Goal: Transaction & Acquisition: Purchase product/service

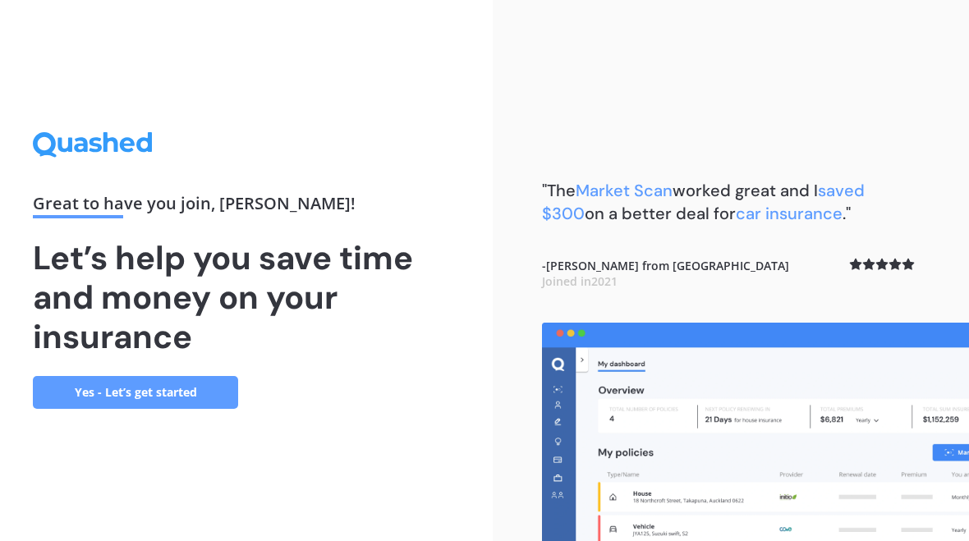
click at [146, 389] on link "Yes - Let’s get started" at bounding box center [135, 392] width 205 height 33
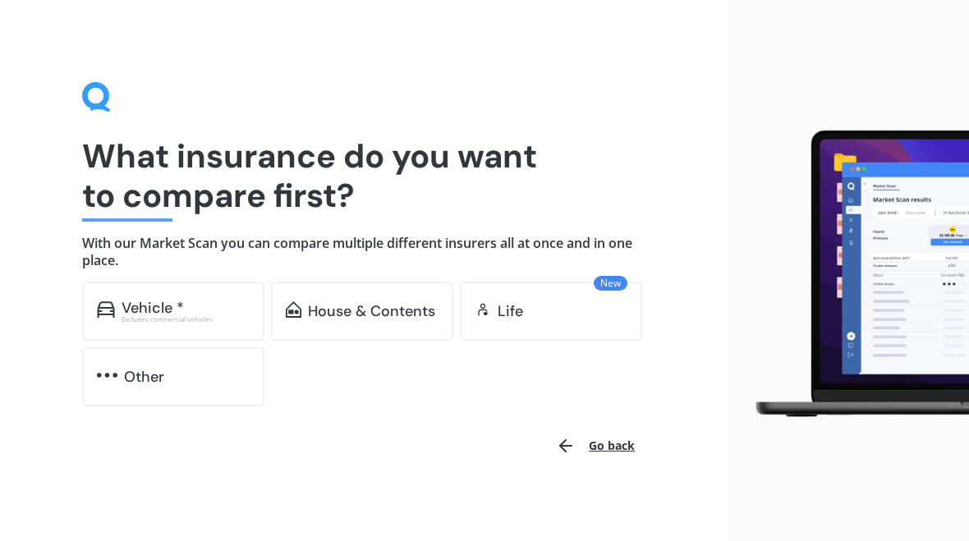
click at [228, 310] on div "Vehicle *" at bounding box center [186, 308] width 128 height 16
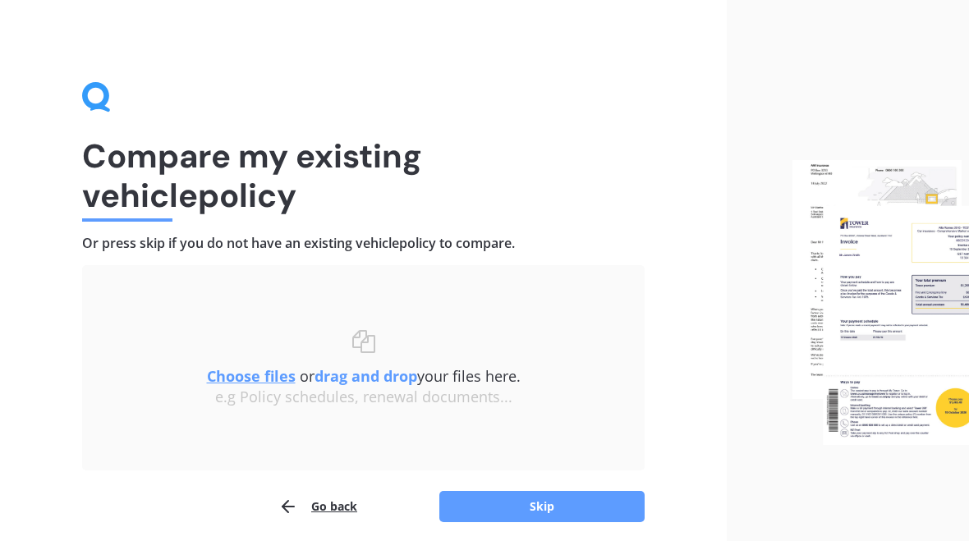
scroll to position [63, 0]
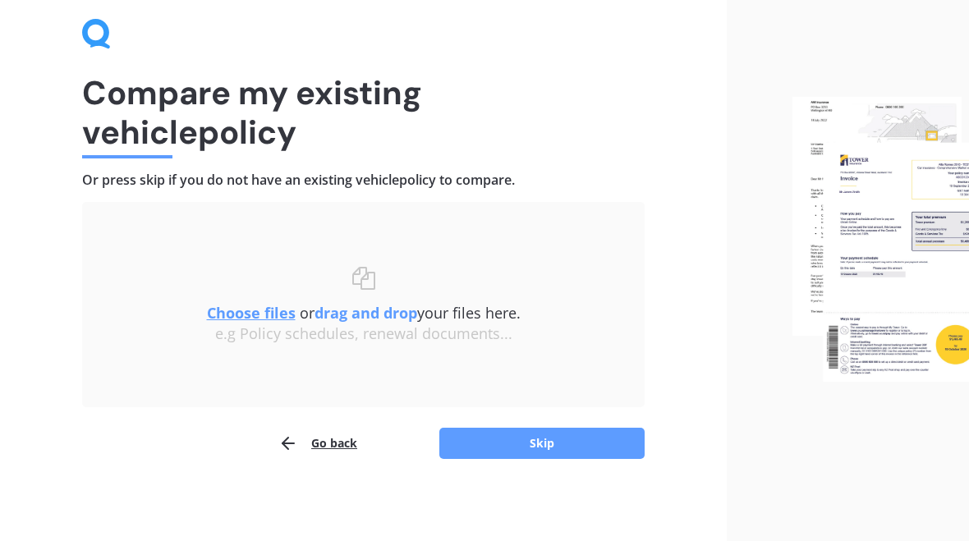
click at [532, 437] on button "Skip" at bounding box center [541, 443] width 205 height 31
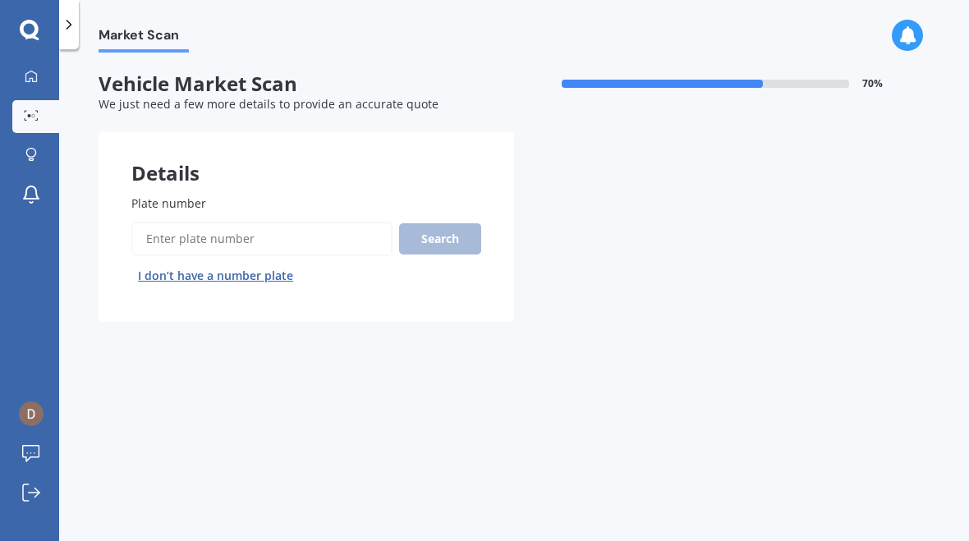
click at [237, 222] on input "Plate number" at bounding box center [261, 239] width 261 height 34
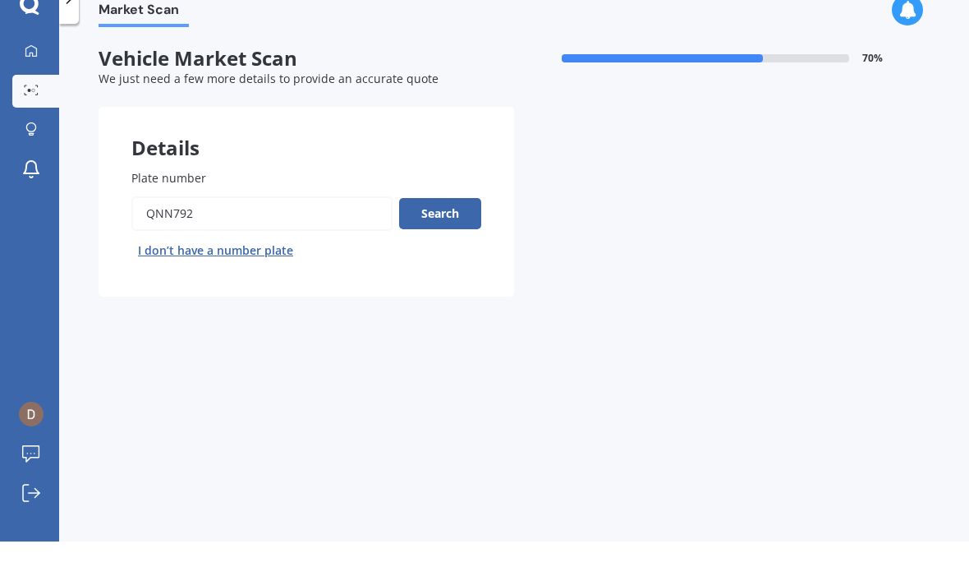
type input "Qnn792"
click at [452, 223] on button "Search" at bounding box center [440, 238] width 82 height 31
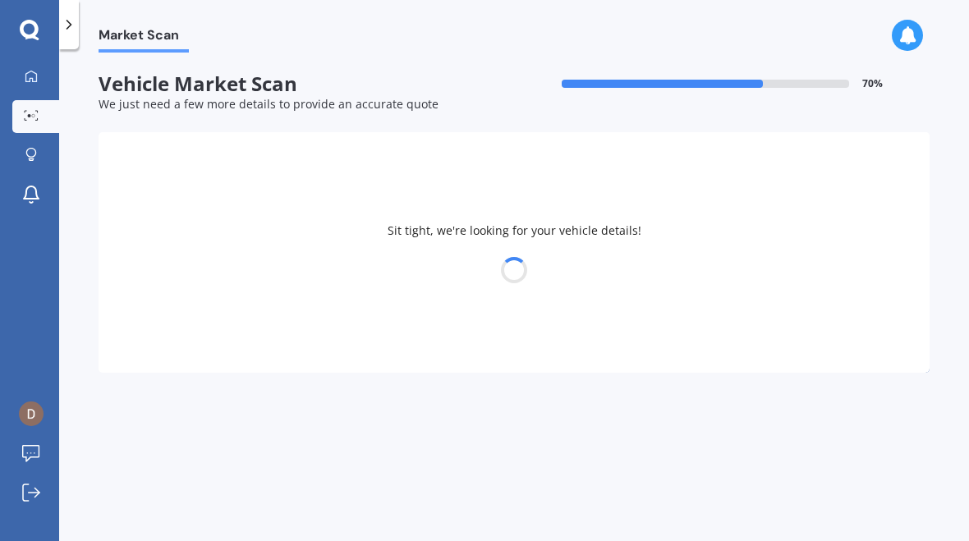
select select "HOLDEN"
select select "[US_STATE]"
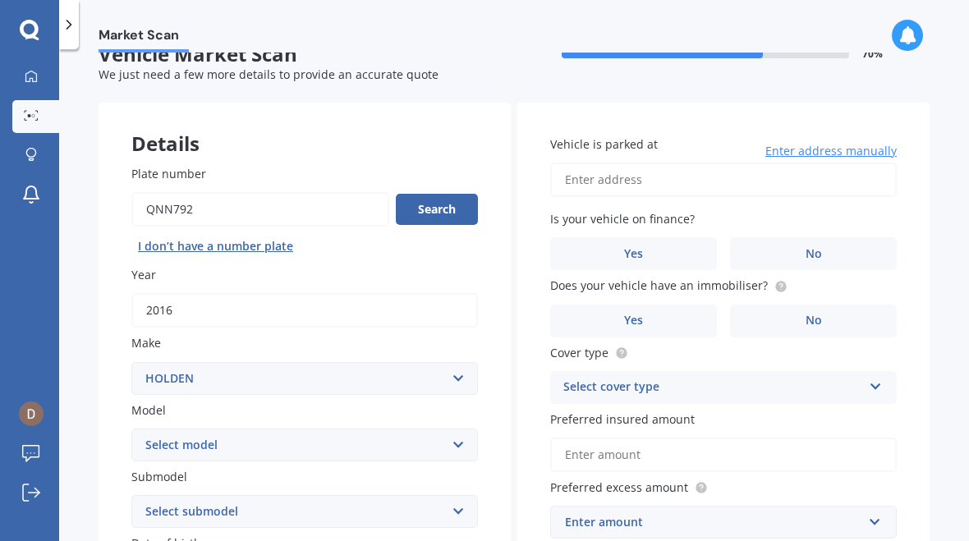
scroll to position [28, 0]
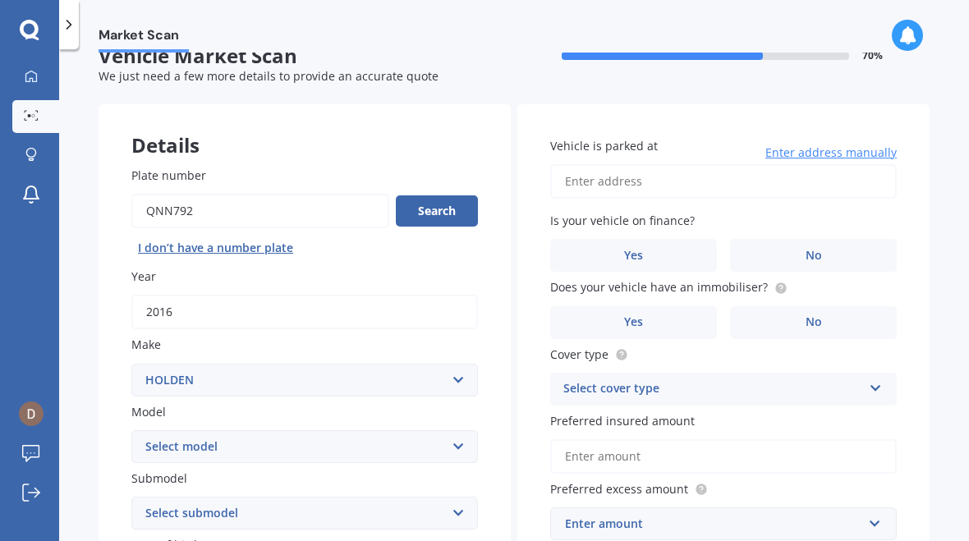
click at [444, 206] on button "Search" at bounding box center [437, 210] width 82 height 31
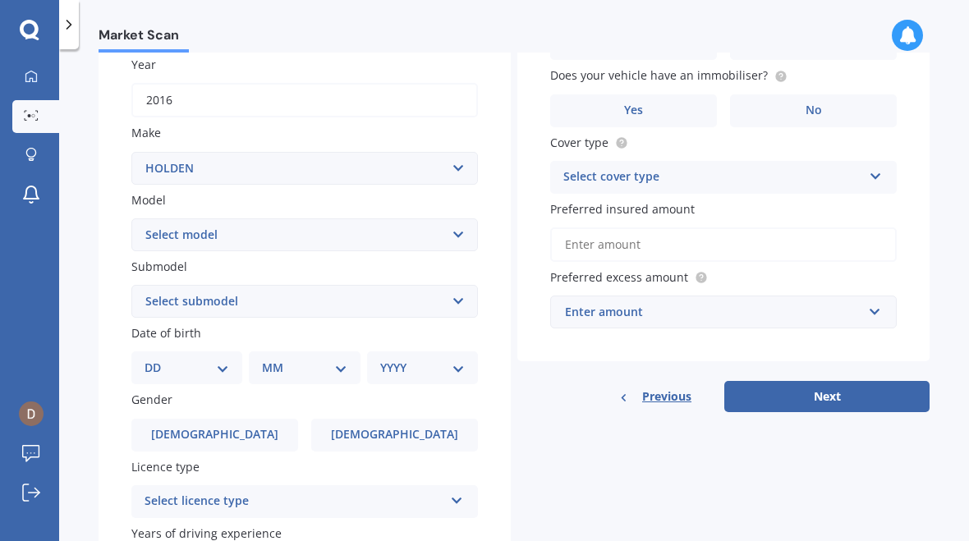
scroll to position [240, 0]
click at [218, 359] on select "DD 01 02 03 04 05 06 07 08 09 10 11 12 13 14 15 16 17 18 19 20 21 22 23 24 25 2…" at bounding box center [187, 368] width 85 height 18
select select "07"
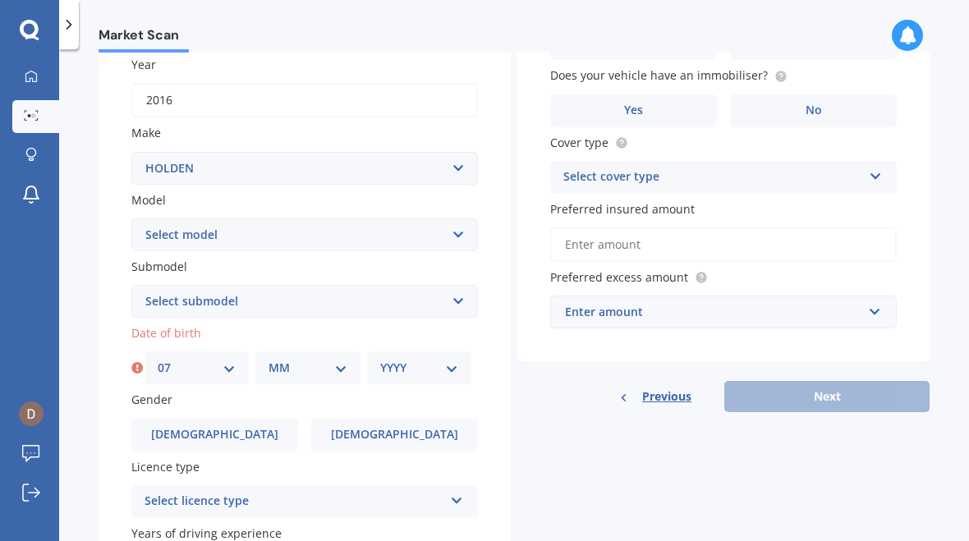
click at [333, 366] on select "MM 01 02 03 04 05 06 07 08 09 10 11 12" at bounding box center [308, 368] width 78 height 18
select select "10"
click at [452, 366] on select "YYYY 2025 2024 2023 2022 2021 2020 2019 2018 2017 2016 2015 2014 2013 2012 2011…" at bounding box center [419, 368] width 78 height 18
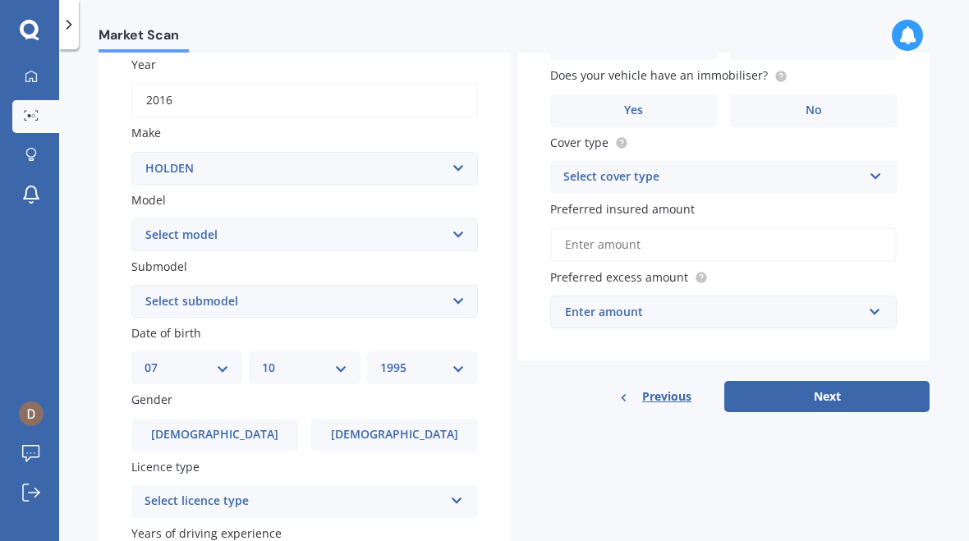
click at [464, 359] on select "YYYY 2025 2024 2023 2022 2021 2020 2019 2018 2017 2016 2015 2014 2013 2012 2011…" at bounding box center [422, 368] width 85 height 18
select select "1955"
click at [267, 419] on label "[DEMOGRAPHIC_DATA]" at bounding box center [214, 435] width 167 height 33
click at [0, 0] on input "[DEMOGRAPHIC_DATA]" at bounding box center [0, 0] width 0 height 0
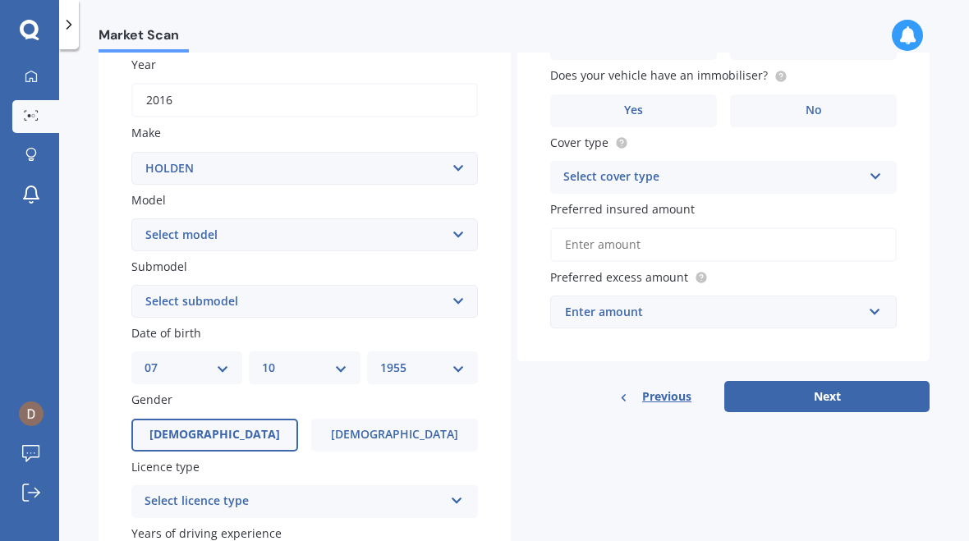
click at [247, 492] on div "Select licence type" at bounding box center [294, 502] width 299 height 20
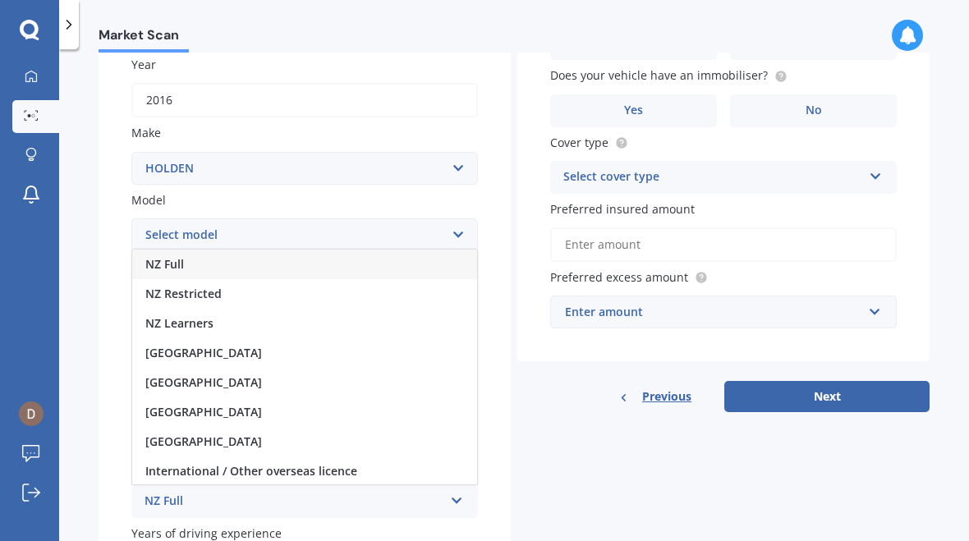
click at [406, 251] on div "NZ Full" at bounding box center [304, 265] width 345 height 30
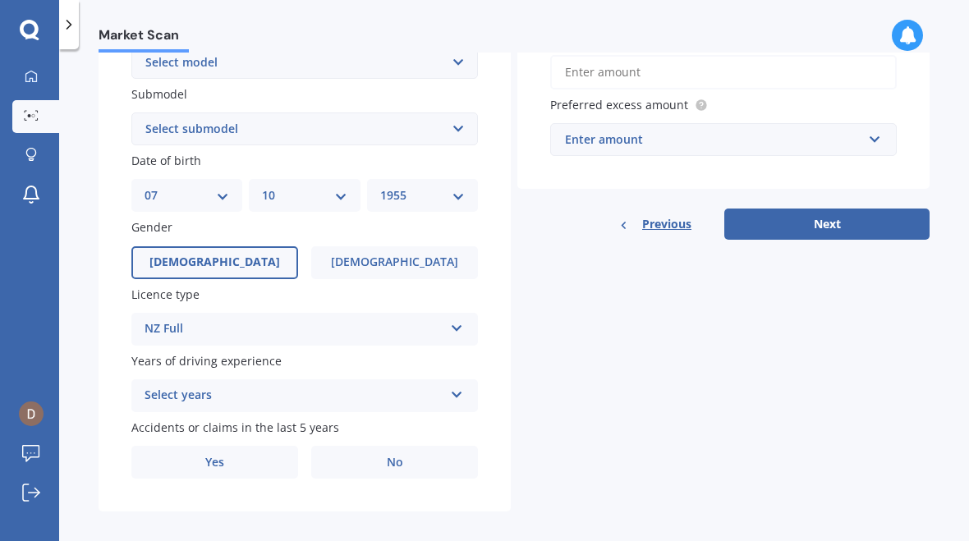
scroll to position [412, 0]
click at [461, 387] on icon at bounding box center [457, 392] width 14 height 11
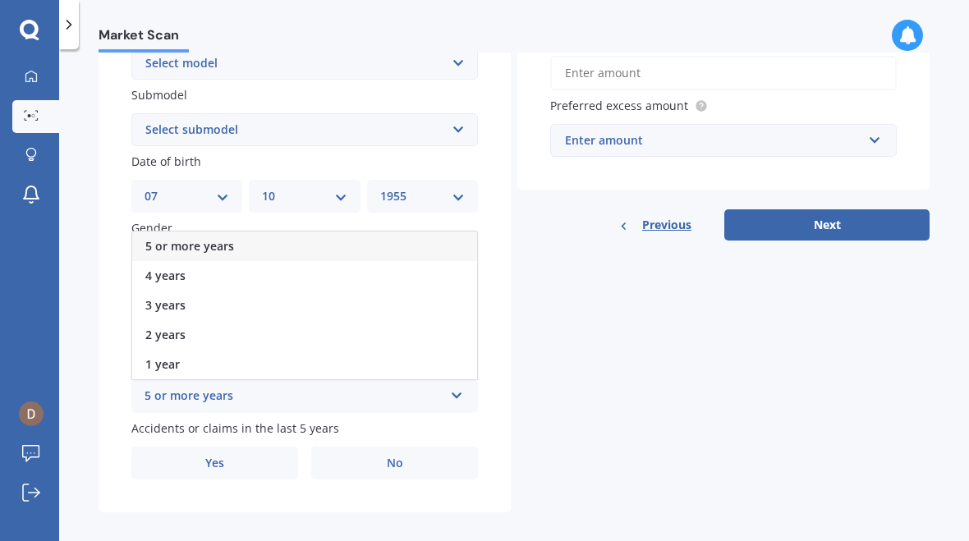
click at [248, 387] on div "5 or more years" at bounding box center [294, 397] width 299 height 20
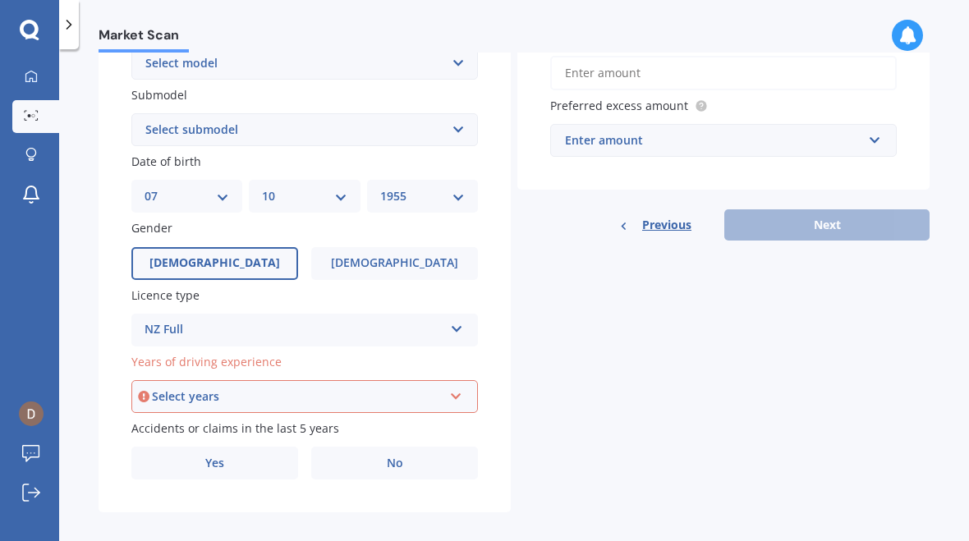
click at [457, 388] on icon at bounding box center [456, 393] width 14 height 11
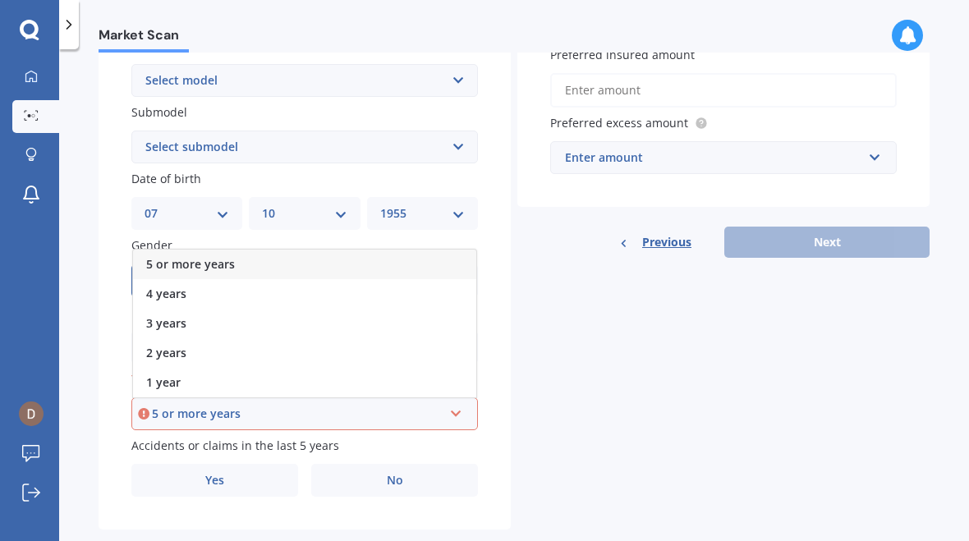
scroll to position [398, 0]
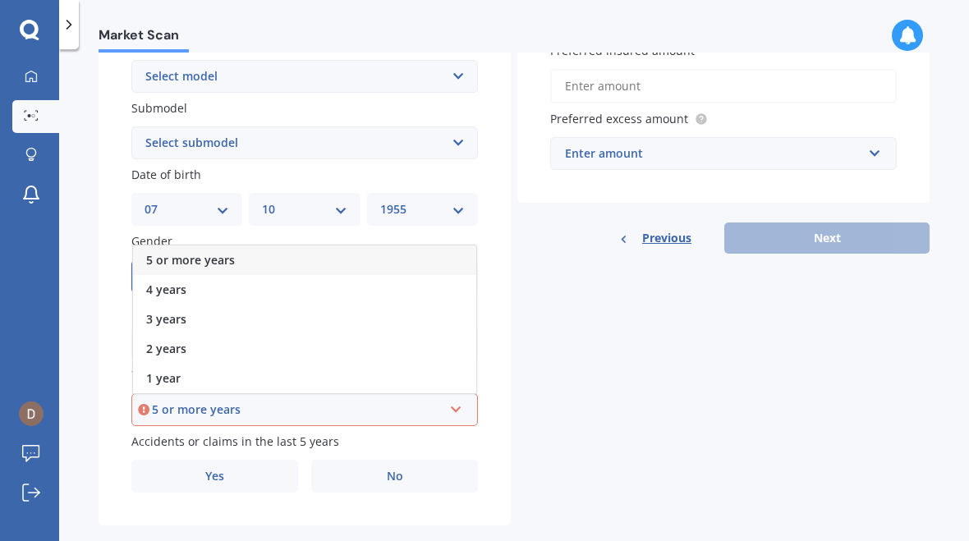
click at [342, 250] on div "5 or more years" at bounding box center [304, 261] width 343 height 30
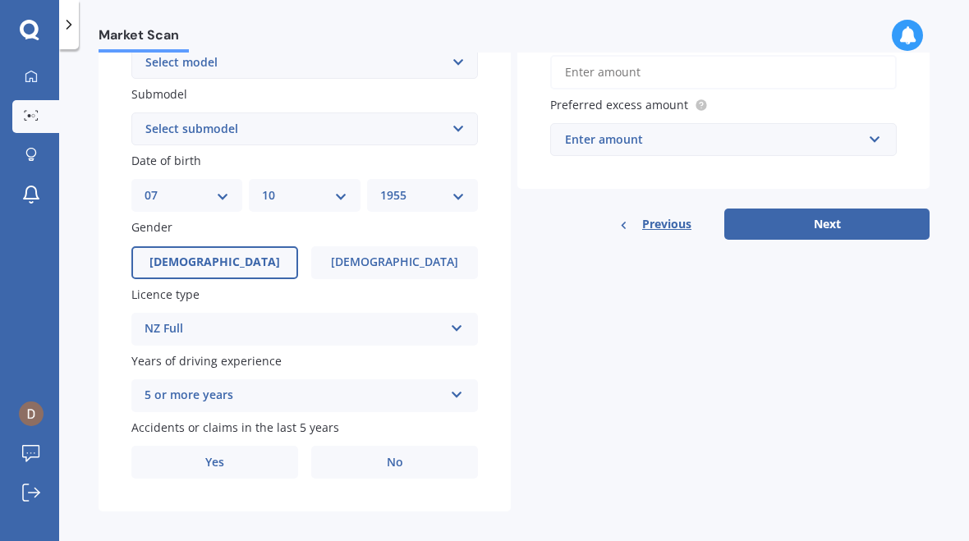
scroll to position [412, 0]
click at [398, 457] on span "No" at bounding box center [395, 464] width 16 height 14
click at [0, 0] on input "No" at bounding box center [0, 0] width 0 height 0
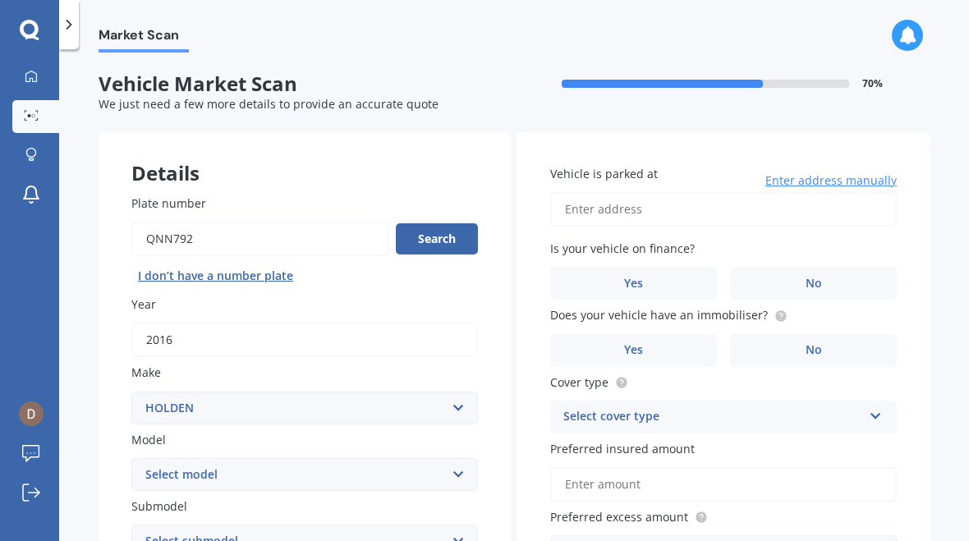
scroll to position [0, 0]
click at [610, 197] on input "Vehicle is parked at" at bounding box center [723, 209] width 347 height 34
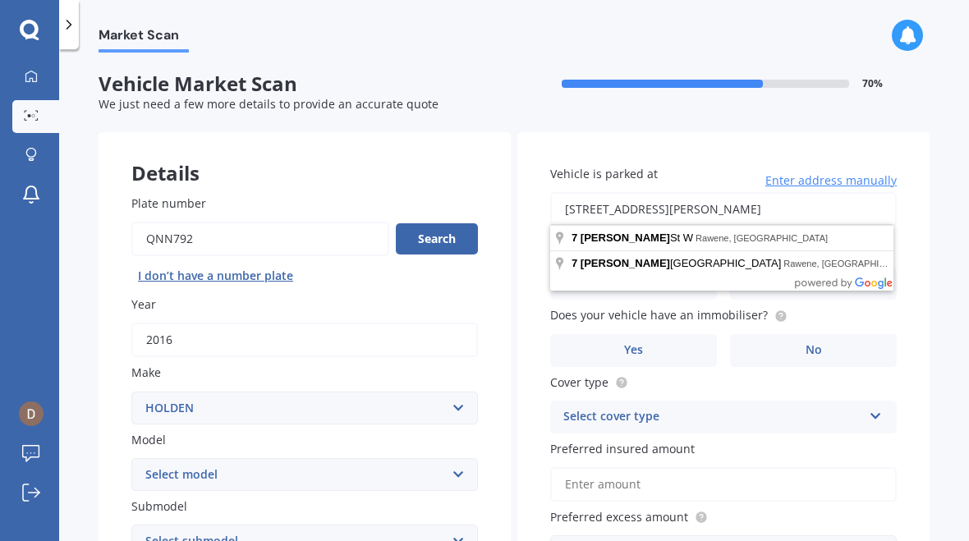
type input "[STREET_ADDRESS][PERSON_NAME]"
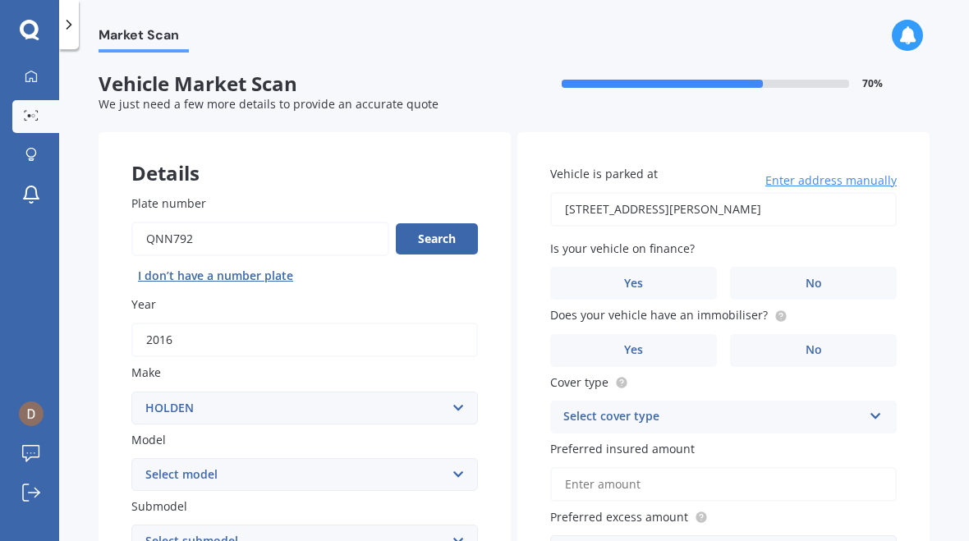
click at [822, 277] on label "No" at bounding box center [813, 283] width 167 height 33
click at [0, 0] on input "No" at bounding box center [0, 0] width 0 height 0
click at [829, 339] on label "No" at bounding box center [813, 350] width 167 height 33
click at [0, 0] on input "No" at bounding box center [0, 0] width 0 height 0
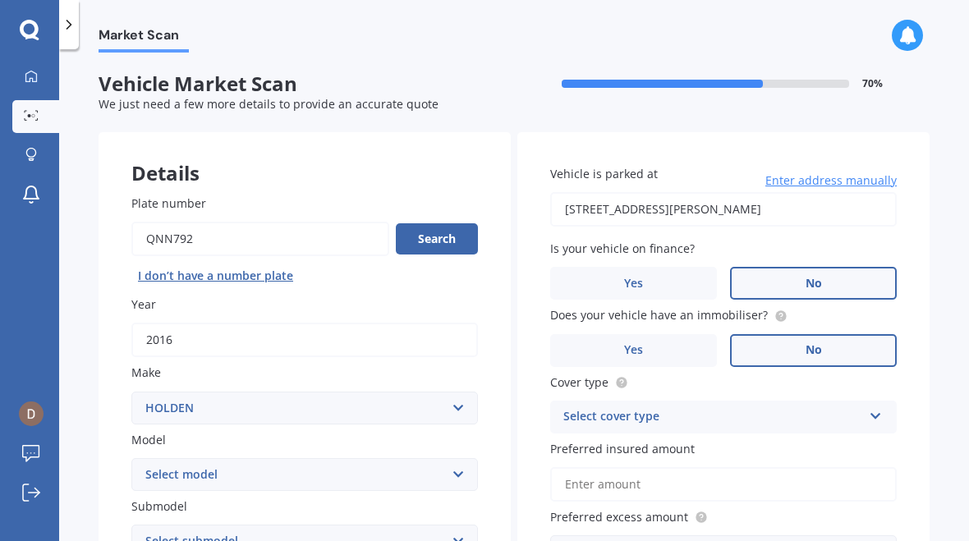
click at [876, 407] on icon at bounding box center [876, 412] width 14 height 11
click at [830, 441] on div "Comprehensive" at bounding box center [723, 450] width 345 height 30
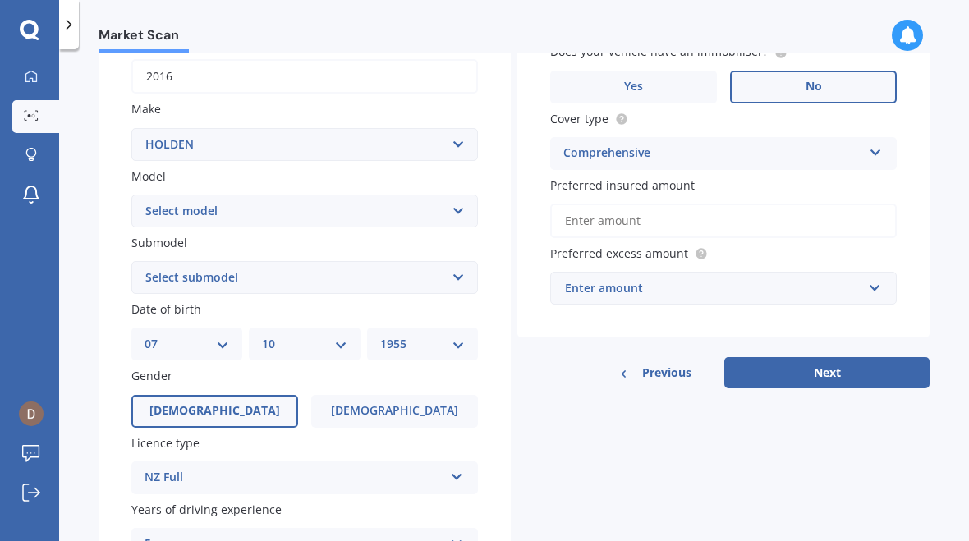
scroll to position [264, 0]
click at [881, 277] on input "text" at bounding box center [718, 287] width 332 height 31
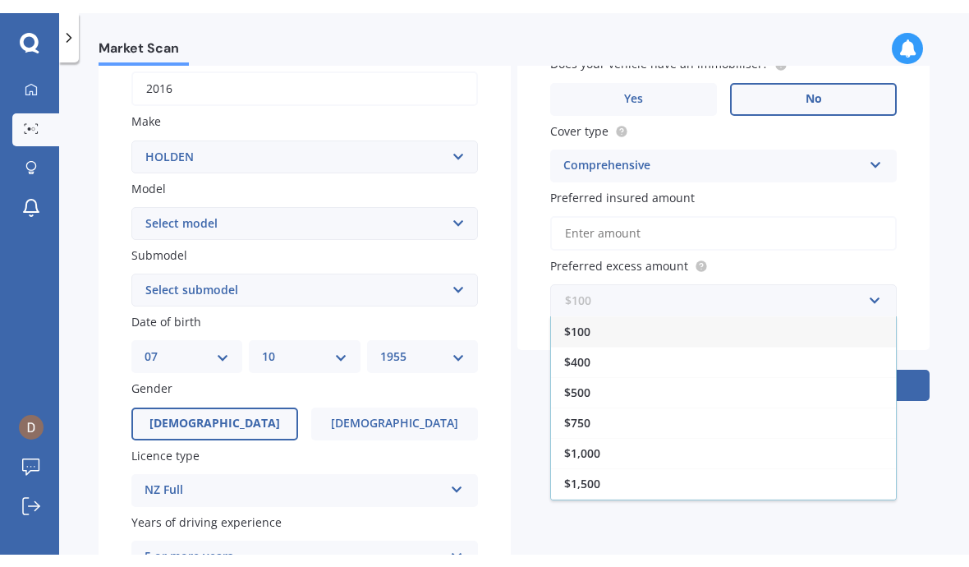
scroll to position [0, 0]
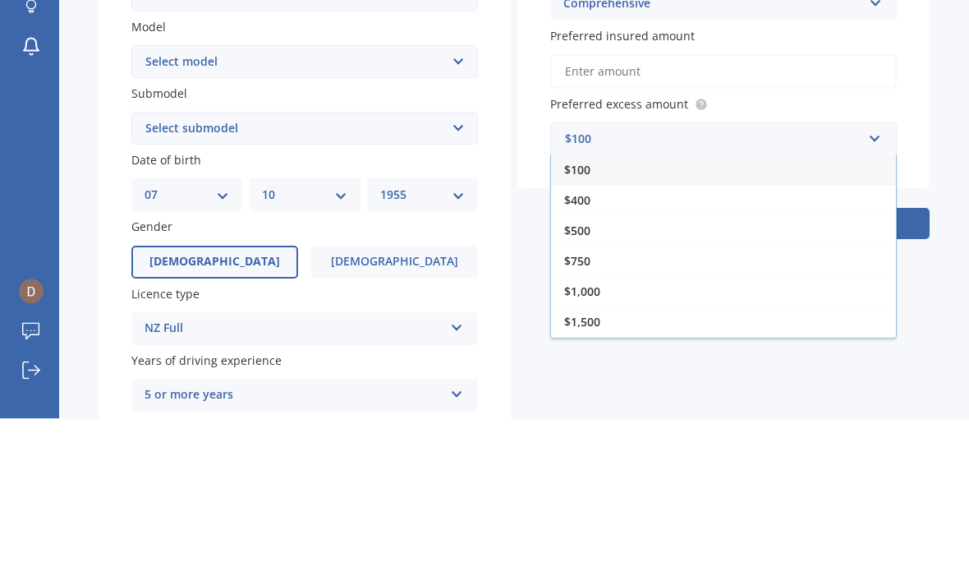
click at [598, 364] on div "$500" at bounding box center [723, 379] width 345 height 30
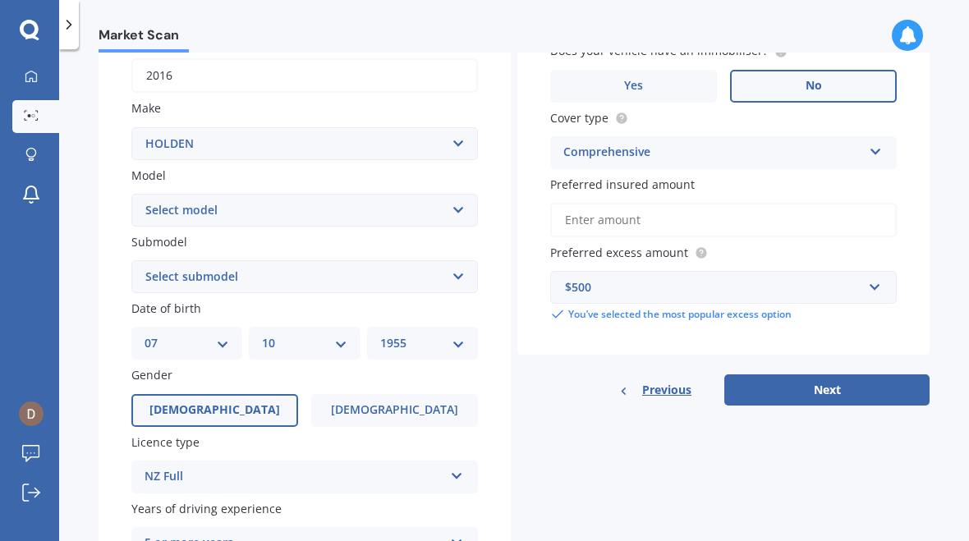
click at [839, 383] on button "Next" at bounding box center [826, 390] width 205 height 31
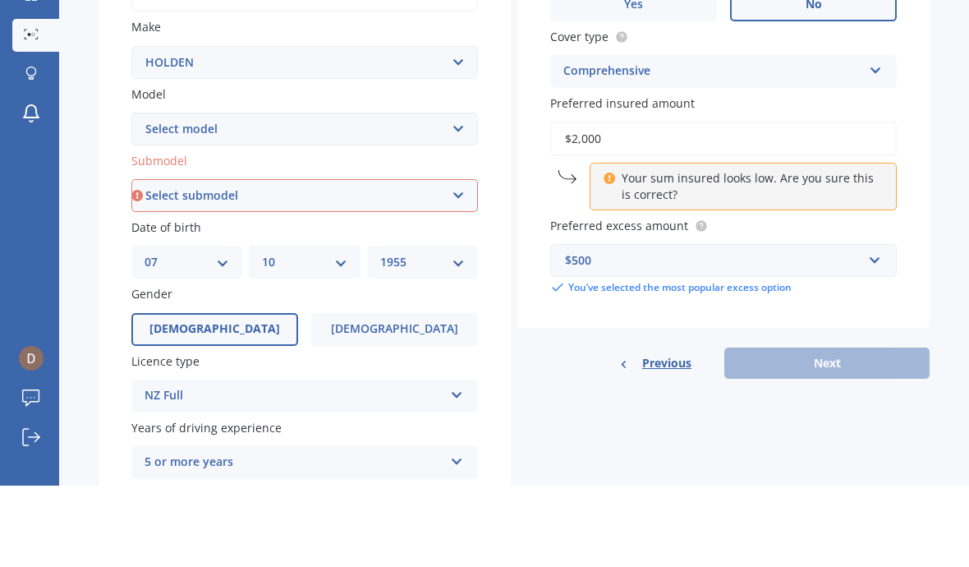
type input "$20,000"
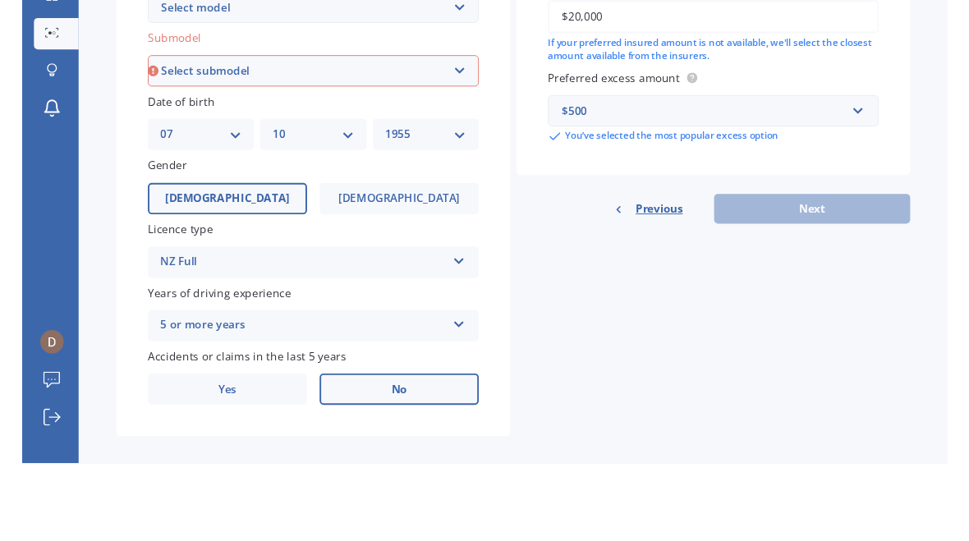
scroll to position [386, 0]
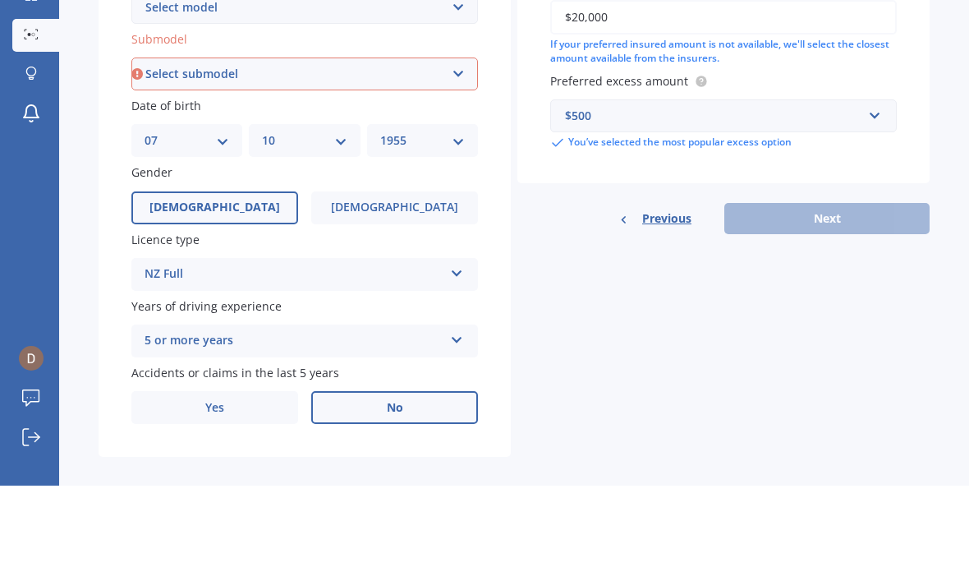
click at [821, 284] on div "Previous Next" at bounding box center [723, 299] width 412 height 31
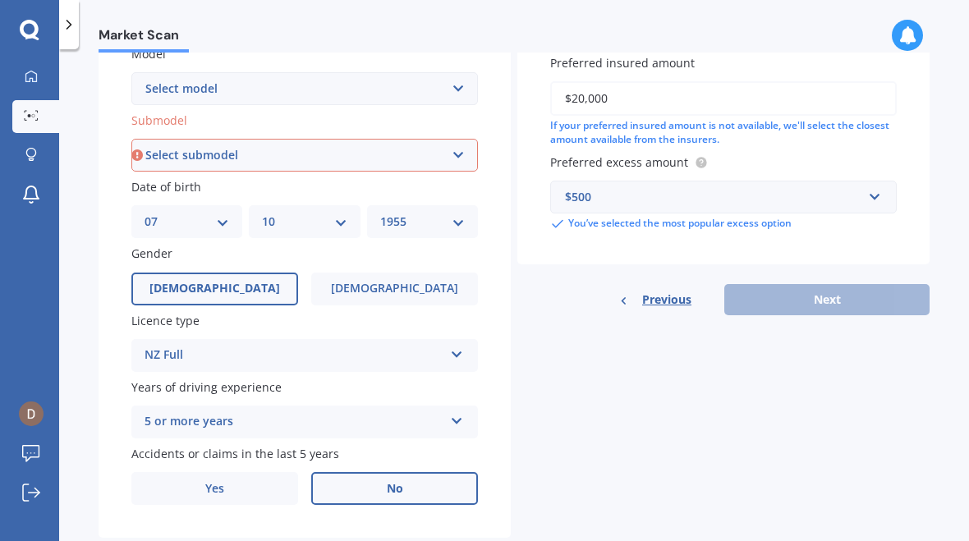
click at [816, 290] on div "Previous Next" at bounding box center [723, 299] width 412 height 31
click at [835, 289] on div "Previous Next" at bounding box center [723, 299] width 412 height 31
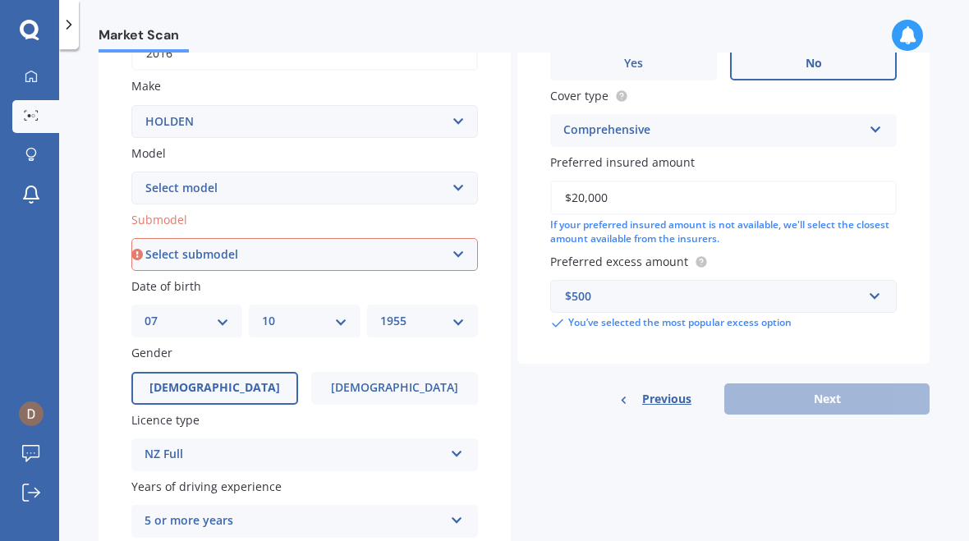
scroll to position [287, 0]
click at [776, 218] on div "If your preferred insured amount is not available, we'll select the closest amo…" at bounding box center [723, 232] width 347 height 28
click at [809, 383] on div "Previous Next" at bounding box center [723, 398] width 412 height 31
click at [808, 383] on div "Previous Next" at bounding box center [723, 398] width 412 height 31
click at [807, 383] on div "Previous Next" at bounding box center [723, 398] width 412 height 31
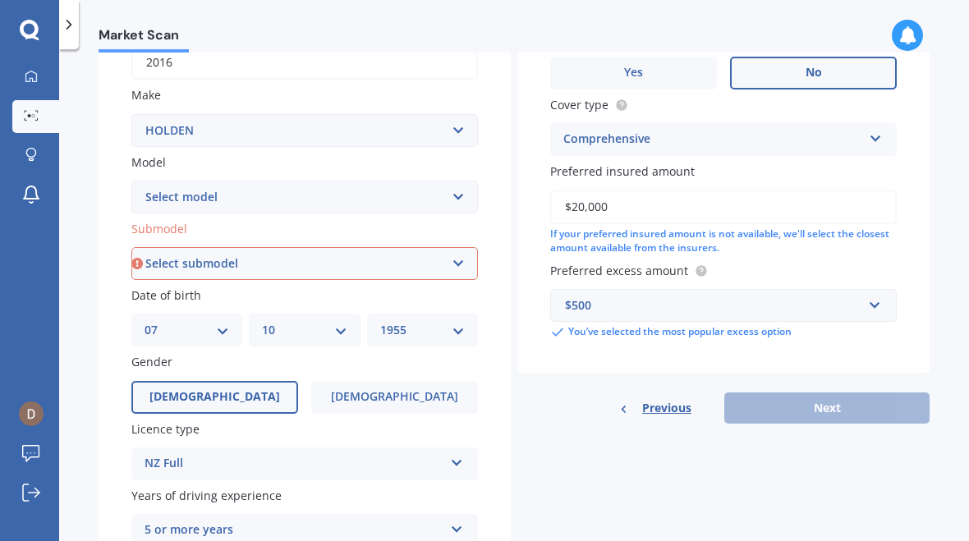
scroll to position [270, 0]
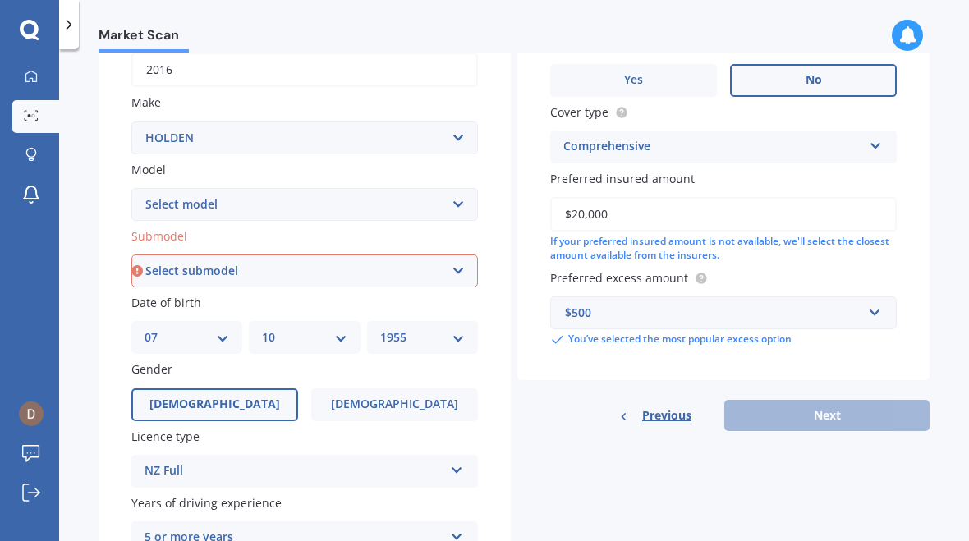
click at [467, 263] on select "Select submodel 2.8 Turbo Diesel 3.0 Turbo Diesel 2WD 3.0 Turbo Diesel 4WD LS L…" at bounding box center [304, 271] width 347 height 33
select select "3.0 TURBO DIESEL 4WD"
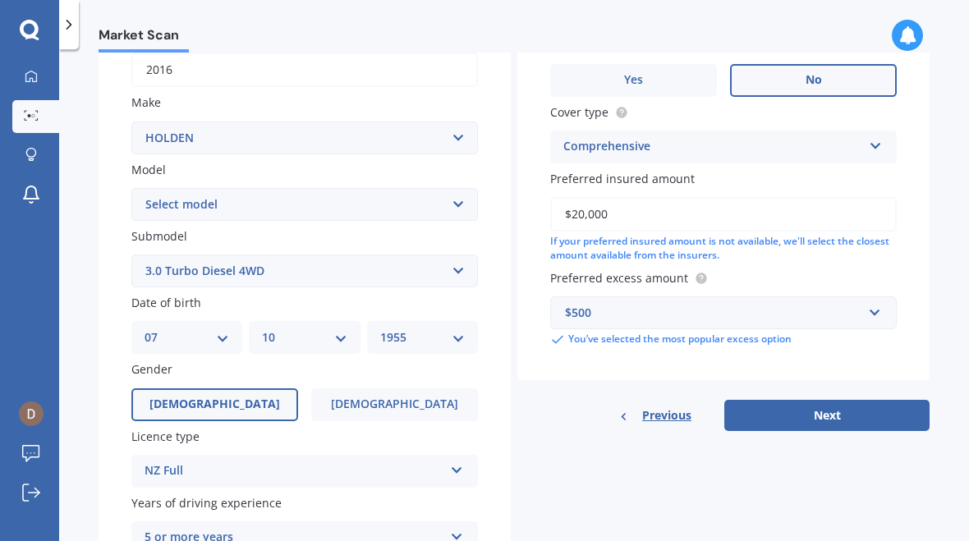
click at [815, 400] on button "Next" at bounding box center [826, 415] width 205 height 31
select select "07"
select select "10"
select select "1955"
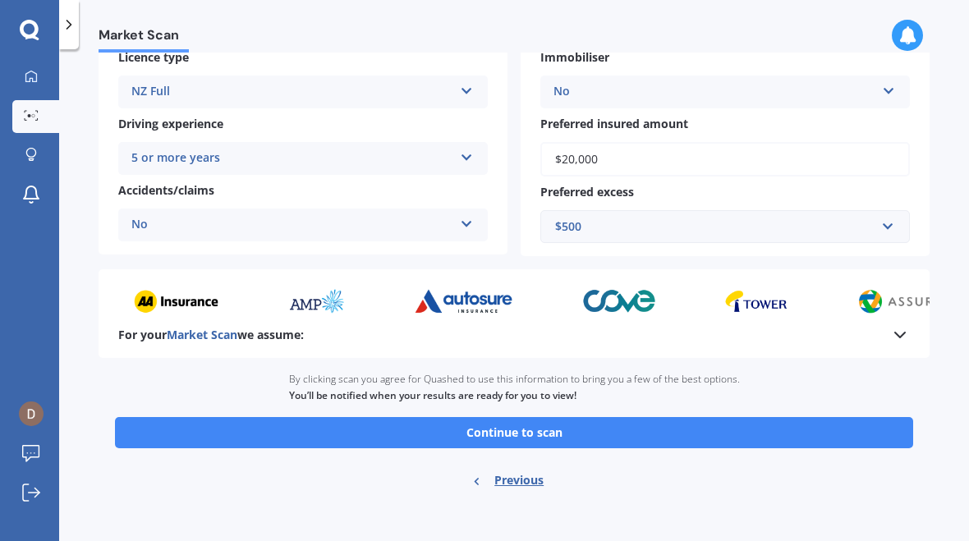
scroll to position [296, 0]
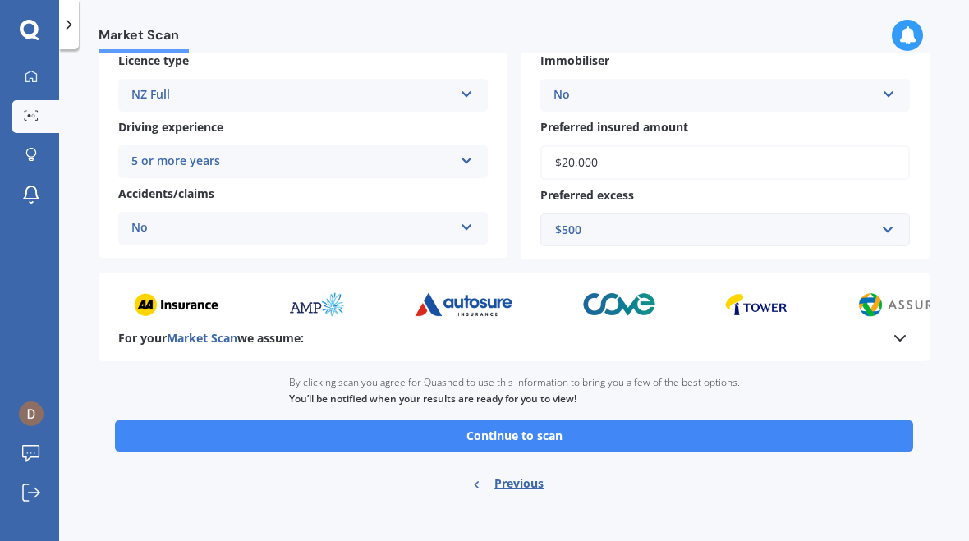
click at [769, 421] on button "Continue to scan" at bounding box center [514, 436] width 798 height 31
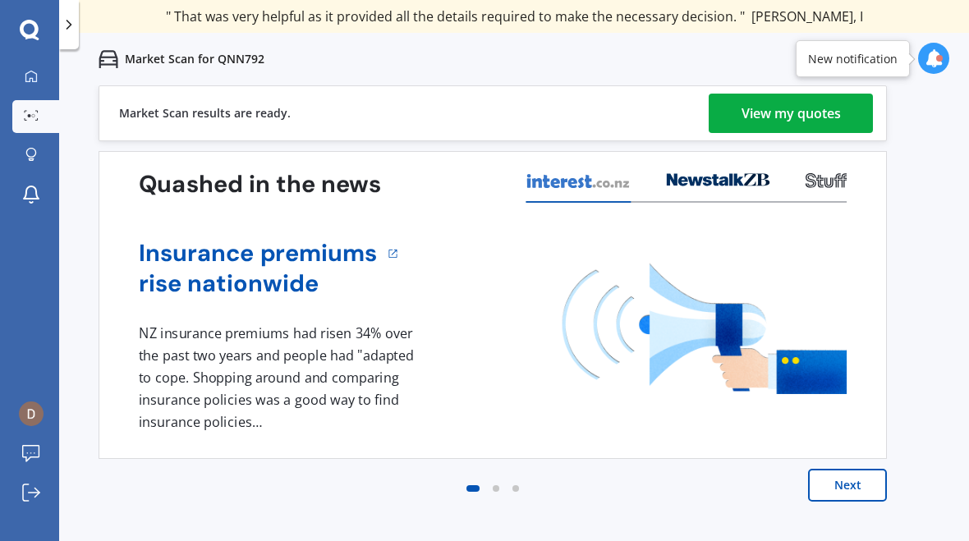
click at [780, 113] on div "View my quotes" at bounding box center [791, 113] width 99 height 39
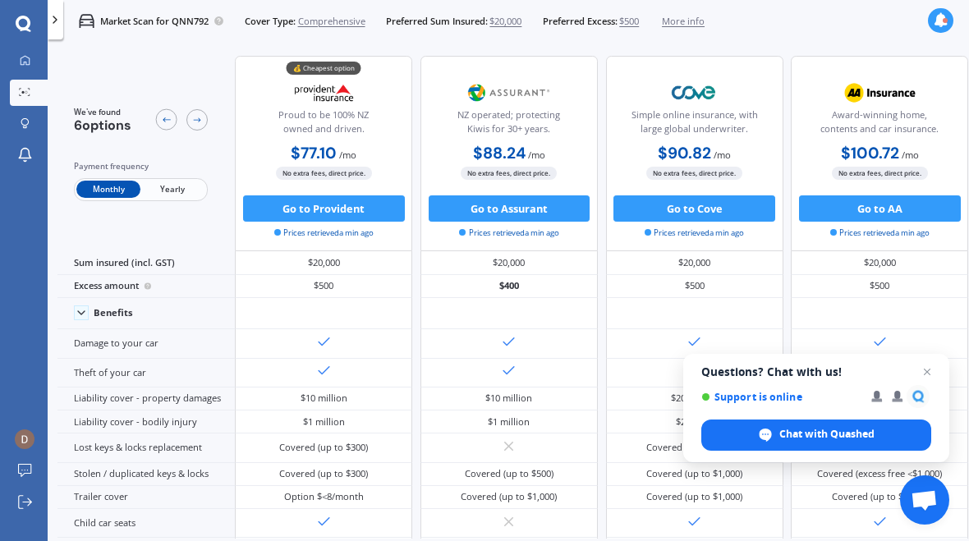
click at [928, 363] on span "Open chat" at bounding box center [928, 372] width 20 height 20
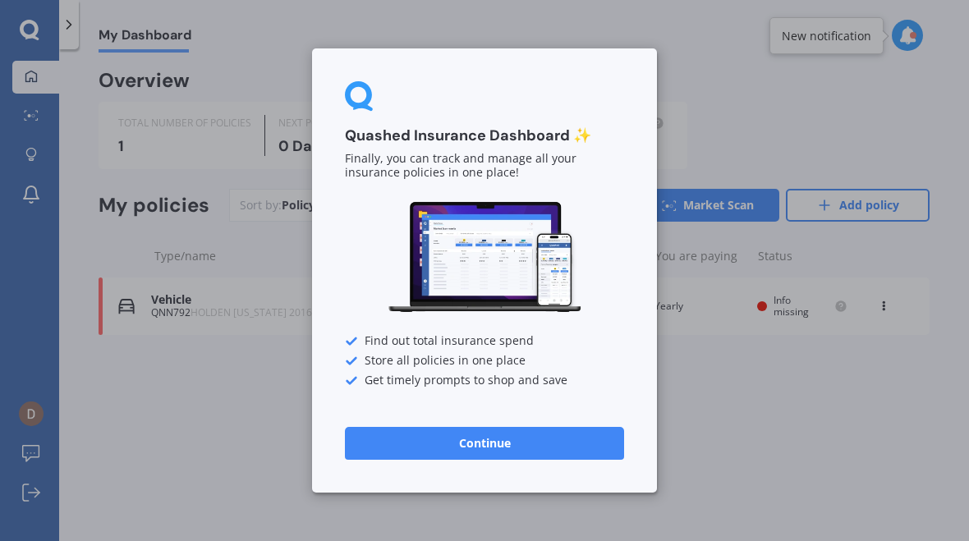
click at [501, 437] on button "Continue" at bounding box center [484, 443] width 279 height 33
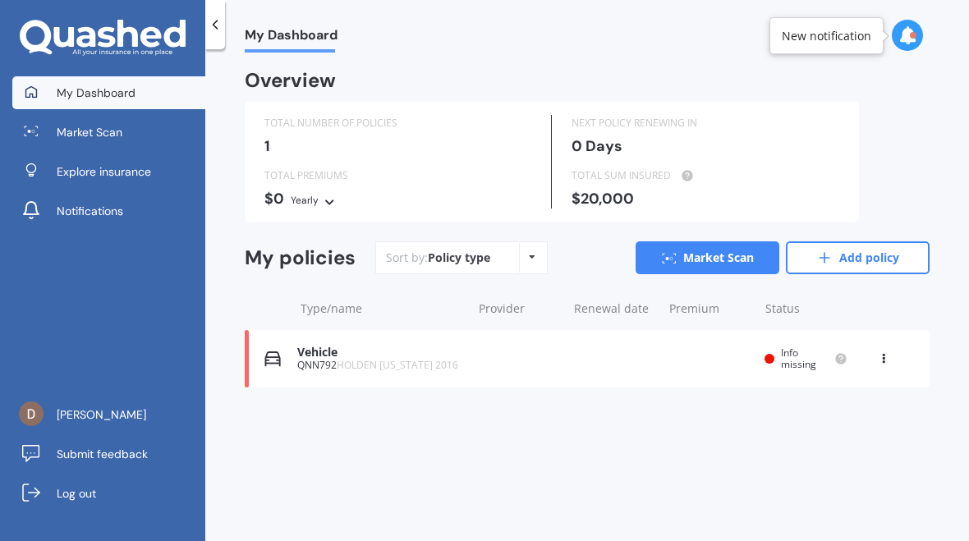
click at [77, 175] on span "Explore insurance" at bounding box center [104, 171] width 94 height 16
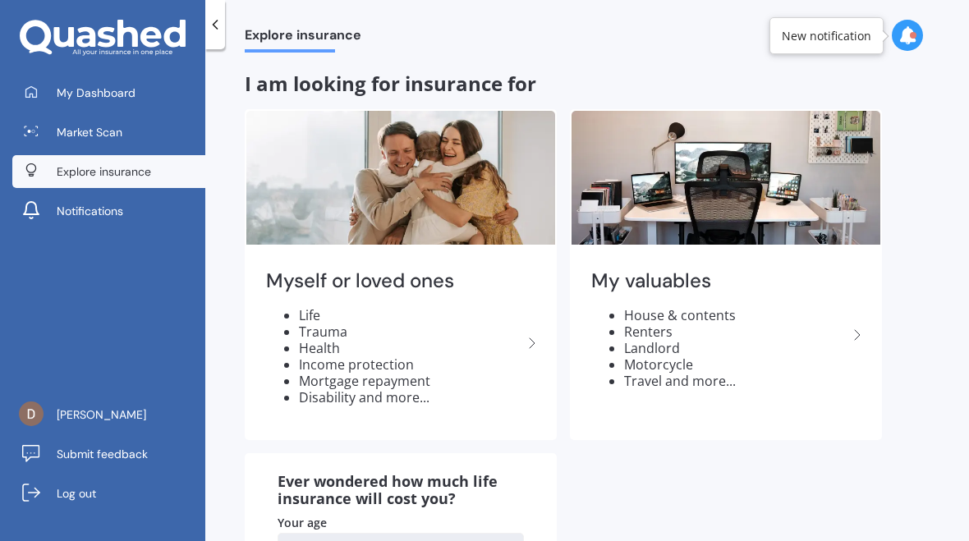
click at [862, 328] on icon at bounding box center [858, 335] width 20 height 20
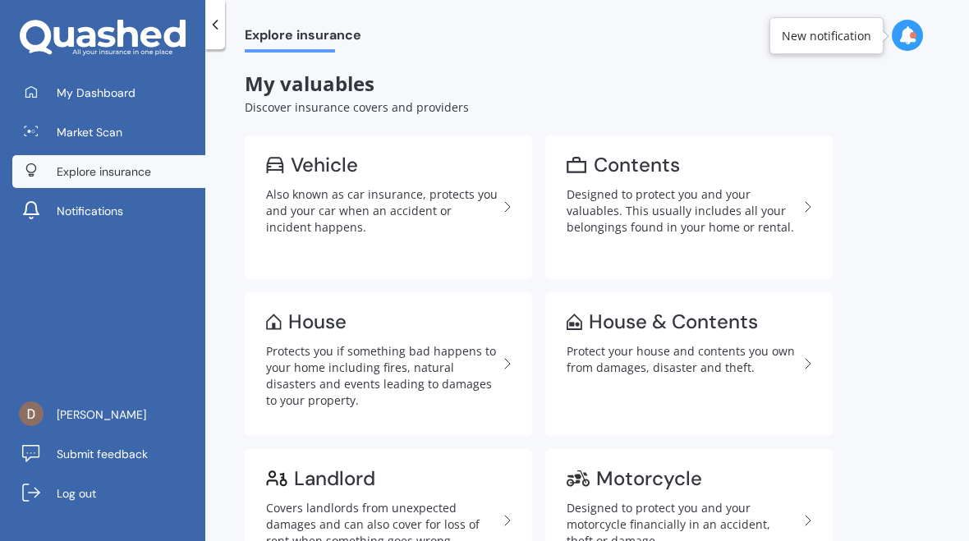
click at [296, 361] on div "Protects you if something bad happens to your home including fires, natural dis…" at bounding box center [382, 376] width 232 height 66
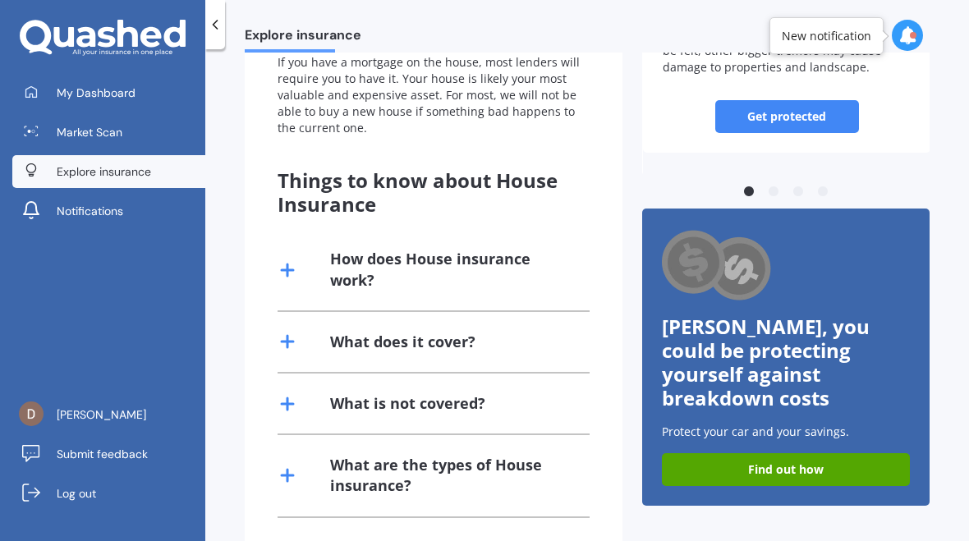
scroll to position [264, 0]
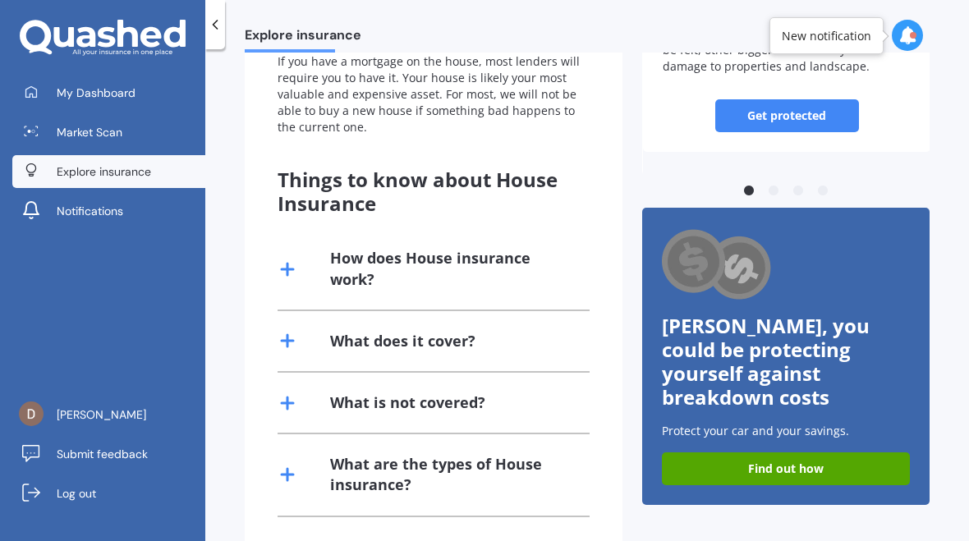
click at [528, 273] on div "How does House insurance work?" at bounding box center [450, 268] width 240 height 41
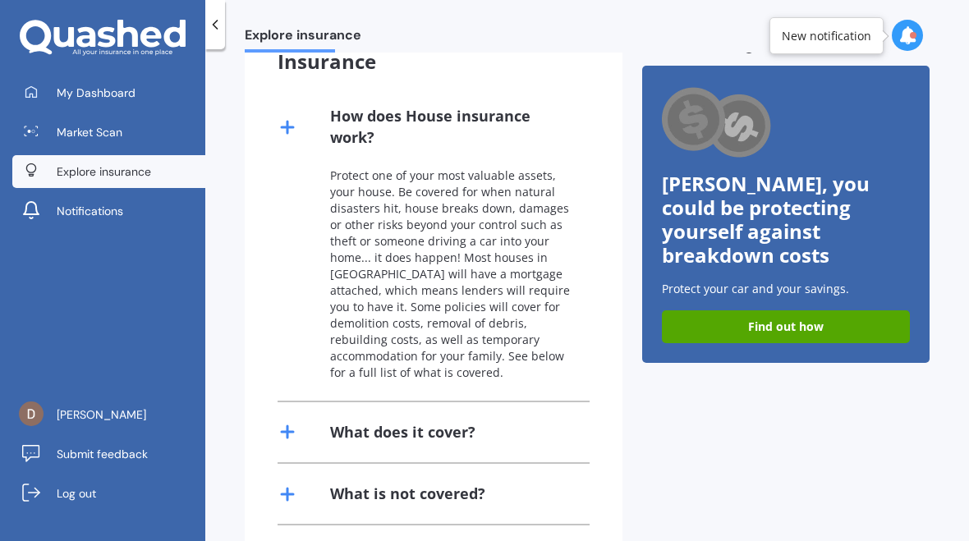
scroll to position [407, 0]
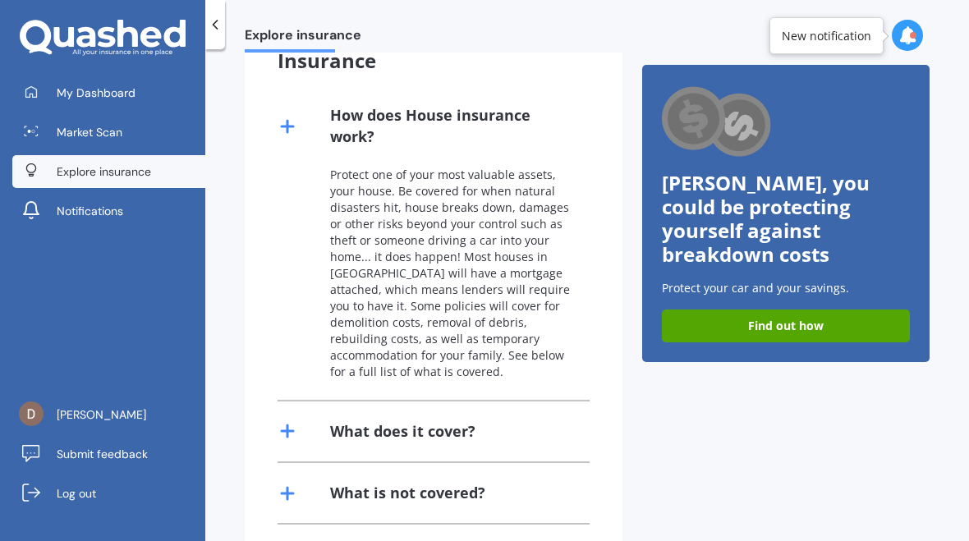
click at [577, 331] on div "Protect one of your most valuable assets, your house. Be covered for when natur…" at bounding box center [434, 283] width 312 height 233
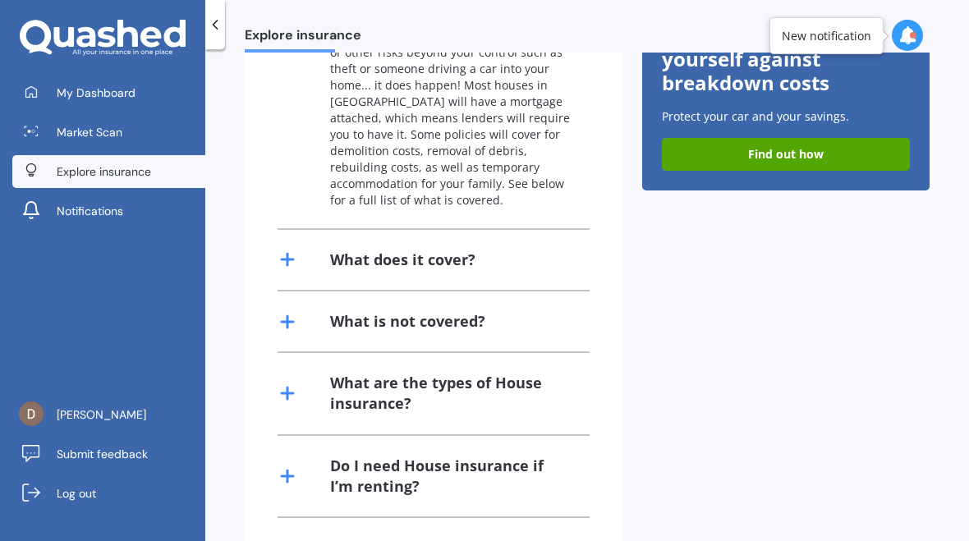
scroll to position [598, 0]
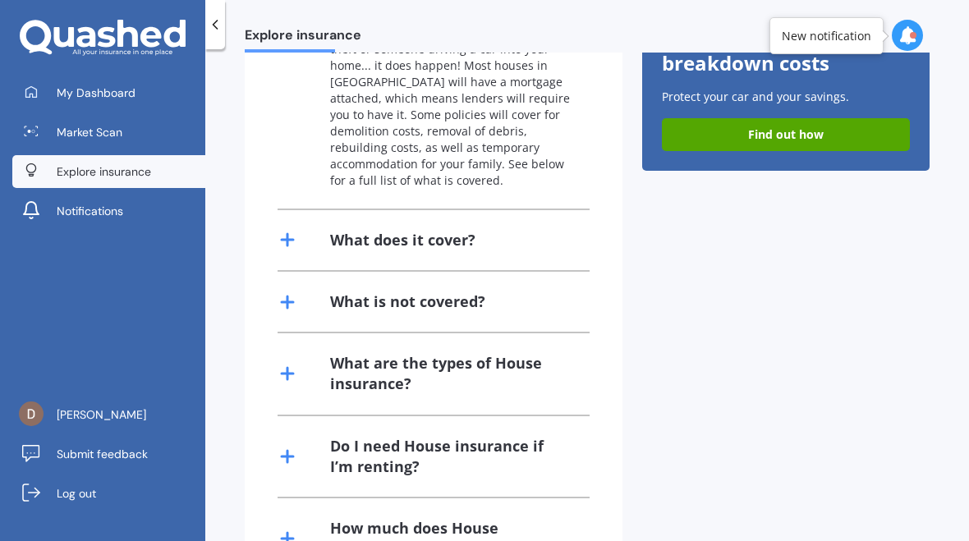
click at [539, 215] on div "What does it cover?" at bounding box center [434, 240] width 312 height 60
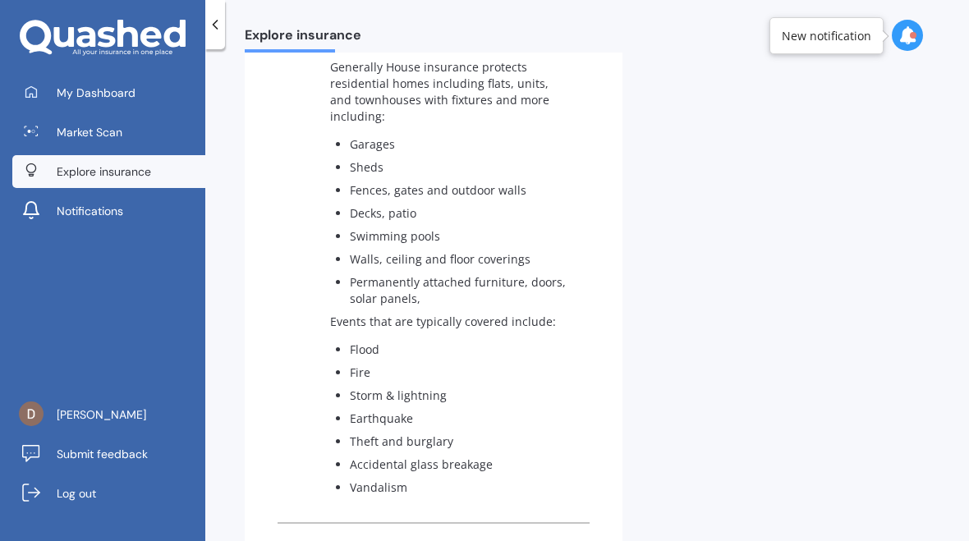
scroll to position [810, 0]
click at [584, 347] on div "Generally House insurance protects residential homes including flats, units, an…" at bounding box center [434, 289] width 312 height 463
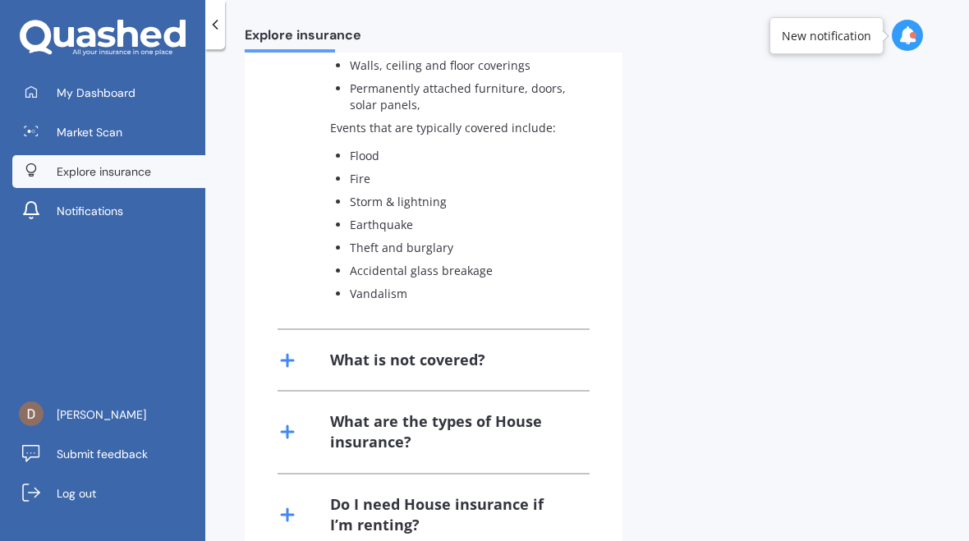
scroll to position [1004, 0]
click at [554, 331] on div "What is not covered?" at bounding box center [434, 359] width 312 height 60
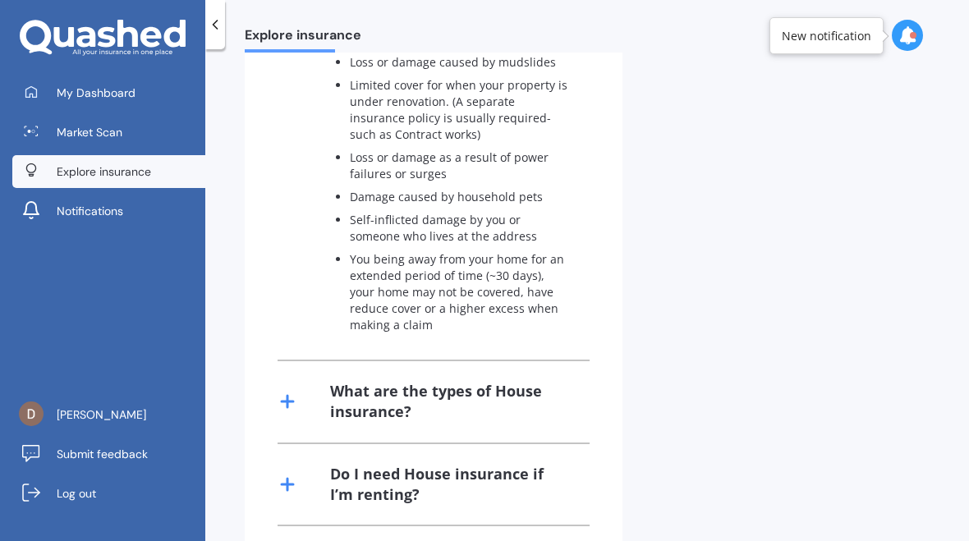
scroll to position [1467, 0]
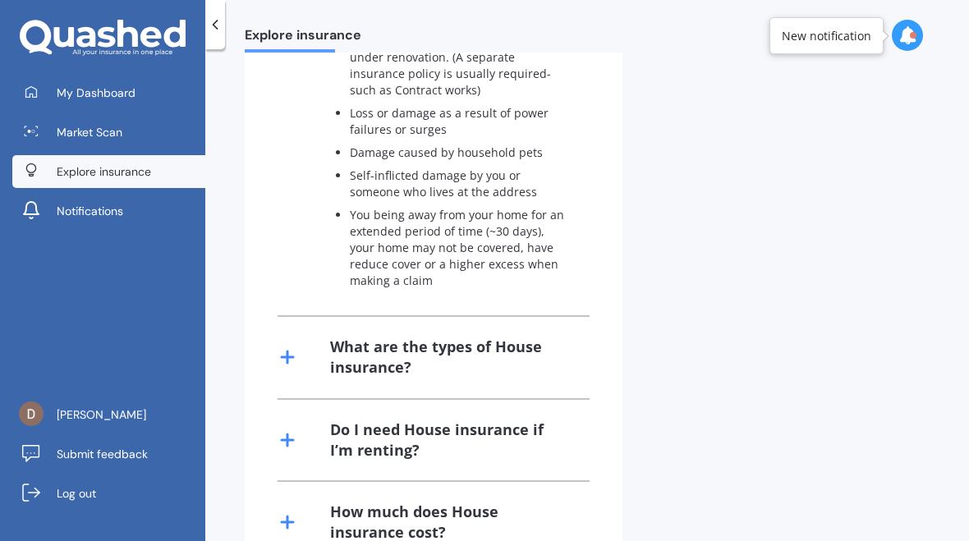
click at [547, 337] on div "What are the types of House insurance?" at bounding box center [450, 357] width 240 height 41
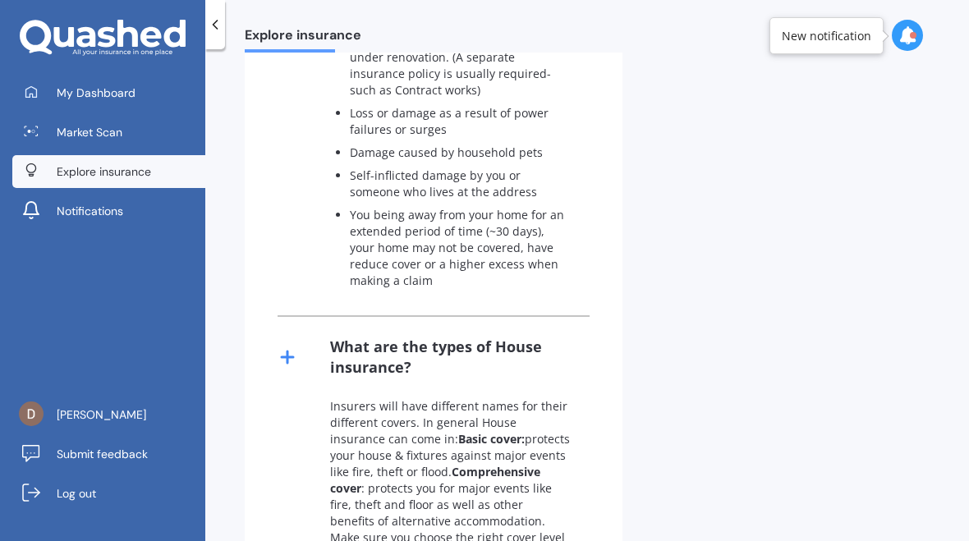
click at [580, 398] on div "Insurers will have different names for their different covers. In general House…" at bounding box center [434, 506] width 312 height 217
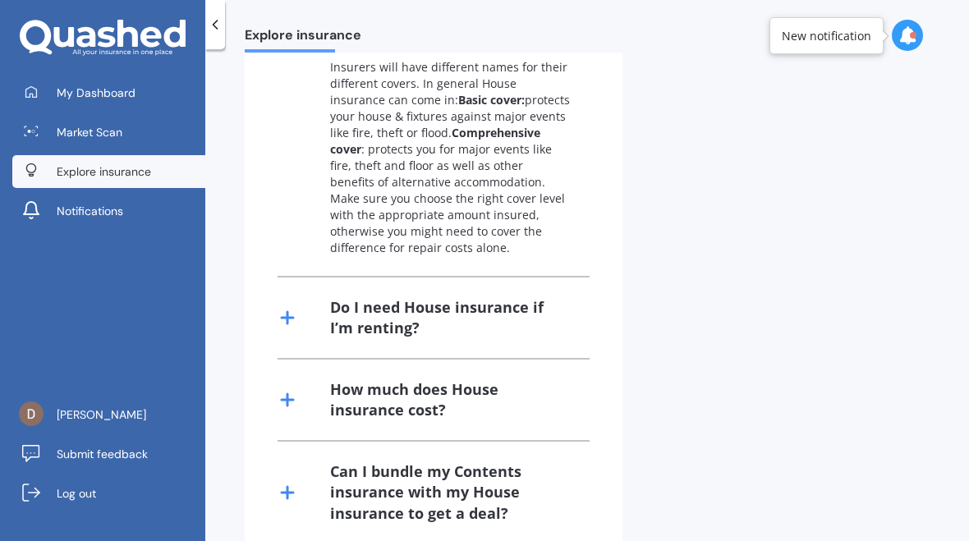
scroll to position [1805, 0]
click at [503, 462] on div "Can I bundle my Contents insurance with my House insurance to get a deal?" at bounding box center [450, 493] width 240 height 62
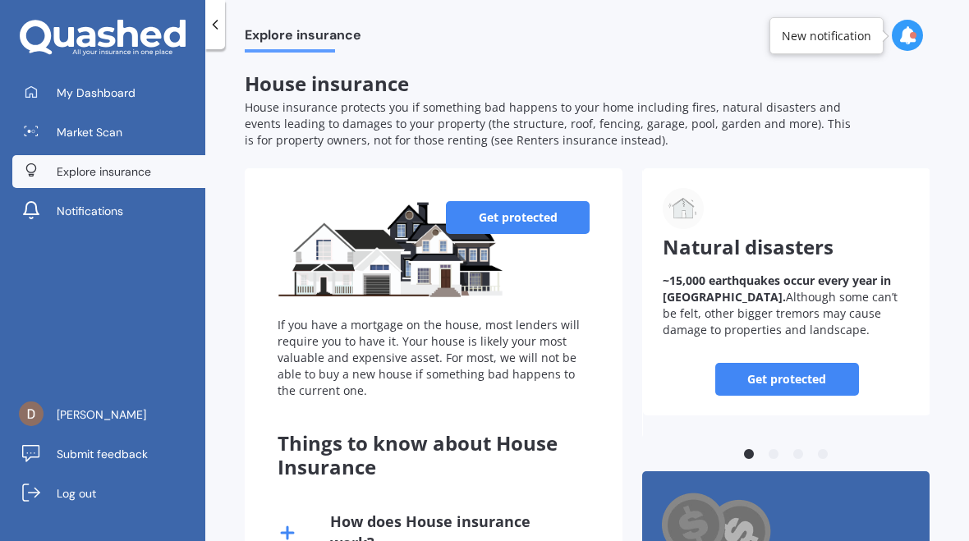
scroll to position [0, 0]
click at [529, 208] on link "Get protected" at bounding box center [518, 217] width 144 height 33
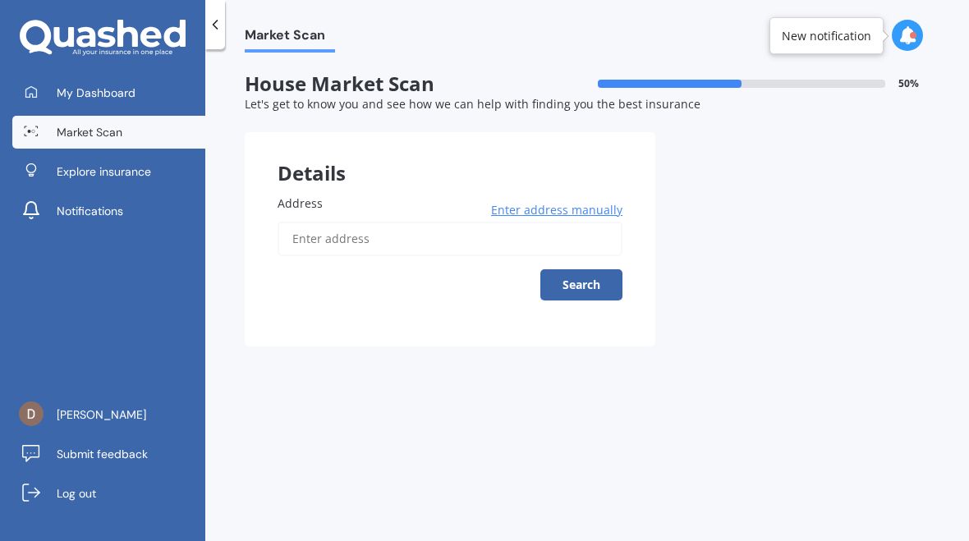
click at [378, 238] on input "Address" at bounding box center [450, 239] width 345 height 34
type input "[STREET_ADDRESS][PERSON_NAME]"
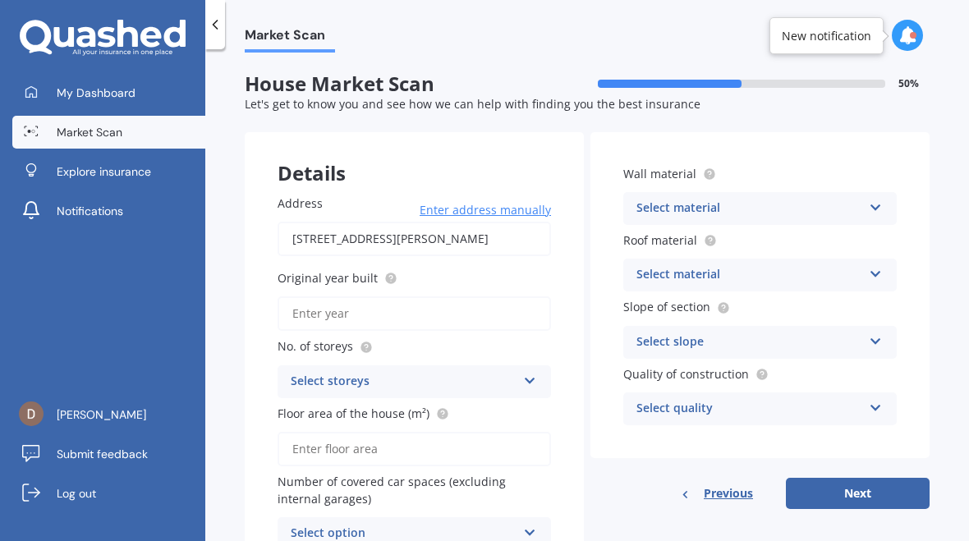
click at [421, 269] on label "Original year built" at bounding box center [411, 277] width 267 height 17
click at [421, 297] on input "Original year built" at bounding box center [415, 314] width 274 height 34
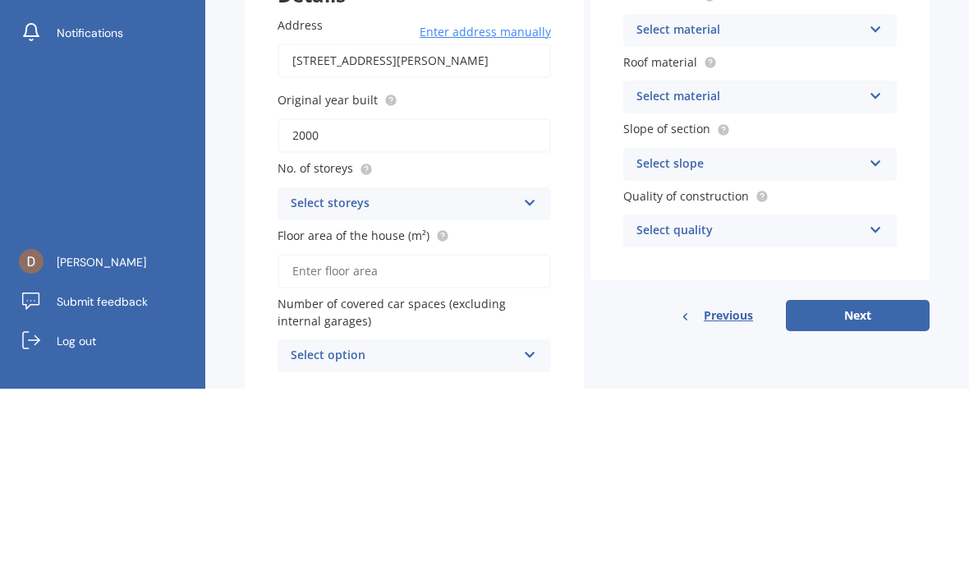
type input "2000"
click at [535, 372] on icon at bounding box center [530, 377] width 14 height 11
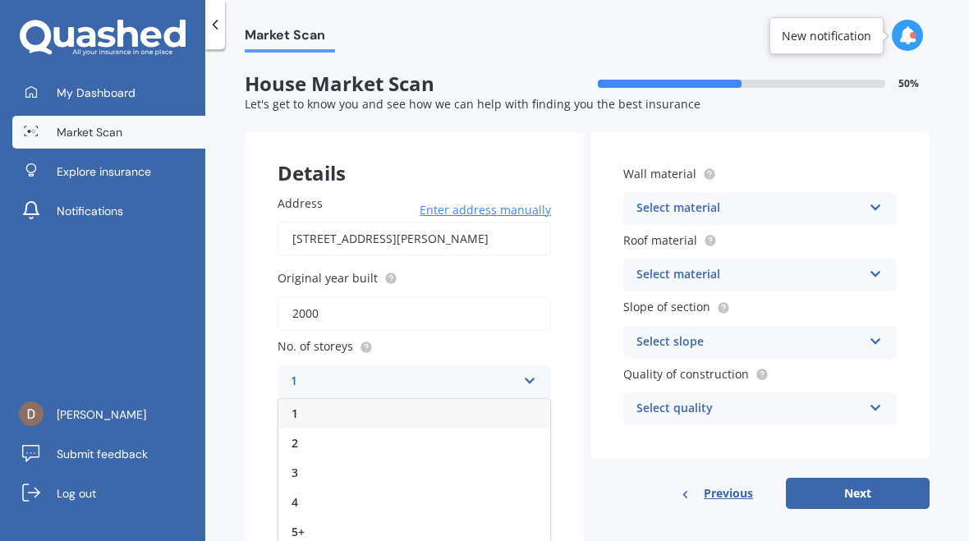
click at [341, 377] on div "1" at bounding box center [404, 382] width 226 height 20
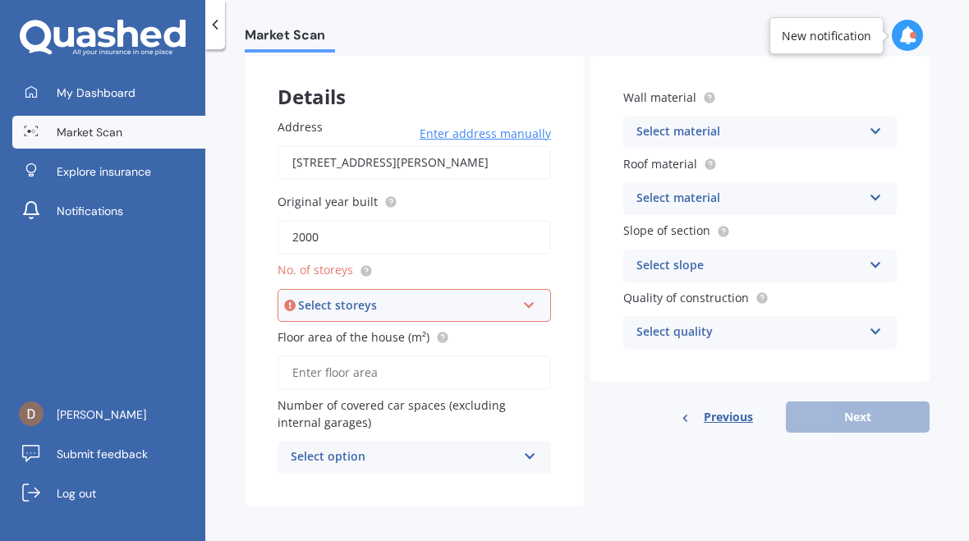
scroll to position [76, 0]
click at [540, 295] on div "Select storeys 1 2 3 4 5+" at bounding box center [415, 306] width 274 height 33
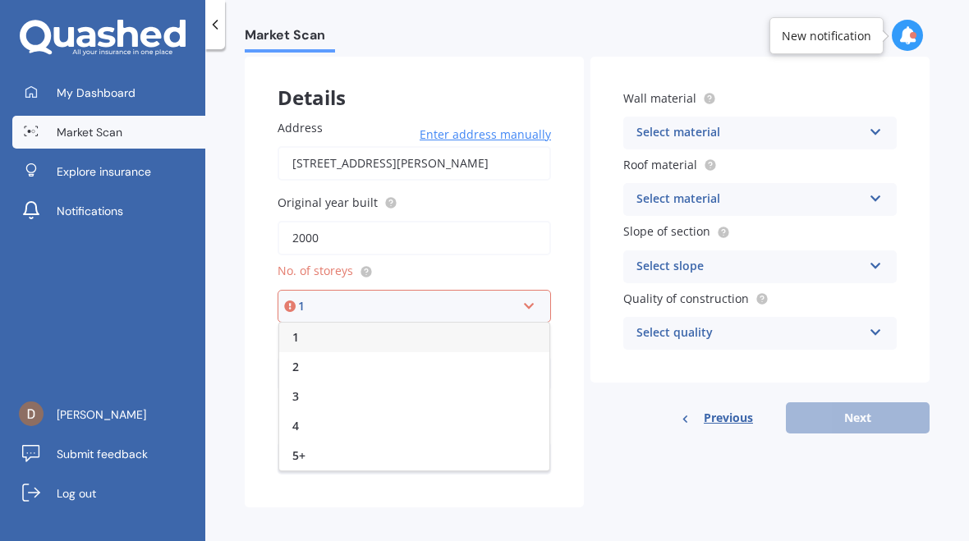
click at [356, 330] on div "1" at bounding box center [414, 338] width 270 height 30
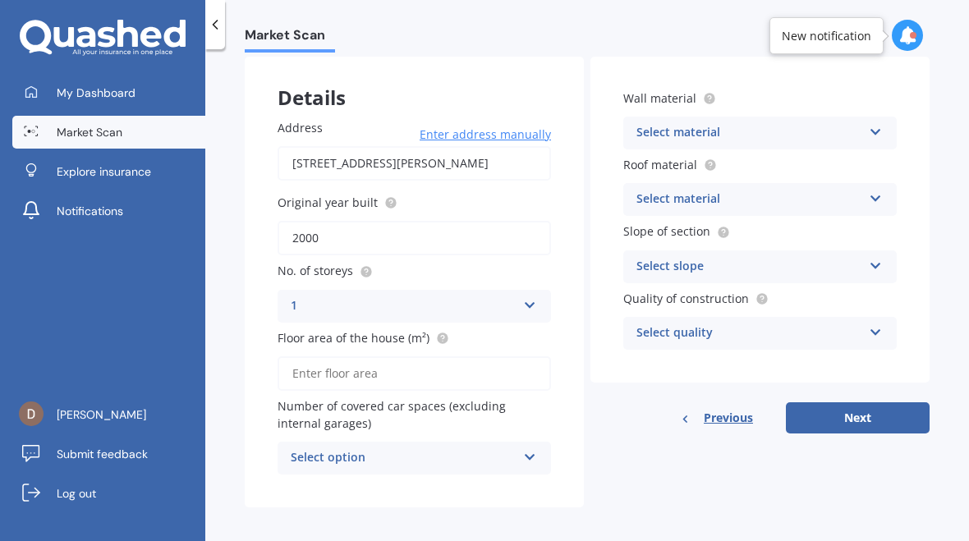
click at [361, 330] on span "Floor area of the house (m²)" at bounding box center [354, 338] width 152 height 16
click at [361, 356] on input "Floor area of the house (m²)" at bounding box center [415, 373] width 274 height 34
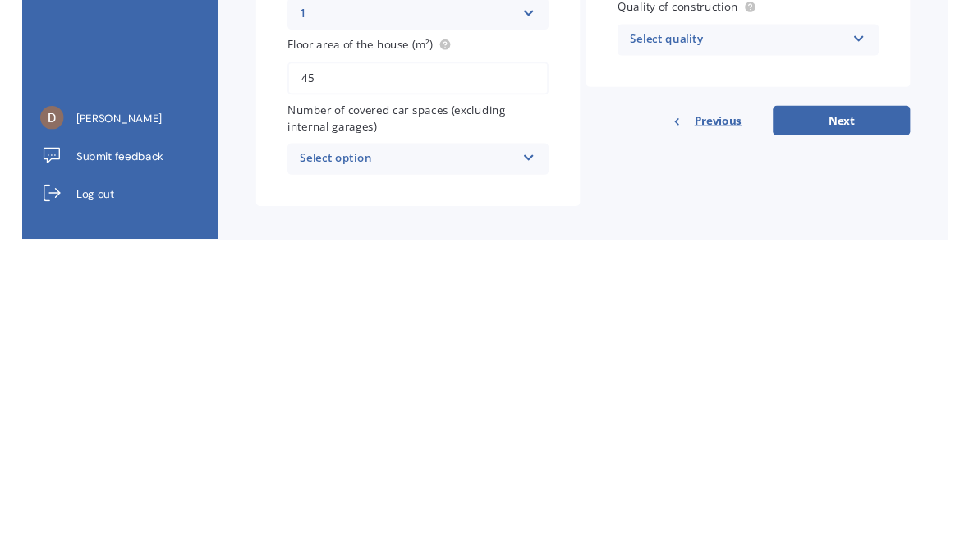
scroll to position [50, 0]
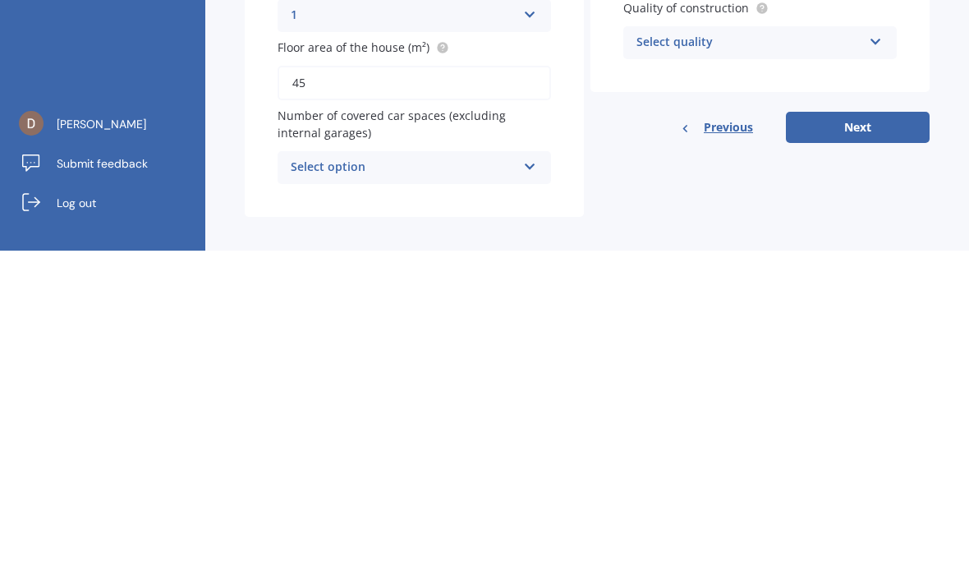
type input "45"
click at [536, 474] on icon at bounding box center [530, 479] width 14 height 11
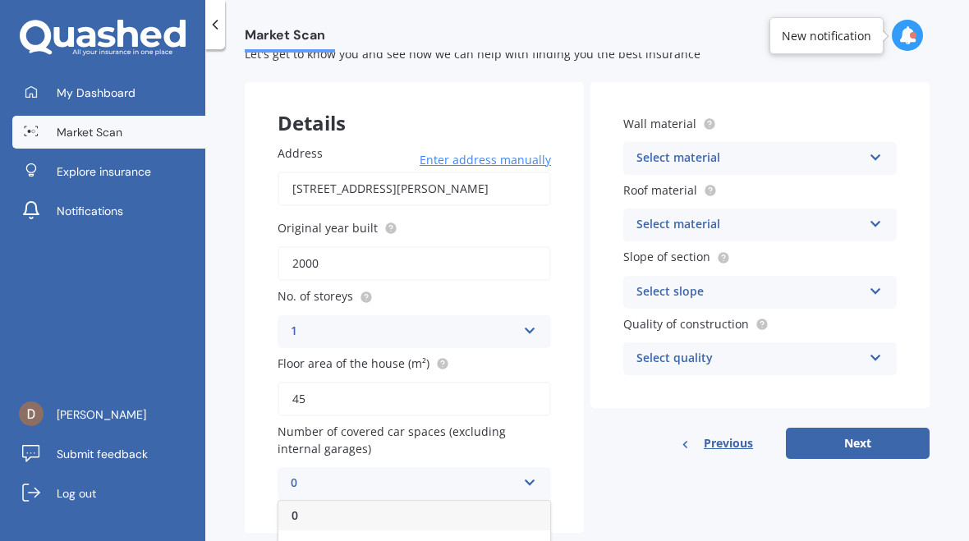
click at [342, 501] on div "0" at bounding box center [414, 516] width 272 height 30
click at [885, 145] on div "Select material Artificial weatherboard/plank cladding Blockwork Brick veneer D…" at bounding box center [760, 158] width 274 height 33
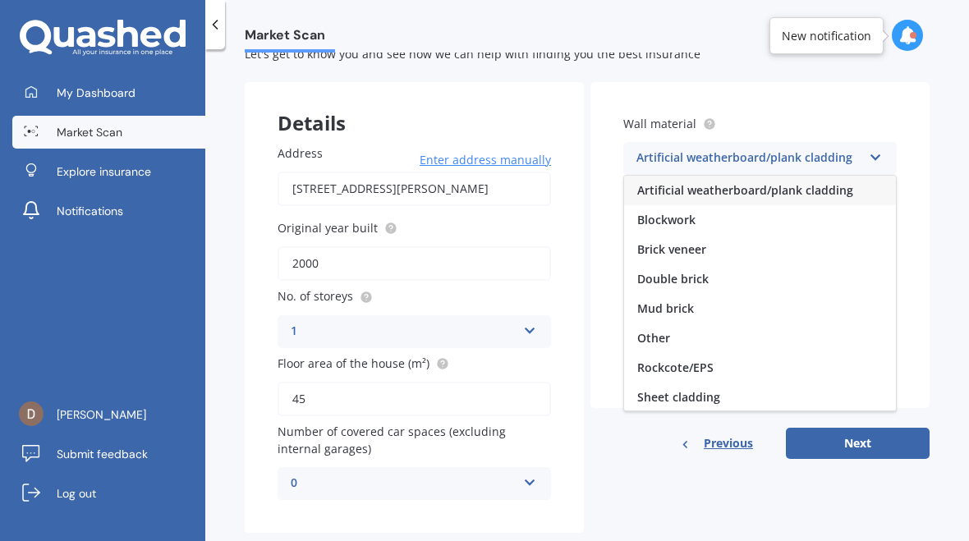
click at [769, 393] on div "Sheet cladding" at bounding box center [760, 398] width 272 height 30
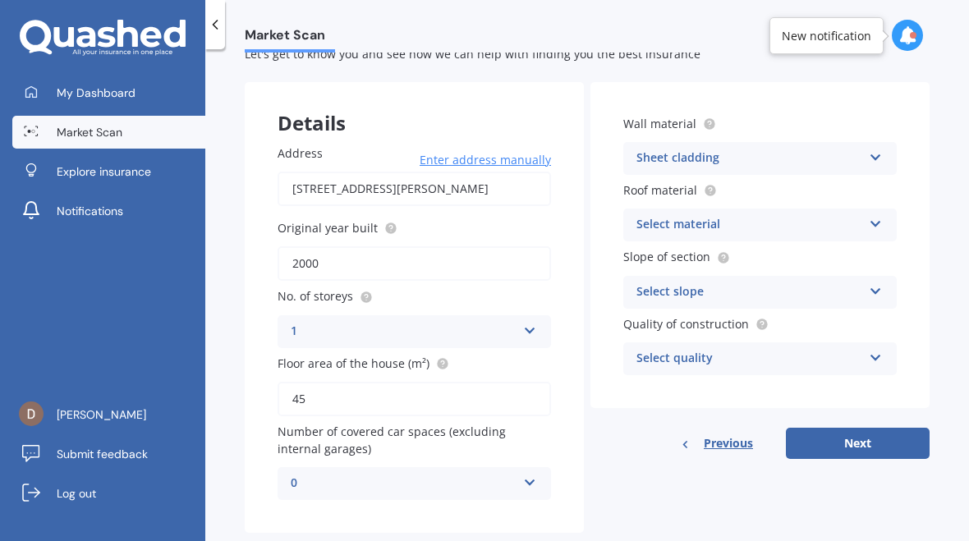
click at [881, 215] on icon at bounding box center [876, 220] width 14 height 11
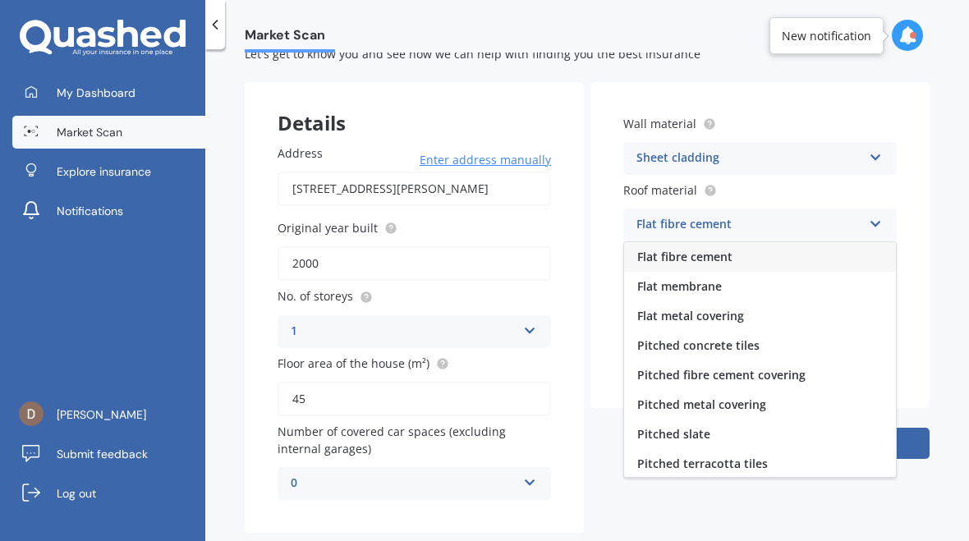
click at [771, 402] on div "Pitched metal covering" at bounding box center [760, 405] width 272 height 30
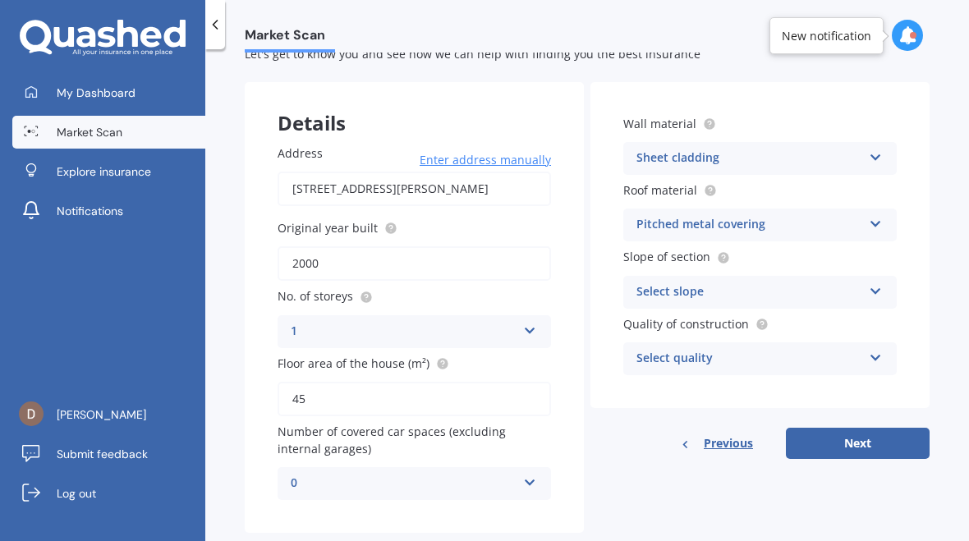
click at [880, 283] on icon at bounding box center [876, 288] width 14 height 11
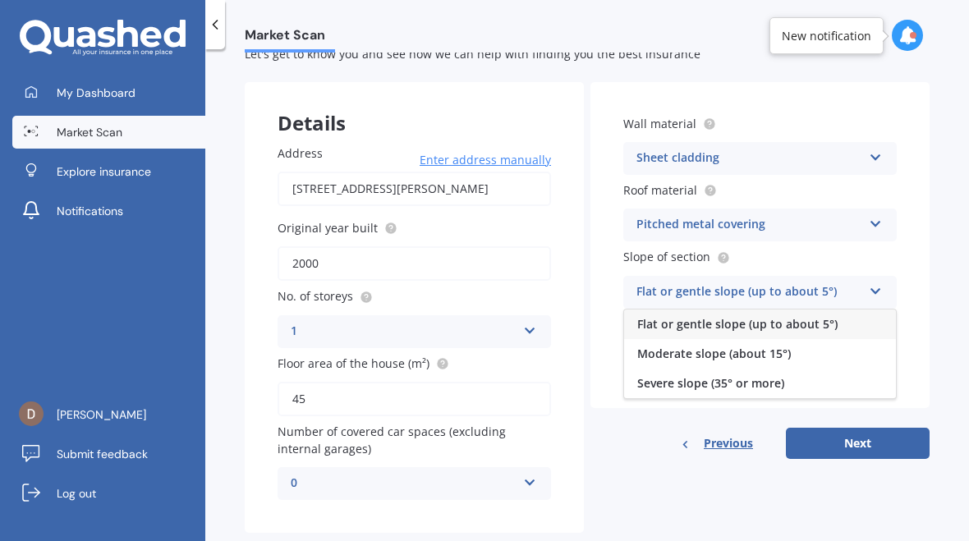
click at [784, 347] on span "Moderate slope (about 15°)" at bounding box center [714, 354] width 154 height 16
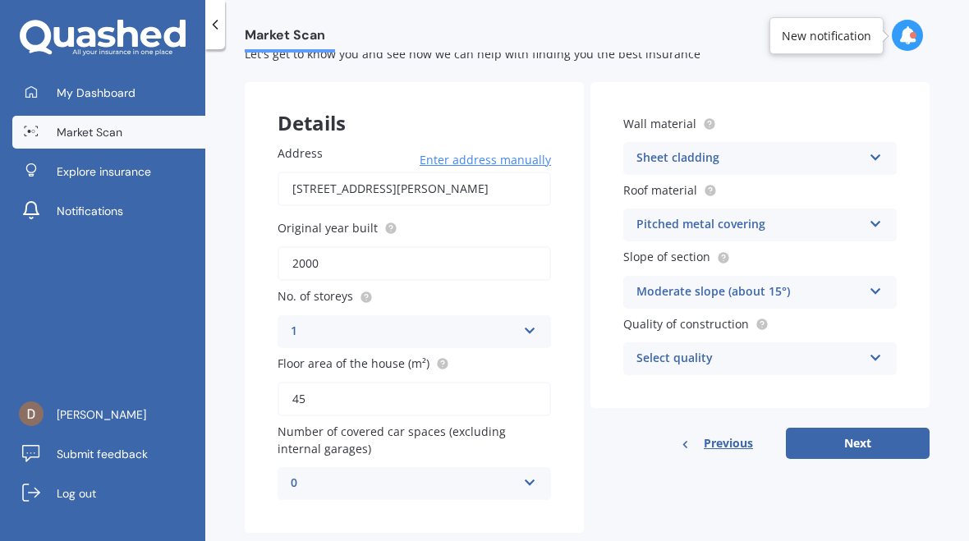
click at [880, 349] on icon at bounding box center [876, 354] width 14 height 11
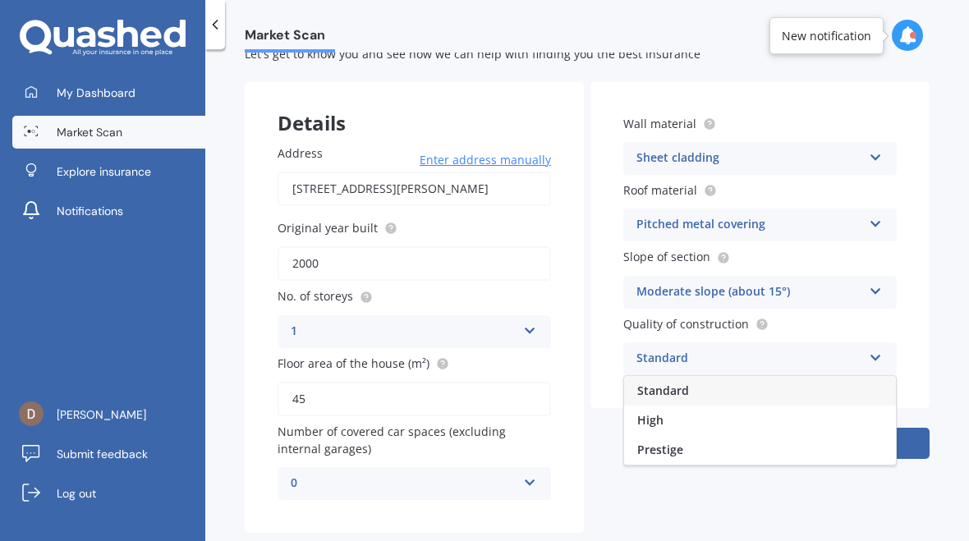
click at [884, 377] on div "Standard" at bounding box center [760, 391] width 272 height 30
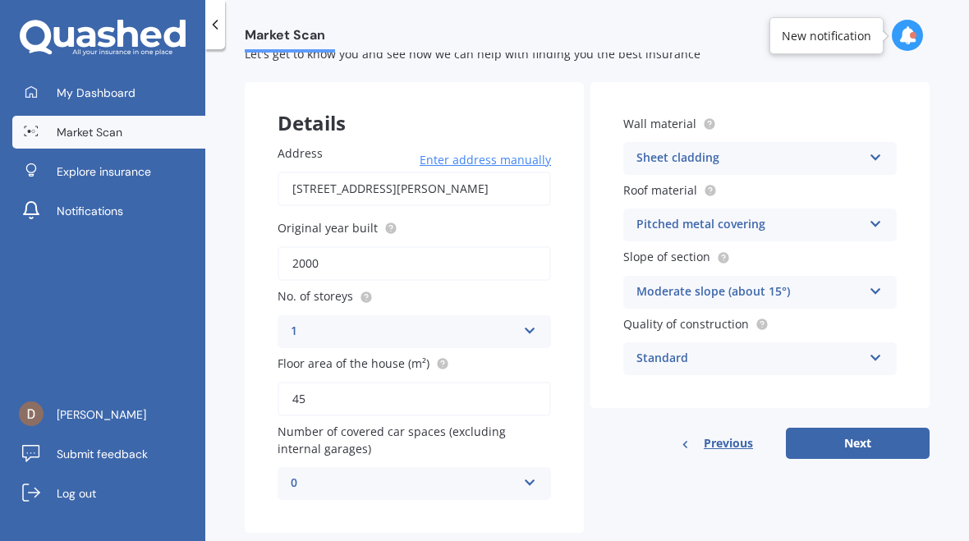
click at [856, 432] on button "Next" at bounding box center [858, 443] width 144 height 31
select select "07"
select select "10"
select select "1955"
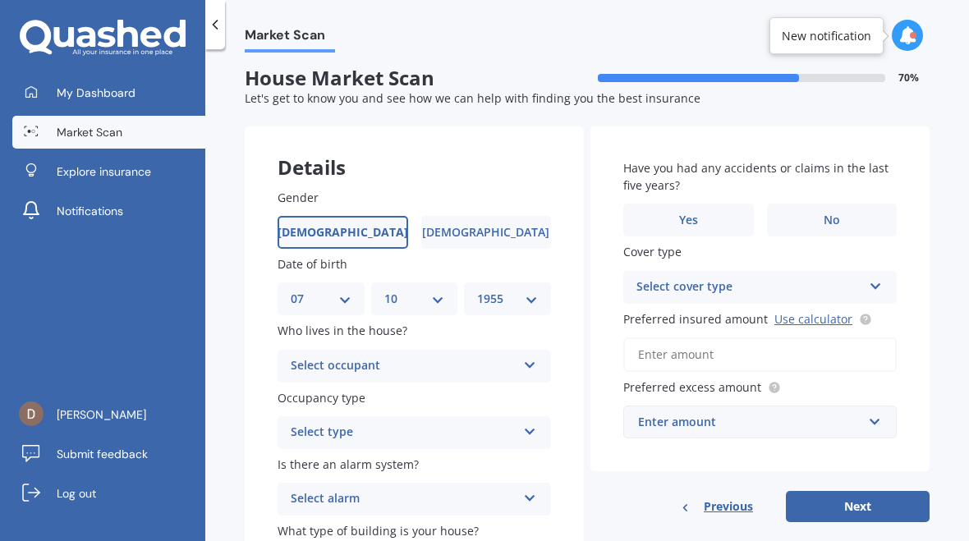
scroll to position [0, 0]
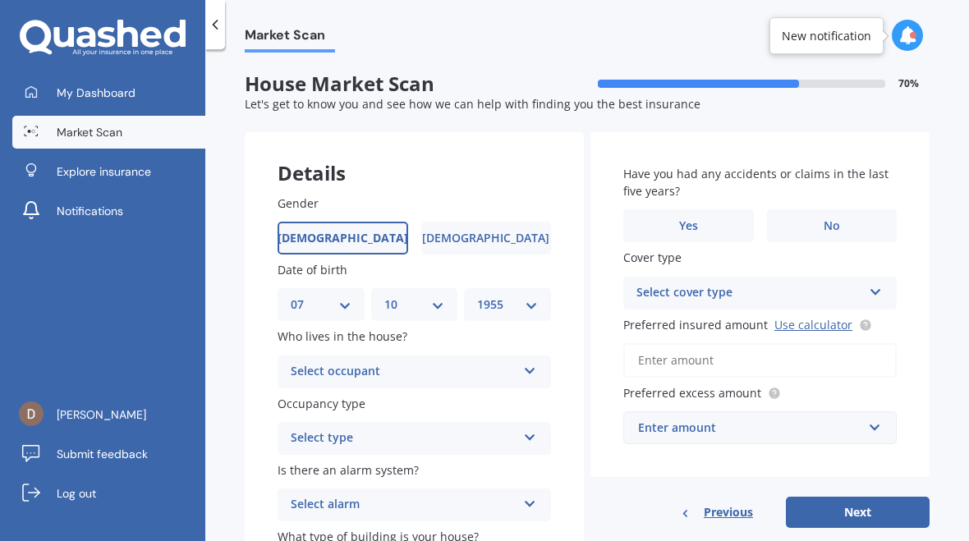
click at [536, 362] on icon at bounding box center [530, 367] width 14 height 11
click at [391, 395] on div "Owner" at bounding box center [414, 404] width 272 height 30
click at [534, 433] on icon at bounding box center [530, 434] width 14 height 11
click at [420, 474] on div "Permanent" at bounding box center [414, 471] width 272 height 30
click at [433, 529] on span "What type of building is your house?" at bounding box center [378, 537] width 201 height 16
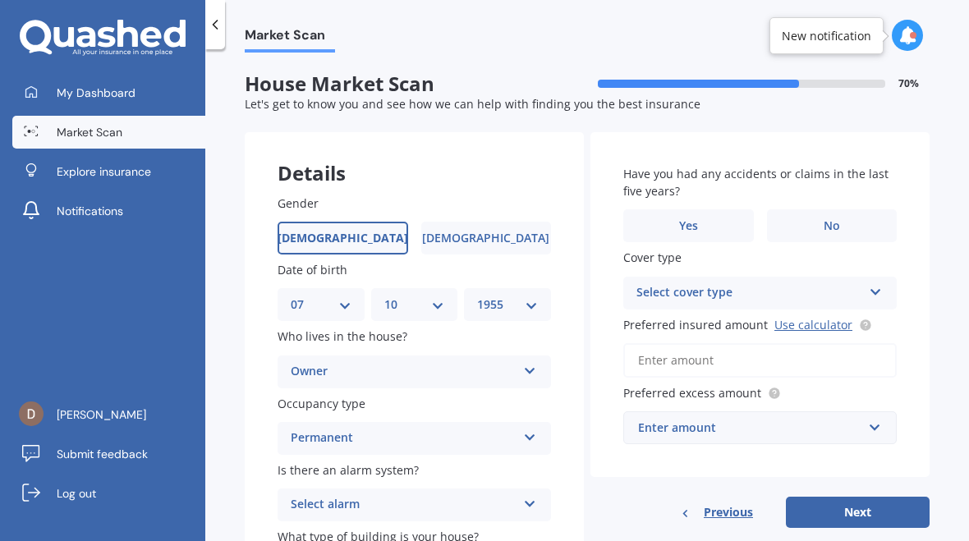
click at [509, 495] on div "Select alarm" at bounding box center [404, 505] width 226 height 20
click at [333, 460] on div "No" at bounding box center [414, 473] width 272 height 30
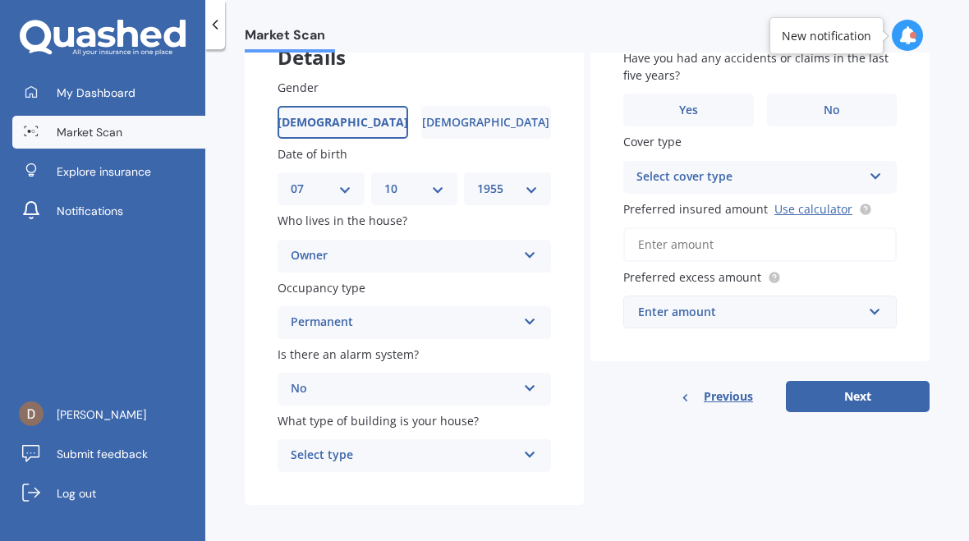
scroll to position [113, 0]
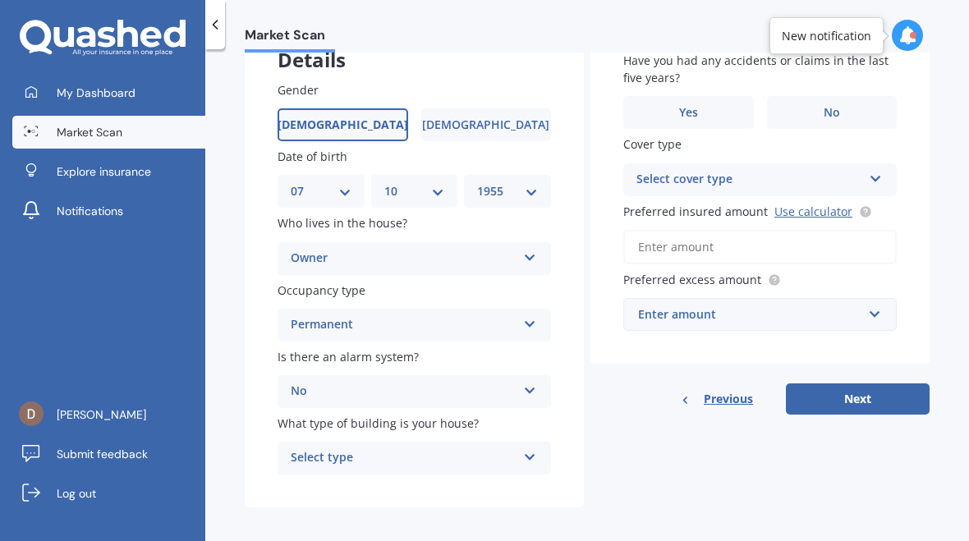
click at [535, 448] on icon at bounding box center [530, 453] width 14 height 11
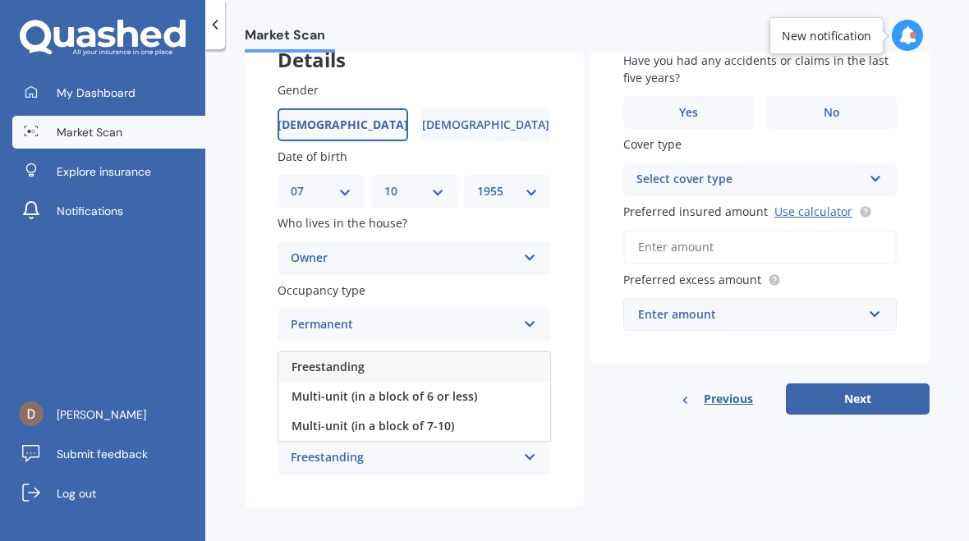
click at [354, 359] on span "Freestanding" at bounding box center [328, 367] width 73 height 16
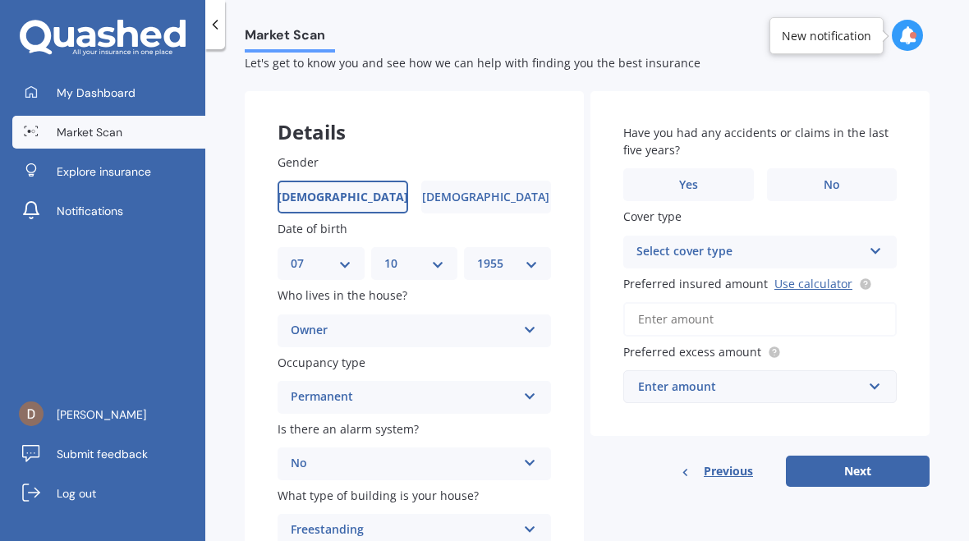
scroll to position [40, 0]
click at [840, 180] on label "No" at bounding box center [832, 185] width 131 height 33
click at [0, 0] on input "No" at bounding box center [0, 0] width 0 height 0
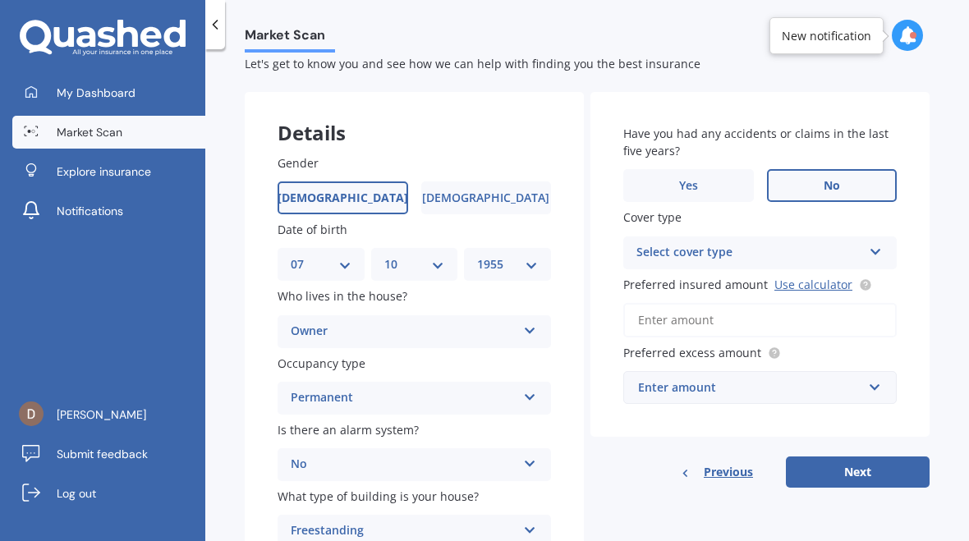
click at [878, 243] on icon at bounding box center [876, 248] width 14 height 11
click at [845, 309] on input "Preferred insured amount Use calculator" at bounding box center [760, 320] width 274 height 34
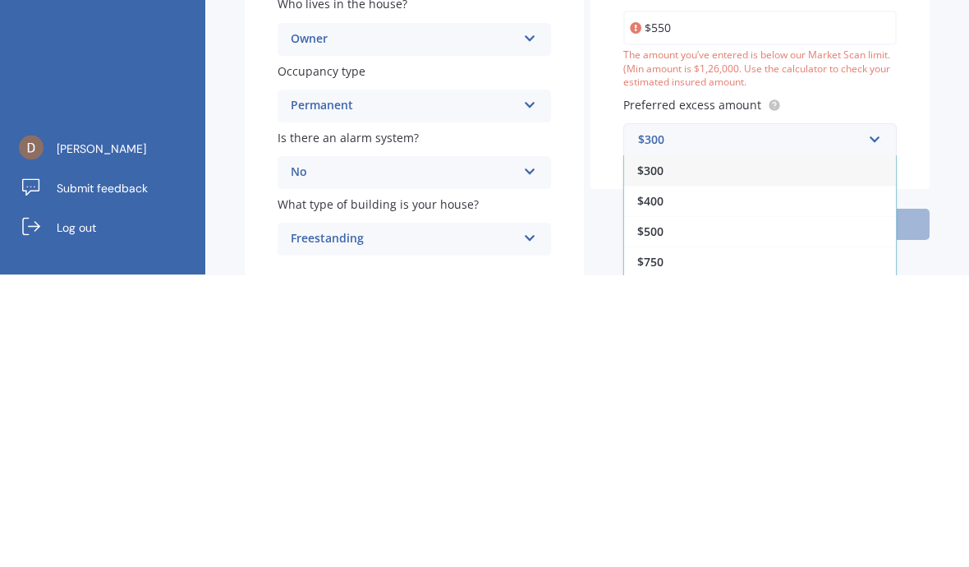
click at [724, 303] on input "$550" at bounding box center [760, 320] width 274 height 34
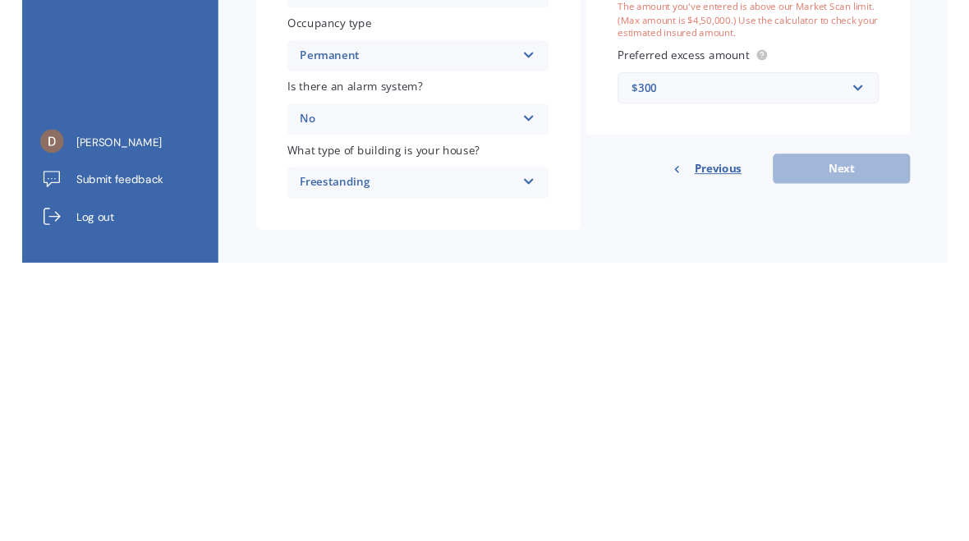
scroll to position [88, 0]
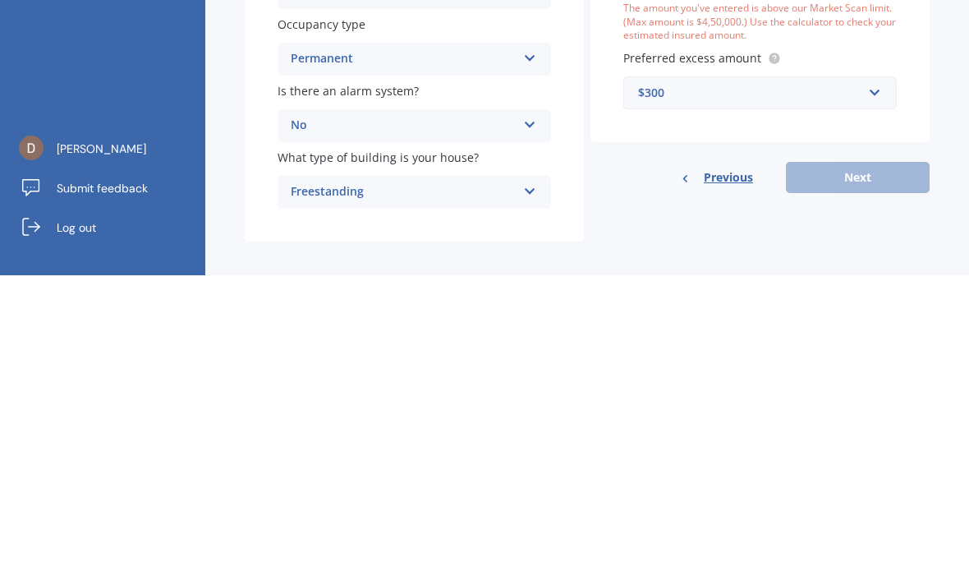
click at [865, 453] on div "Previous Next" at bounding box center [760, 468] width 339 height 31
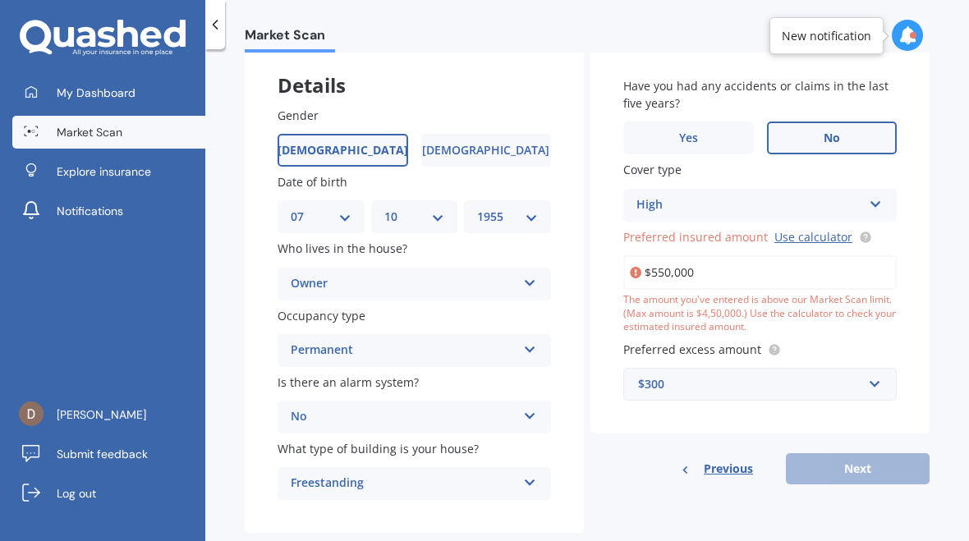
click at [715, 257] on input "$550,000" at bounding box center [760, 272] width 274 height 34
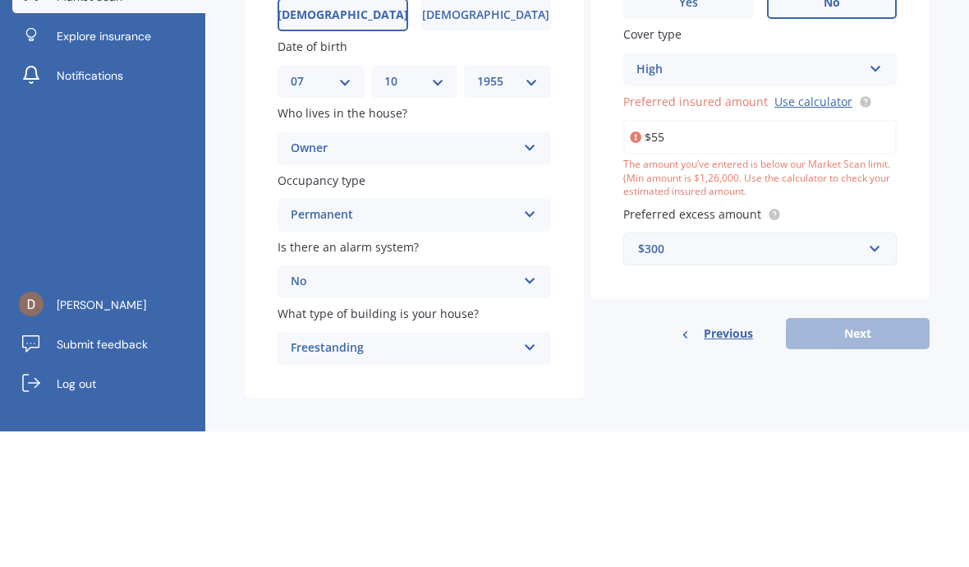
type input "$5"
type input "$450,000"
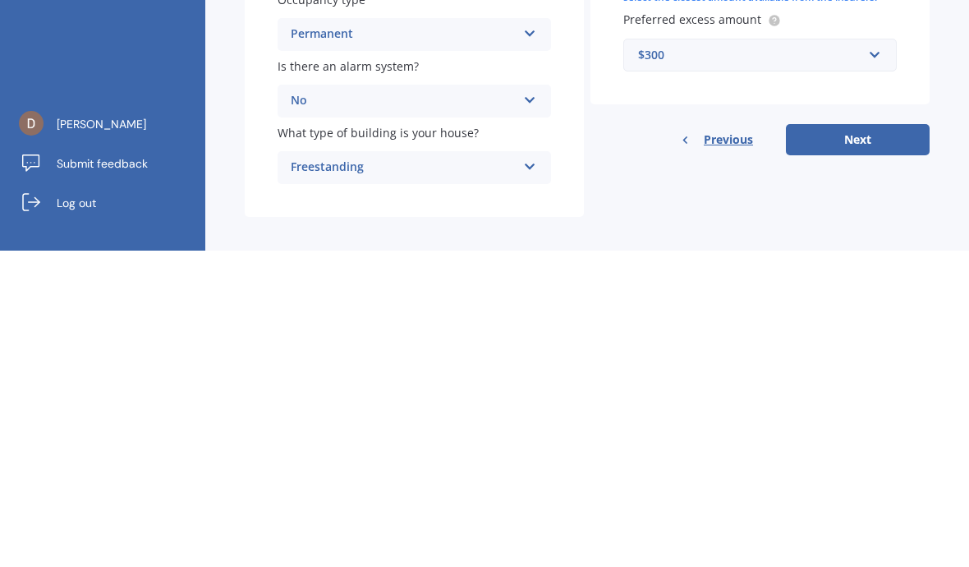
click at [849, 440] on button "Next" at bounding box center [858, 455] width 144 height 31
select select "07"
select select "10"
select select "1955"
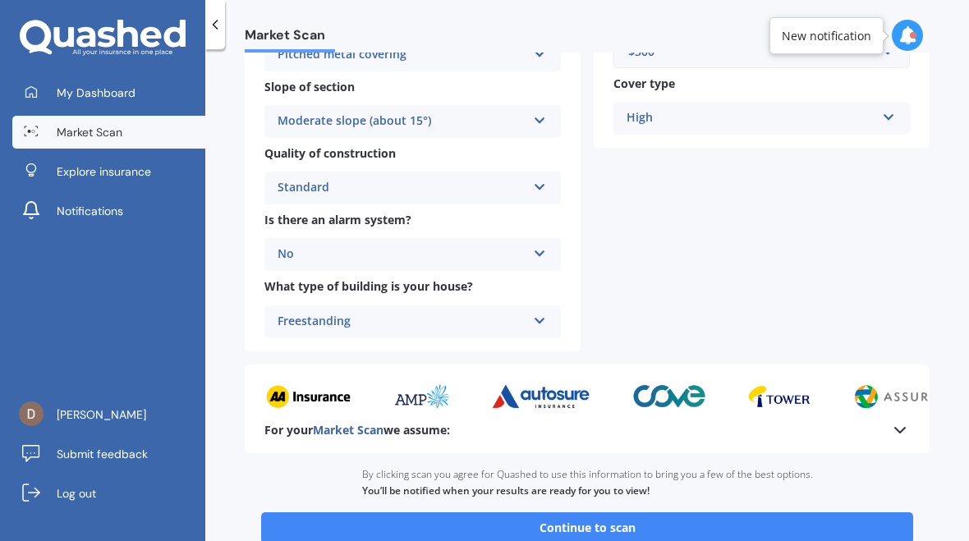
scroll to position [540, 0]
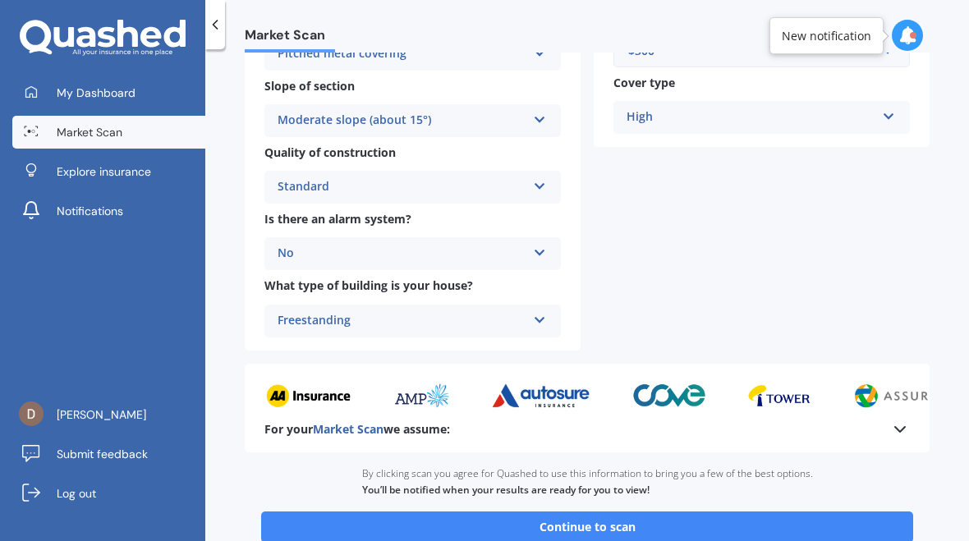
click at [581, 513] on button "Continue to scan" at bounding box center [587, 527] width 652 height 31
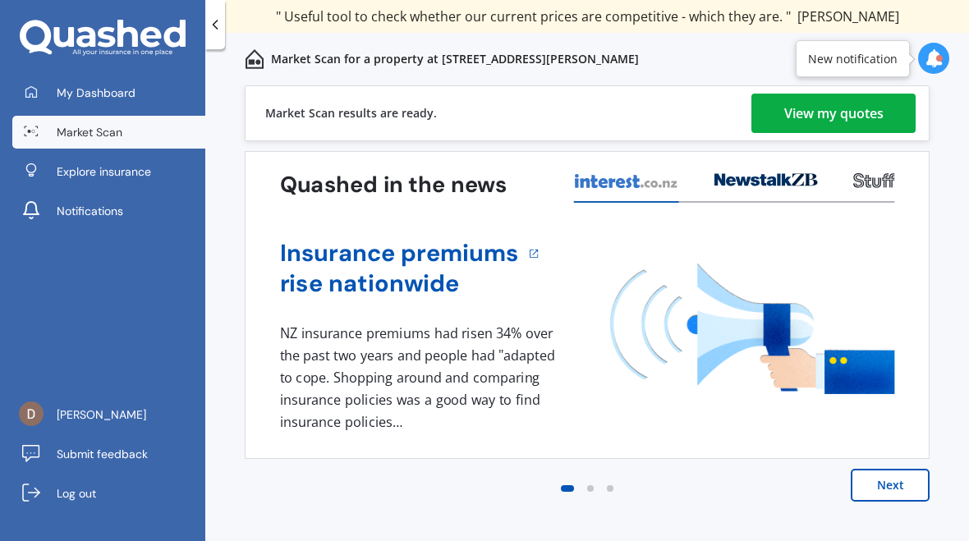
click at [862, 115] on div "View my quotes" at bounding box center [833, 113] width 99 height 39
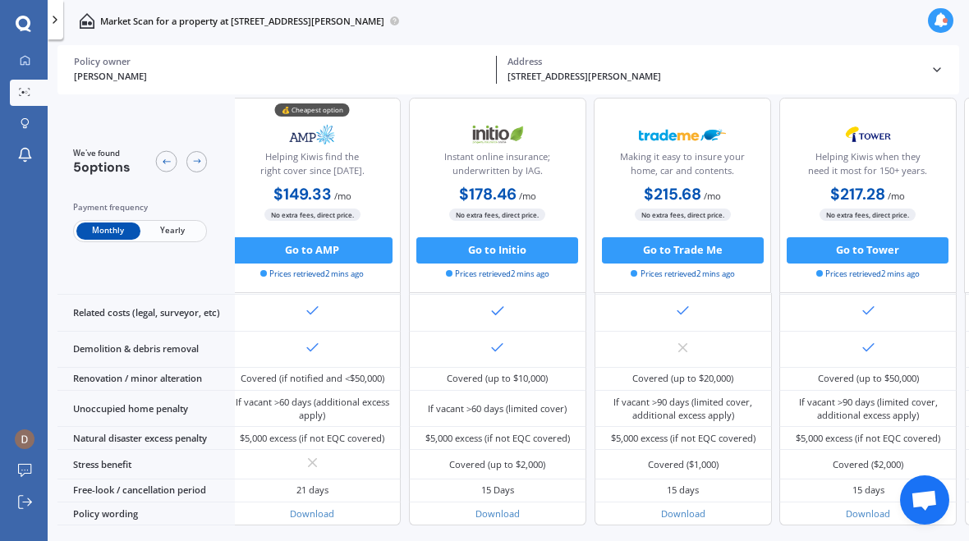
scroll to position [643, 15]
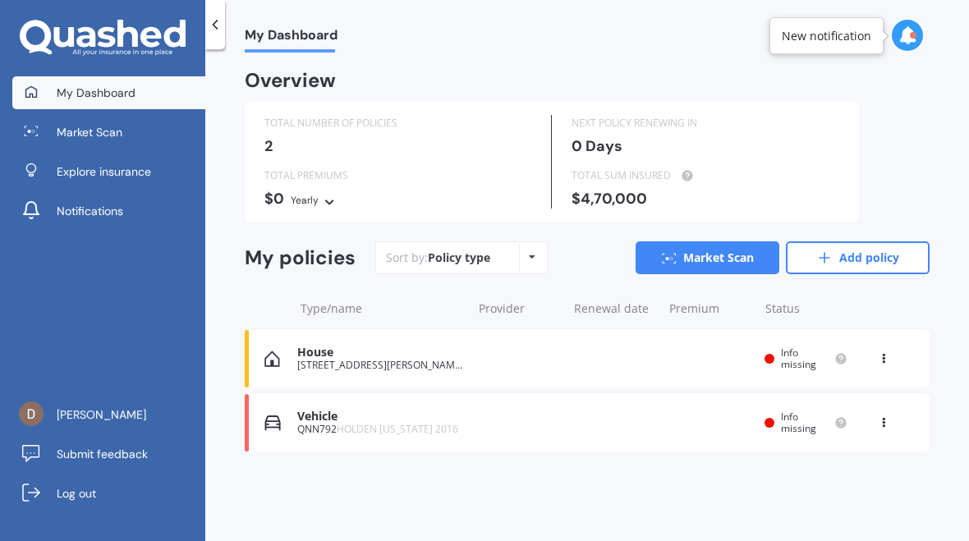
click at [788, 354] on span "Info missing" at bounding box center [798, 358] width 35 height 25
click at [62, 168] on span "Explore insurance" at bounding box center [104, 171] width 94 height 16
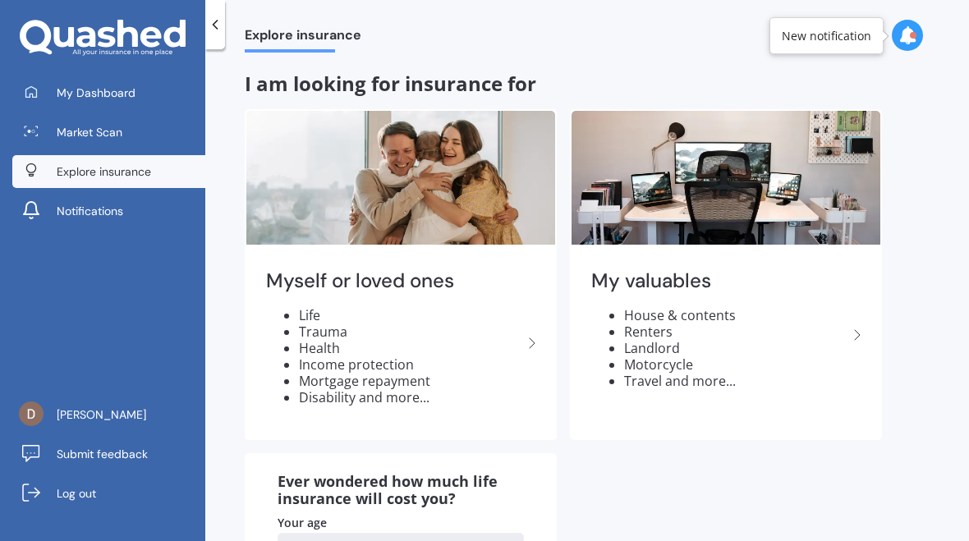
click at [720, 307] on li "House & contents" at bounding box center [735, 315] width 223 height 16
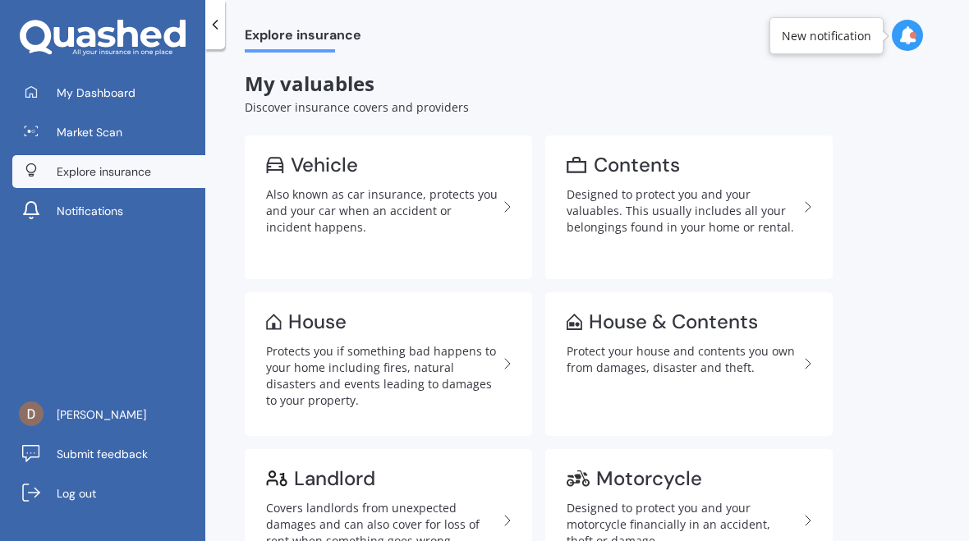
click at [695, 328] on div "House & Contents" at bounding box center [673, 322] width 169 height 16
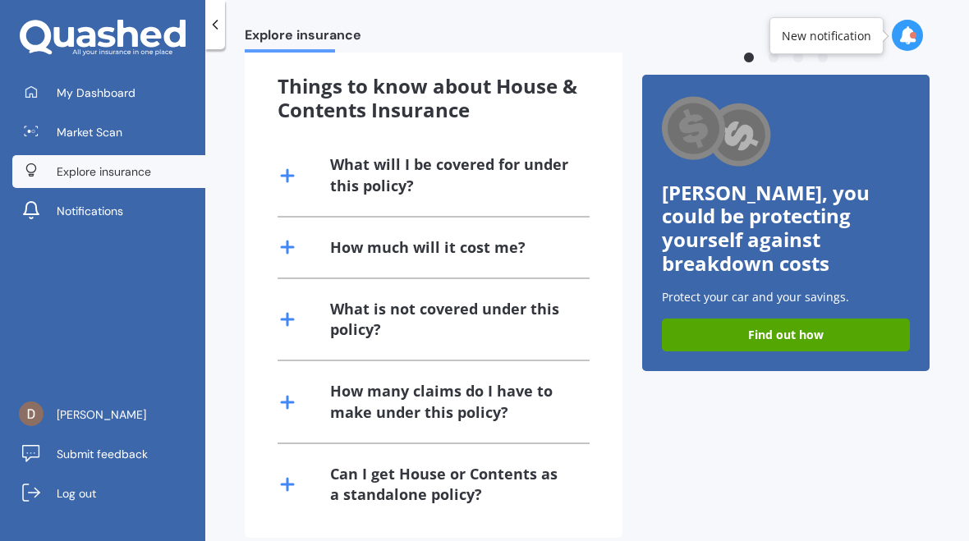
scroll to position [389, 0]
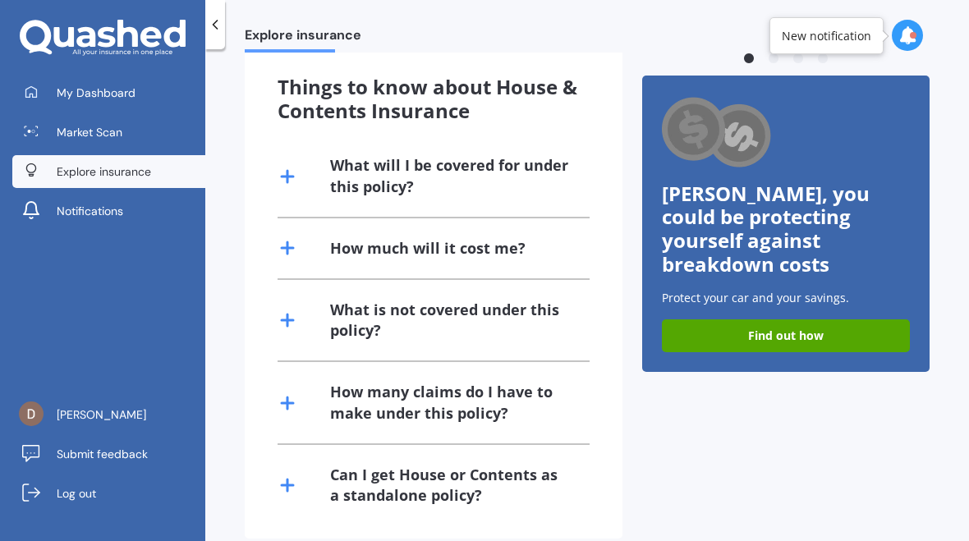
click at [416, 467] on div "Can I get House or Contents as a standalone policy?" at bounding box center [450, 485] width 240 height 41
click at [570, 445] on div "Can I get House or Contents as a standalone policy?" at bounding box center [434, 485] width 312 height 80
click at [509, 465] on div "Can I get House or Contents as a standalone policy?" at bounding box center [450, 485] width 240 height 41
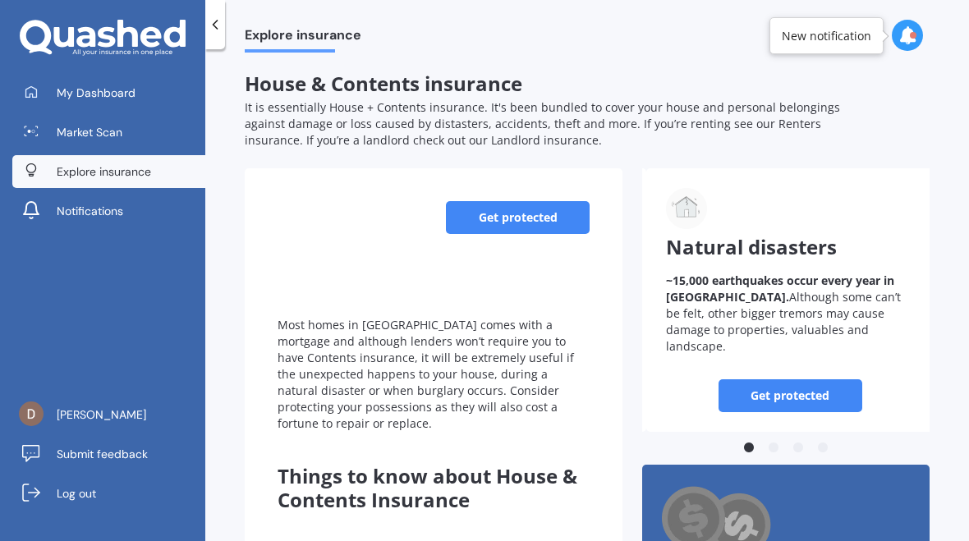
scroll to position [0, 0]
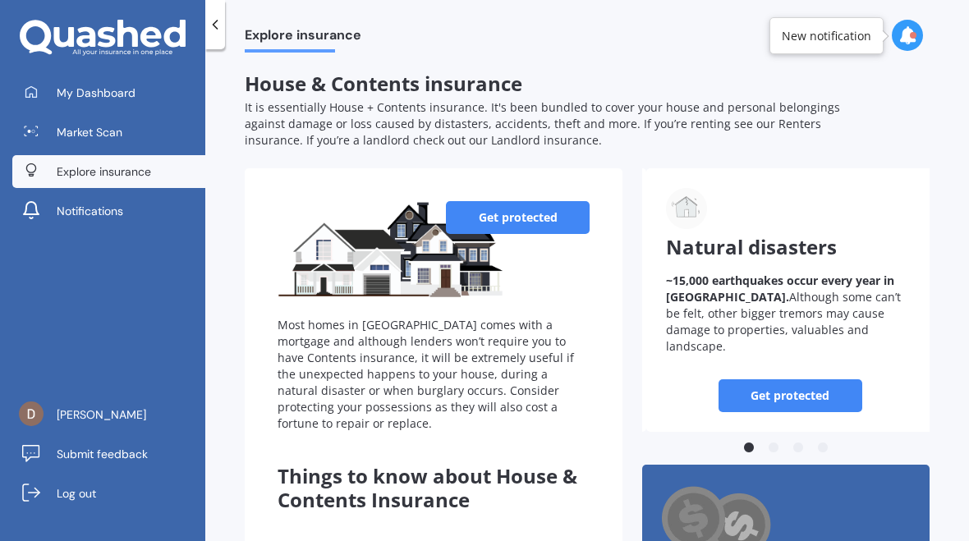
click at [792, 379] on link "Get protected" at bounding box center [791, 395] width 144 height 33
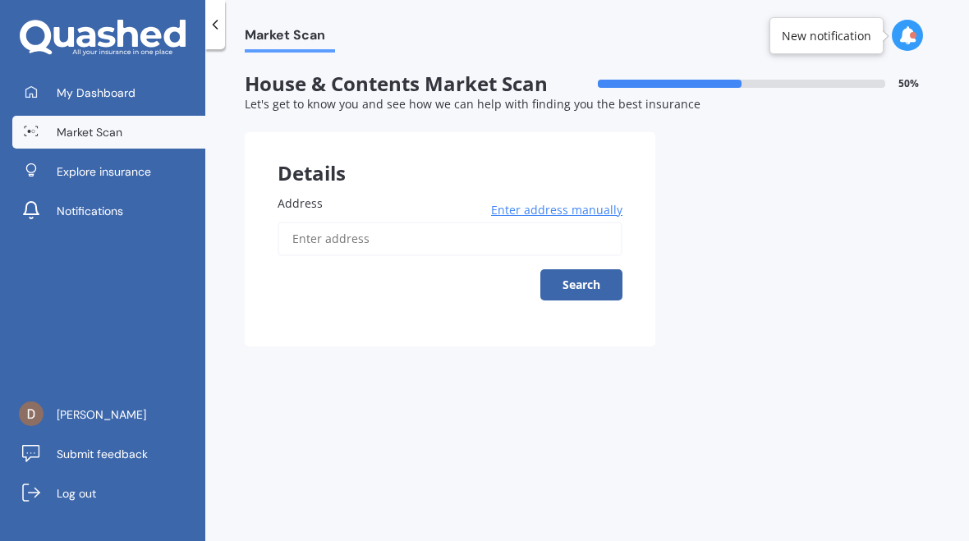
click at [383, 236] on input "Address" at bounding box center [450, 239] width 345 height 34
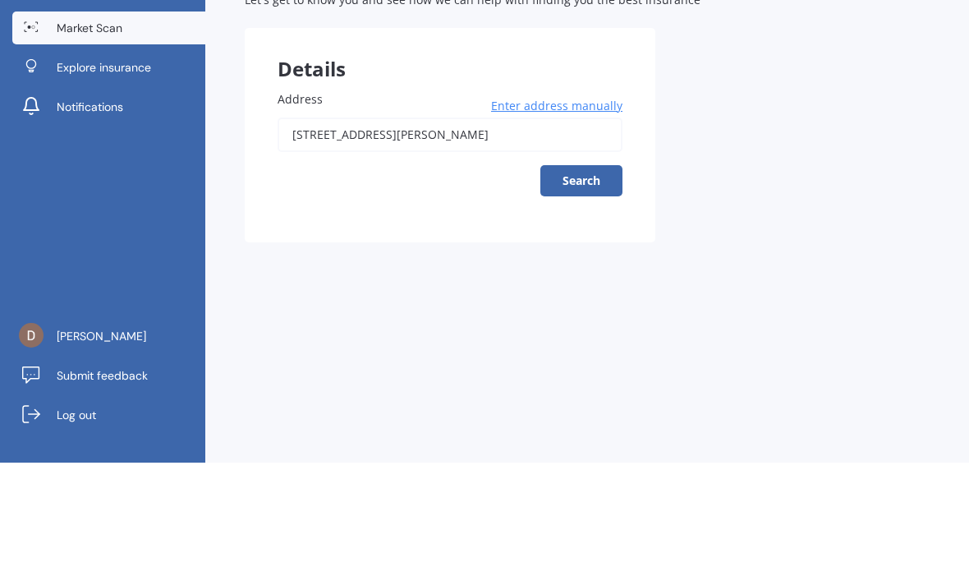
type input "[STREET_ADDRESS][PERSON_NAME]"
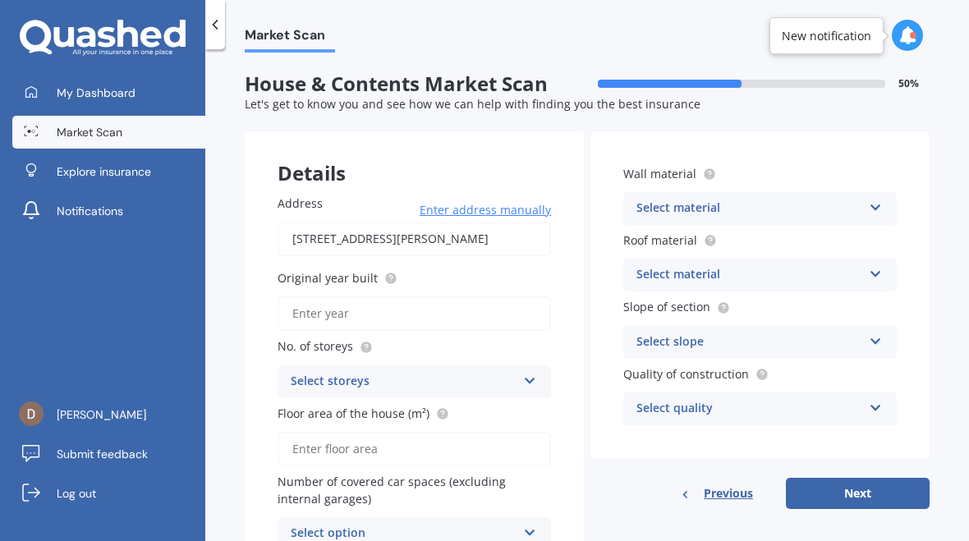
click at [409, 308] on input "Original year built" at bounding box center [415, 314] width 274 height 34
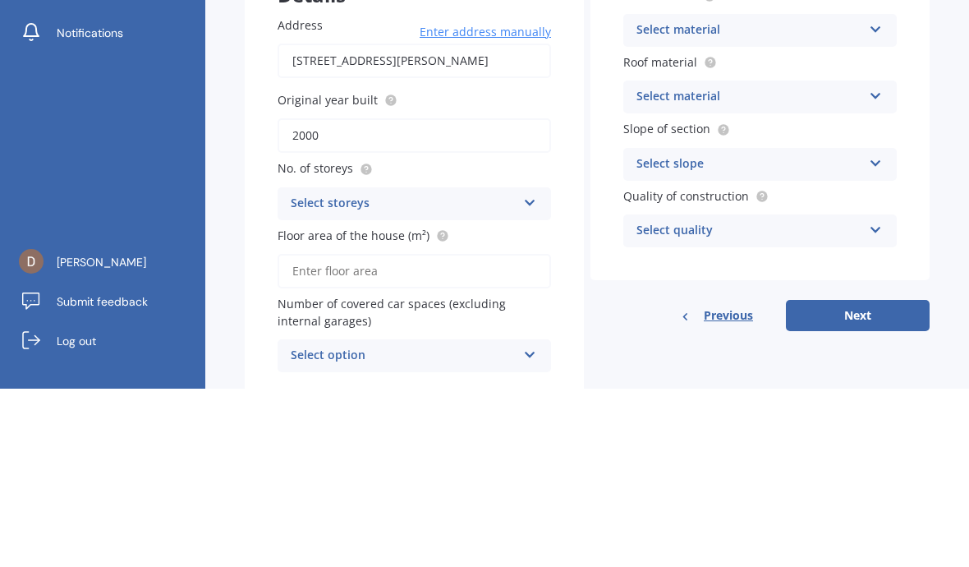
type input "2000"
click at [547, 366] on div "Select storeys 1 2 3 4 5+" at bounding box center [415, 382] width 274 height 33
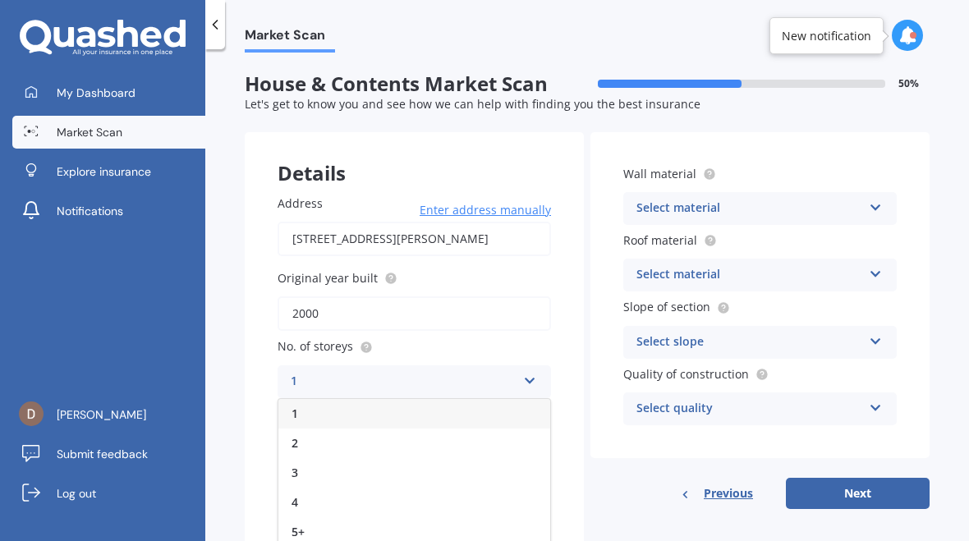
click at [328, 405] on div "1" at bounding box center [414, 414] width 272 height 30
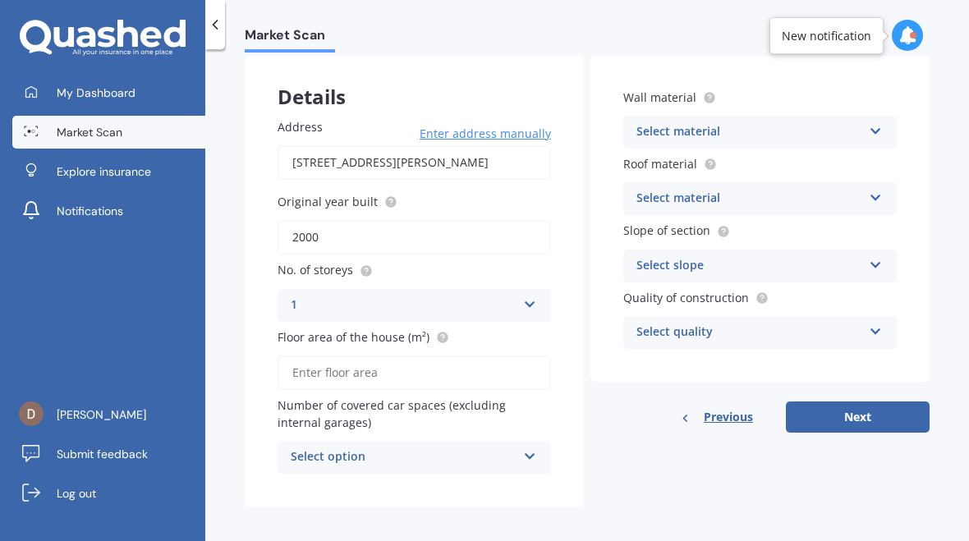
scroll to position [76, 0]
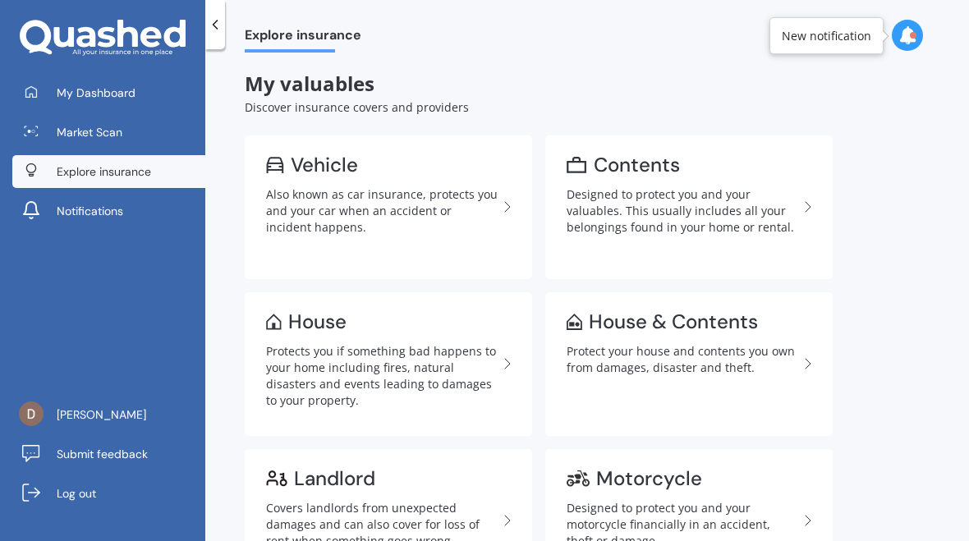
click at [749, 199] on div "Designed to protect you and your valuables. This usually includes all your belo…" at bounding box center [683, 210] width 232 height 49
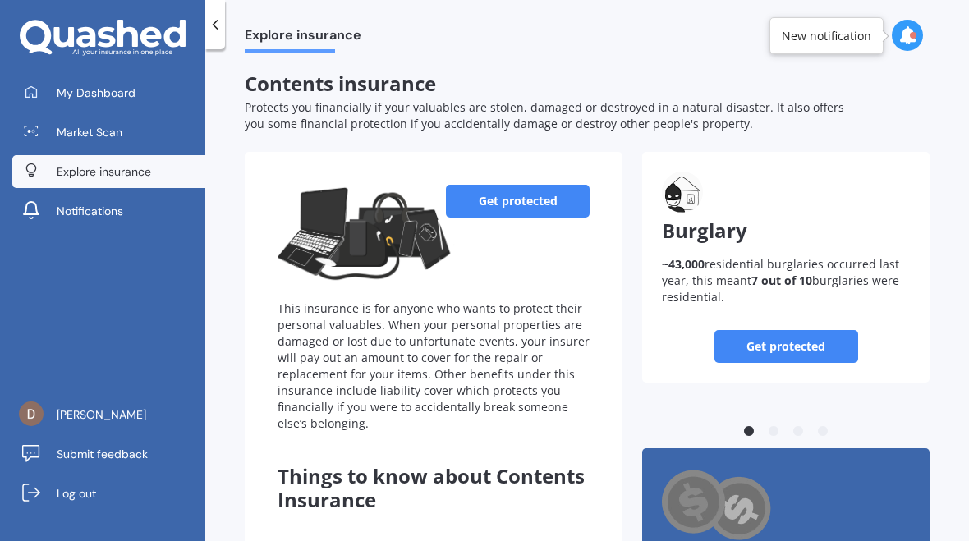
click at [522, 195] on link "Get protected" at bounding box center [518, 201] width 144 height 33
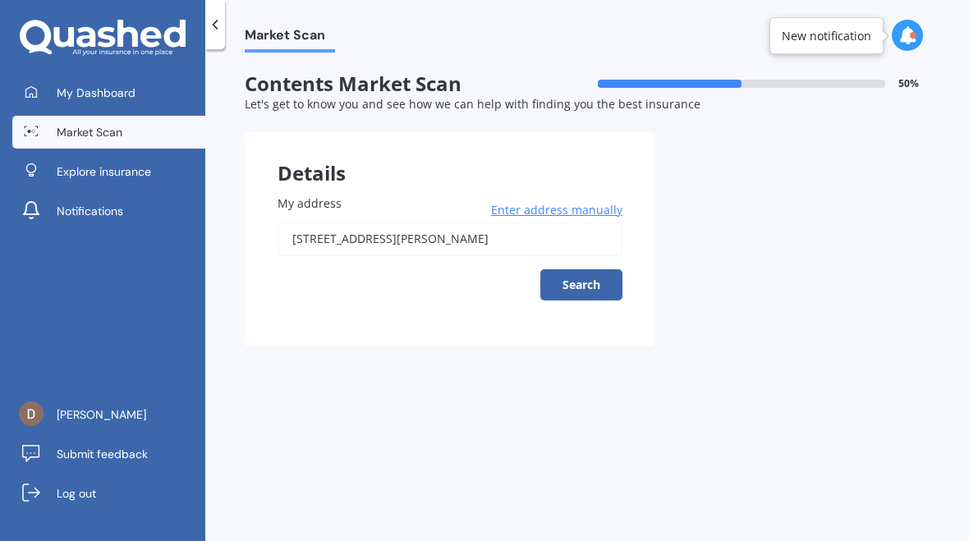
click at [593, 283] on button "Search" at bounding box center [581, 284] width 82 height 31
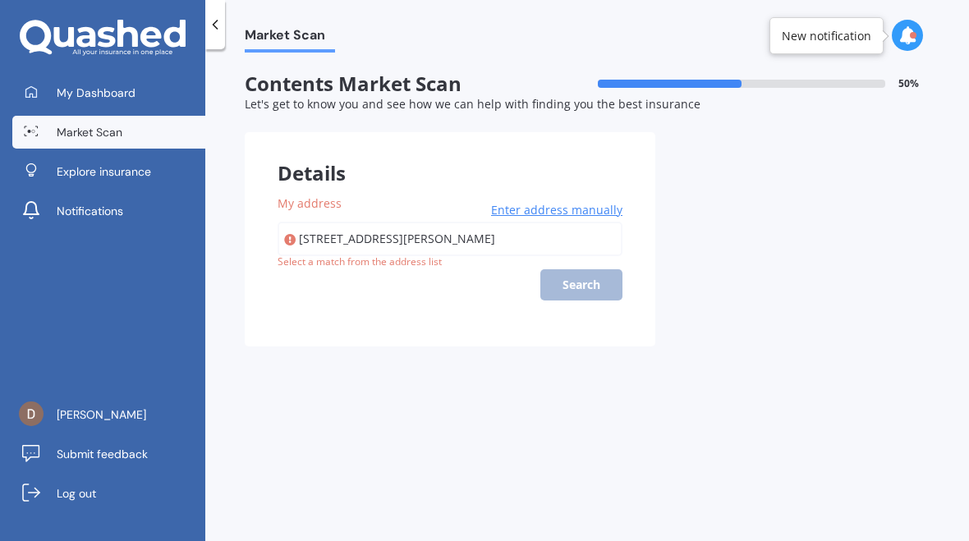
type input "[STREET_ADDRESS][PERSON_NAME]"
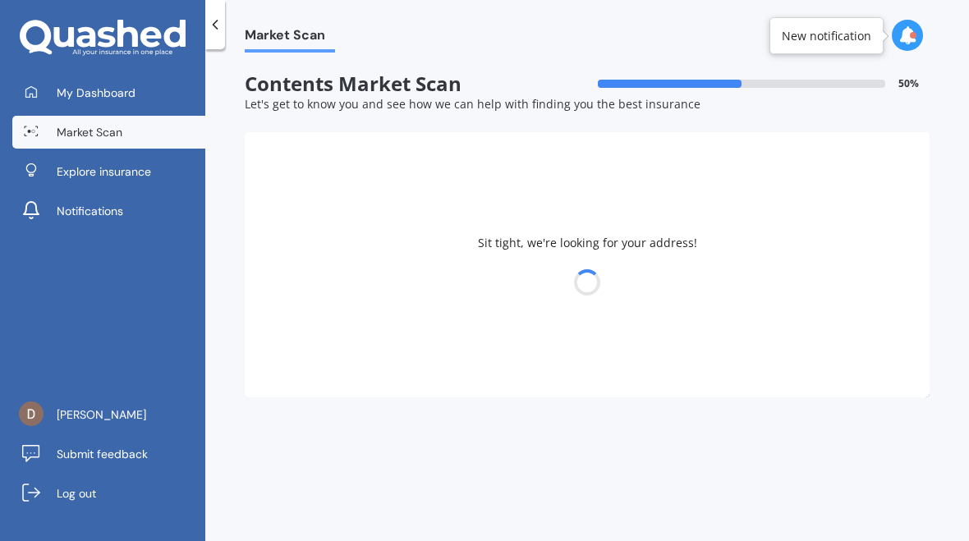
select select "07"
select select "10"
select select "1955"
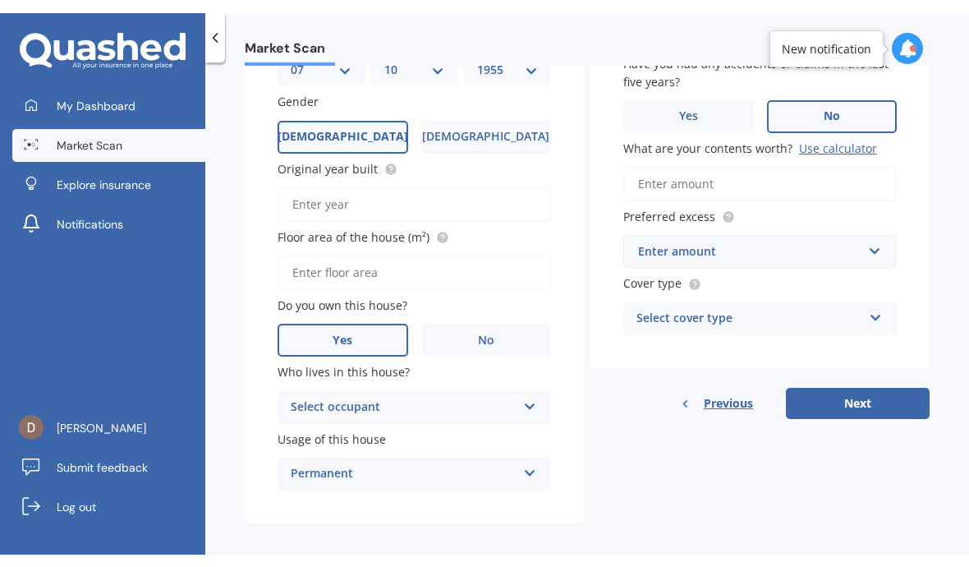
scroll to position [255, 0]
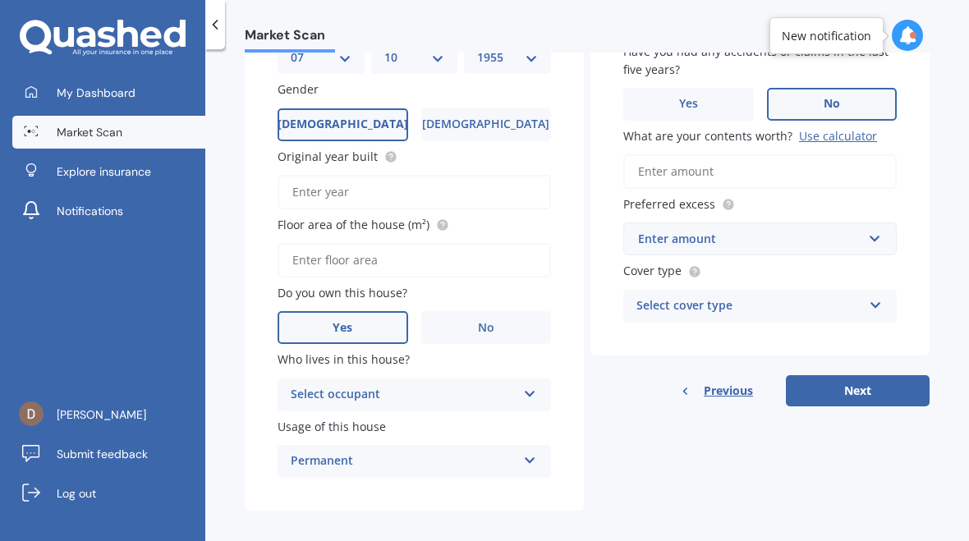
click at [862, 376] on button "Next" at bounding box center [858, 390] width 144 height 31
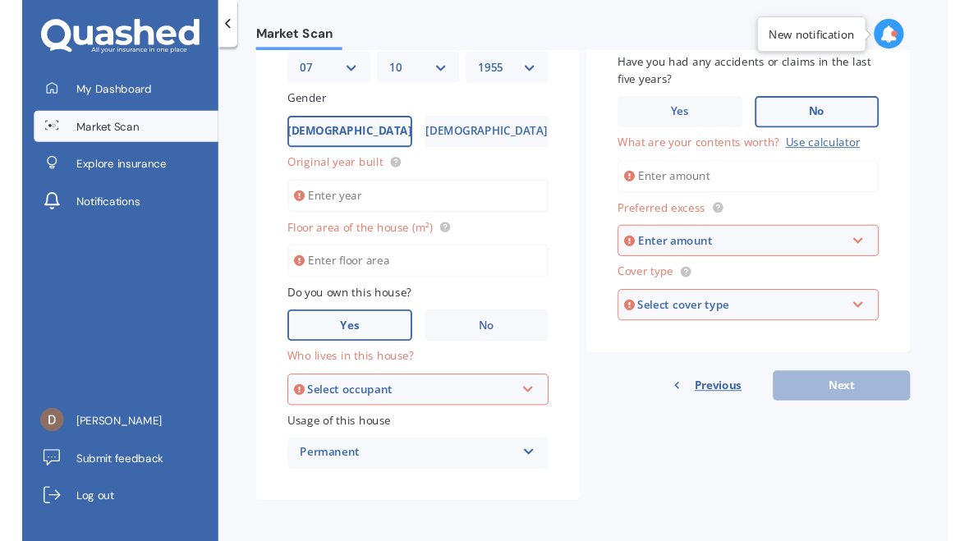
scroll to position [230, 0]
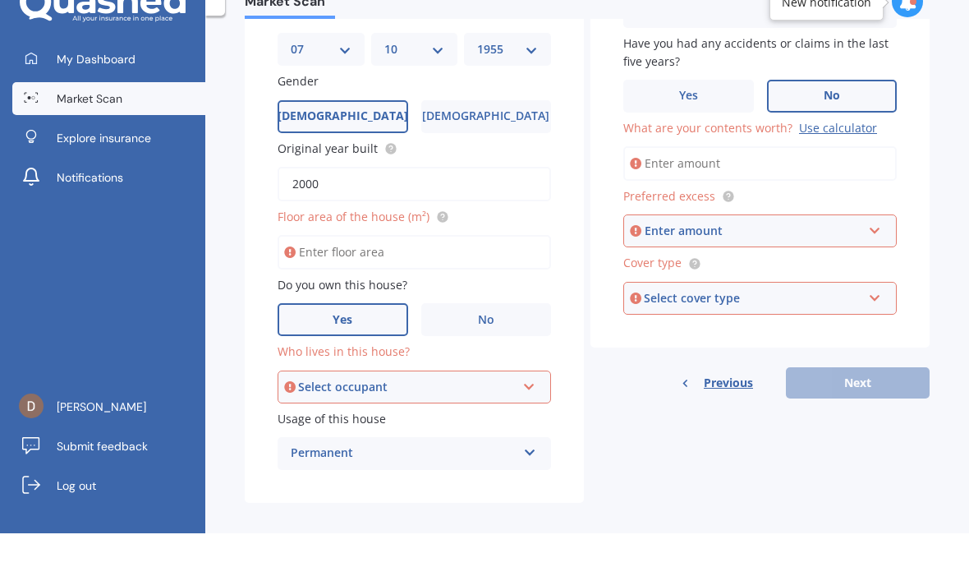
type input "2000"
click at [425, 269] on input "Floor area of the house (m²)" at bounding box center [415, 286] width 274 height 34
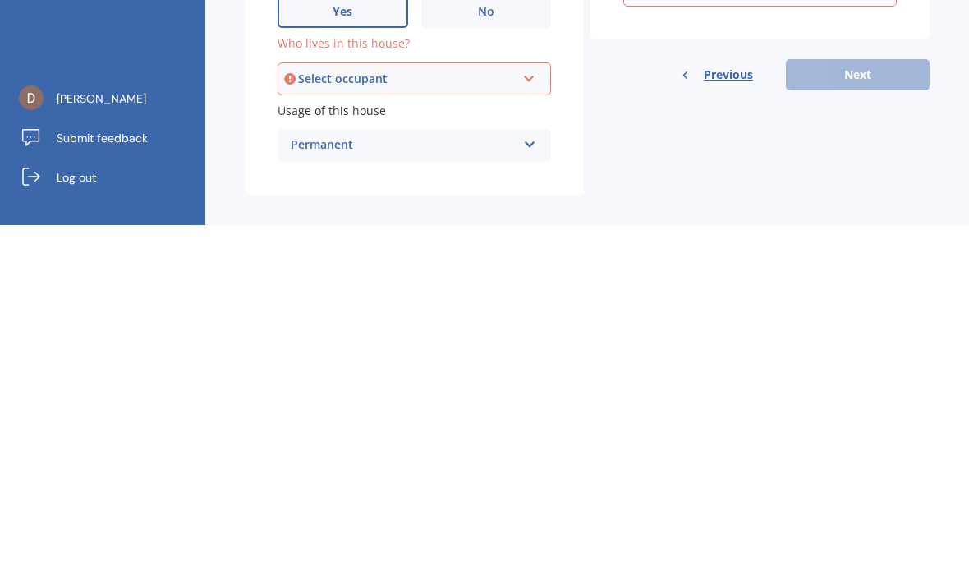
type input "45"
click at [535, 412] on icon at bounding box center [529, 417] width 14 height 11
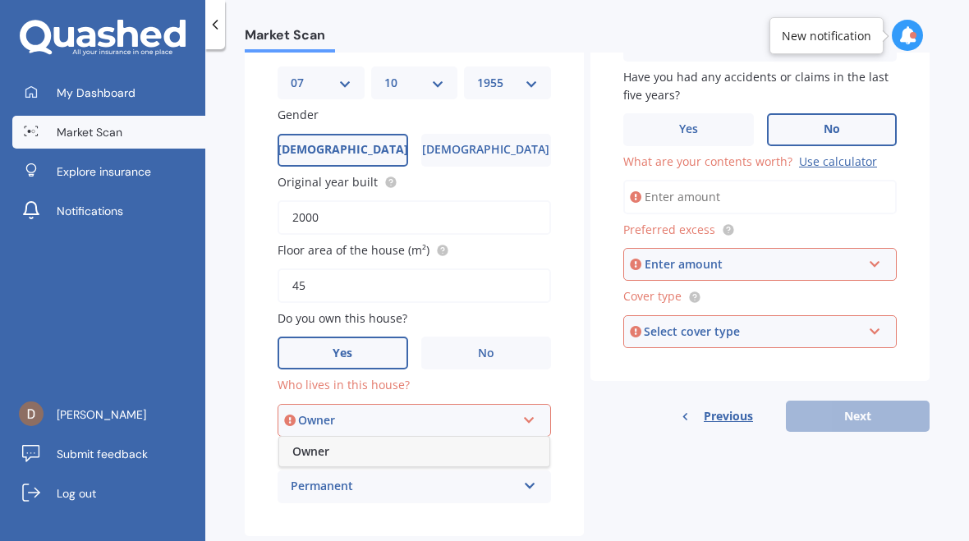
click at [391, 412] on div "Owner" at bounding box center [407, 421] width 218 height 18
click at [536, 412] on icon at bounding box center [529, 417] width 14 height 11
click at [384, 412] on div "Owner" at bounding box center [407, 421] width 218 height 18
click at [536, 412] on icon at bounding box center [529, 417] width 14 height 11
click at [353, 443] on div "Owner" at bounding box center [414, 452] width 270 height 30
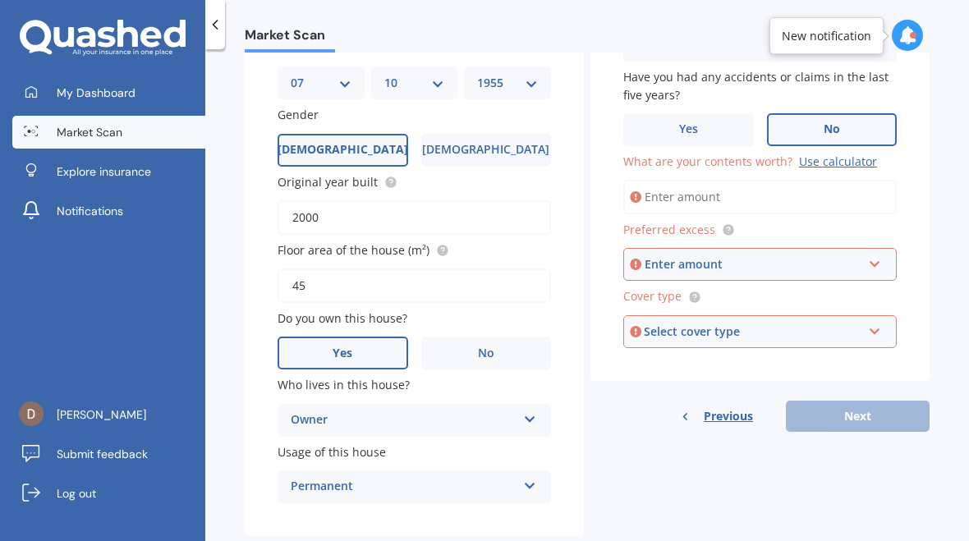
click at [853, 154] on div "Use calculator" at bounding box center [838, 162] width 78 height 16
click at [853, 180] on input "What are your contents worth? Use calculator" at bounding box center [760, 197] width 274 height 34
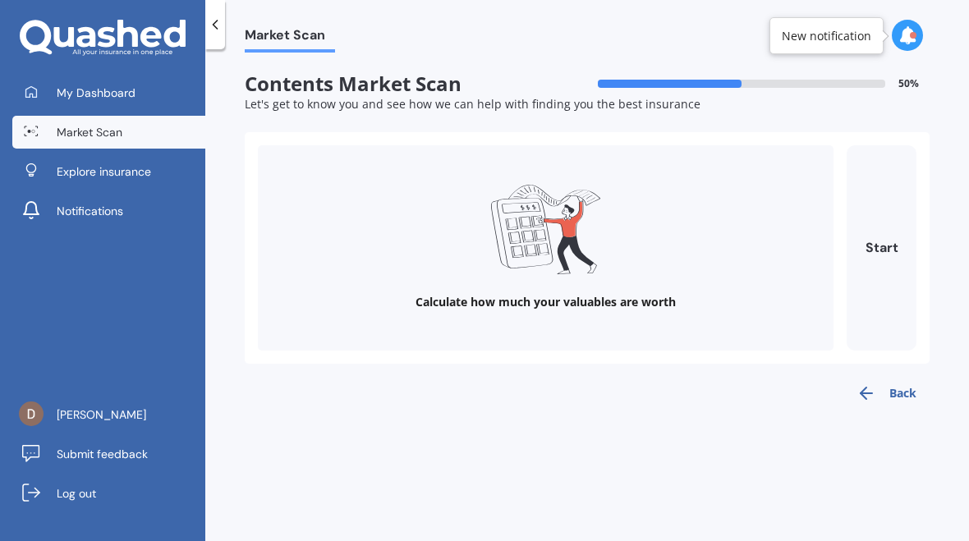
scroll to position [0, 0]
click at [890, 241] on button "Start" at bounding box center [882, 247] width 70 height 205
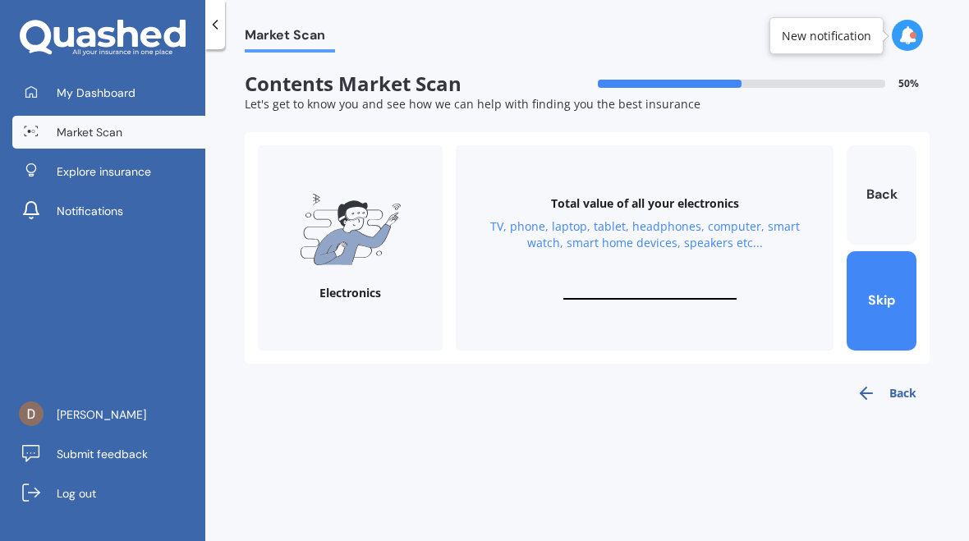
click at [642, 290] on input "text" at bounding box center [649, 292] width 173 height 16
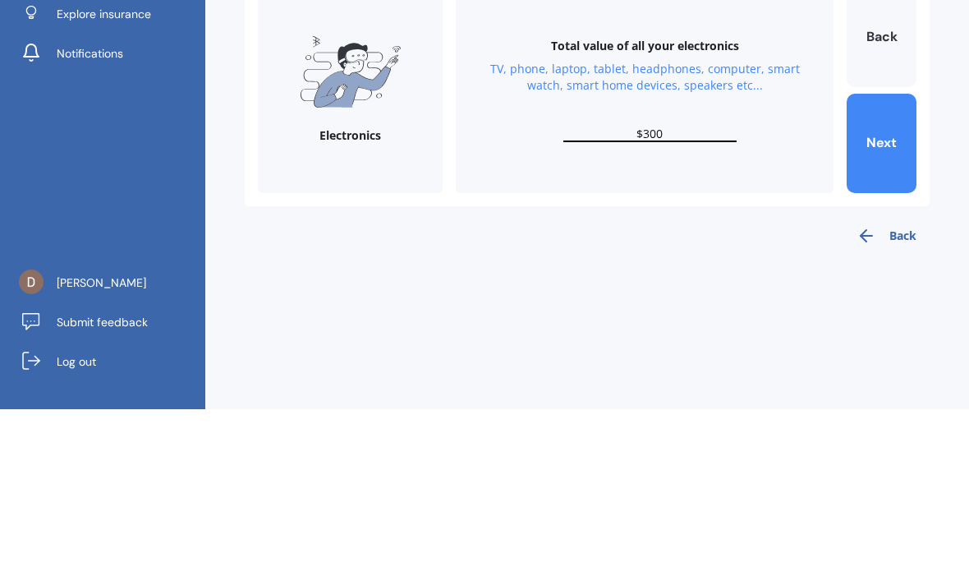
type input "$3,000"
click at [892, 251] on button "Next" at bounding box center [882, 300] width 70 height 99
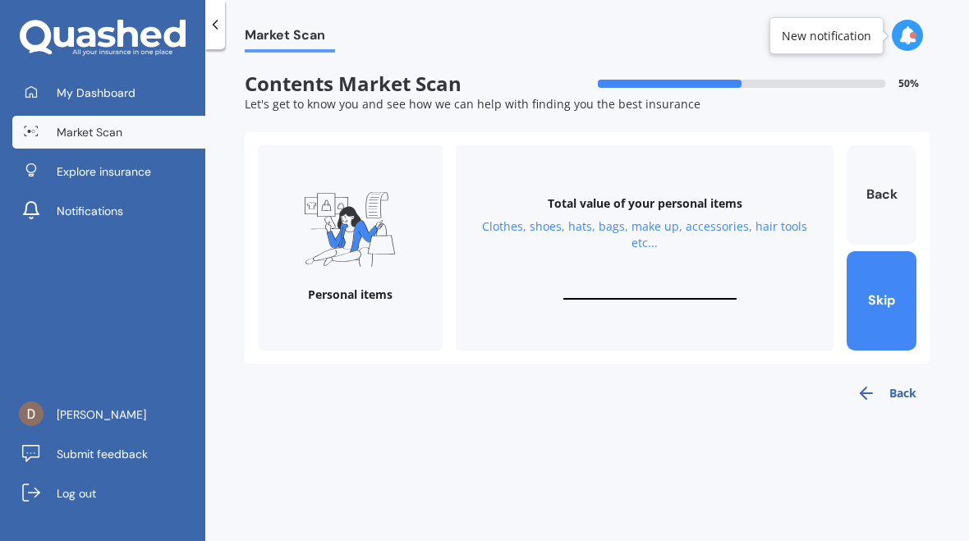
click at [638, 284] on input "text" at bounding box center [649, 292] width 173 height 16
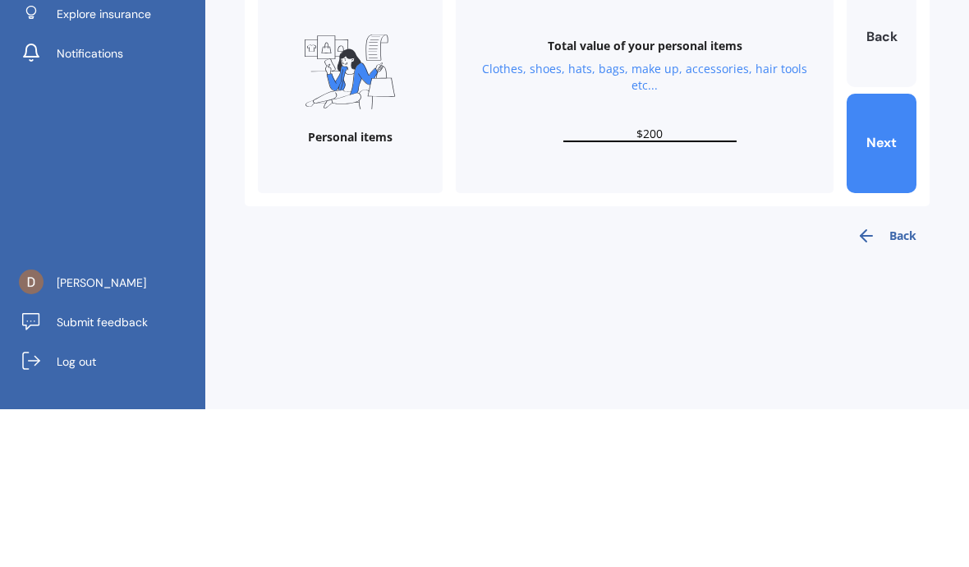
type input "$2,000"
click at [882, 251] on button "Next" at bounding box center [882, 300] width 70 height 99
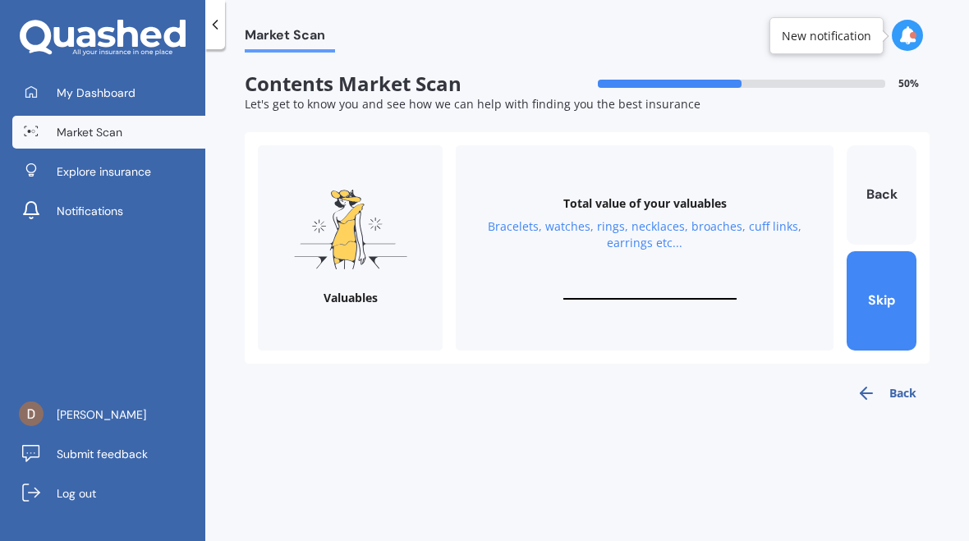
click at [881, 288] on button "Skip" at bounding box center [882, 300] width 70 height 99
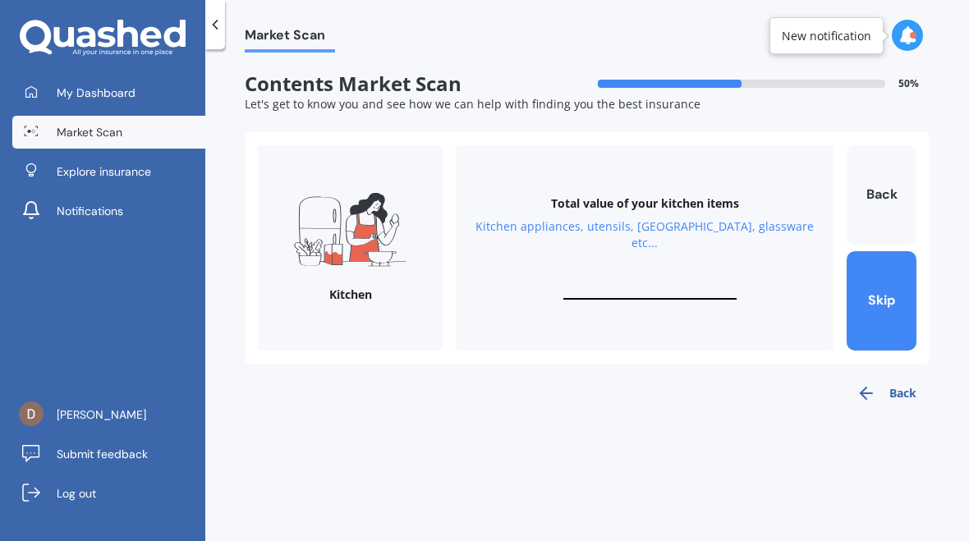
click at [642, 284] on input "text" at bounding box center [649, 292] width 173 height 16
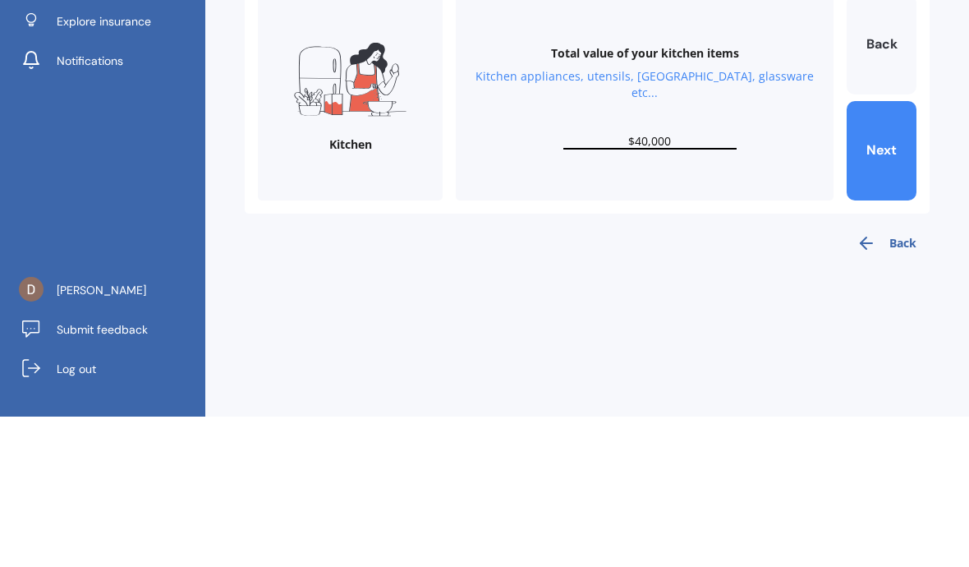
type input "$4,000"
click at [884, 251] on button "Next" at bounding box center [882, 300] width 70 height 99
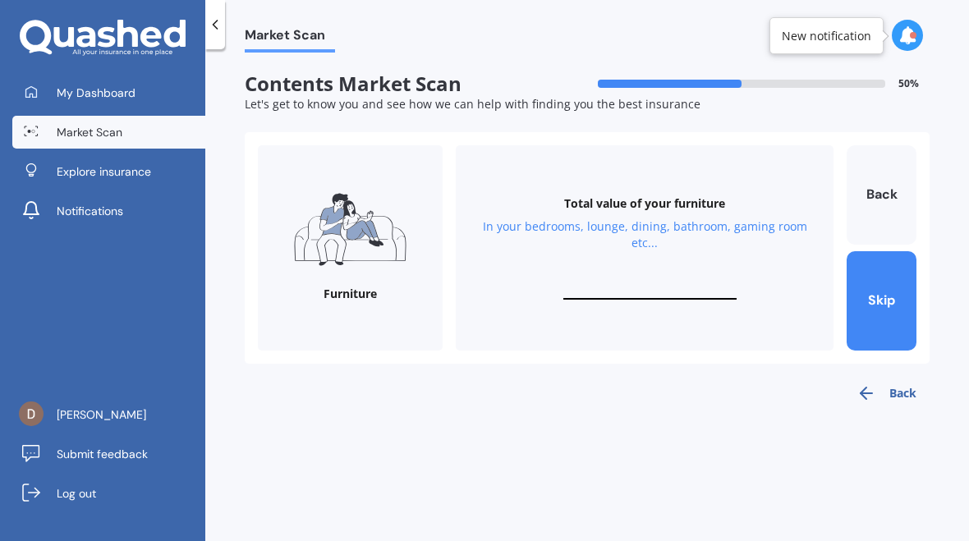
click at [659, 284] on input "text" at bounding box center [649, 292] width 173 height 16
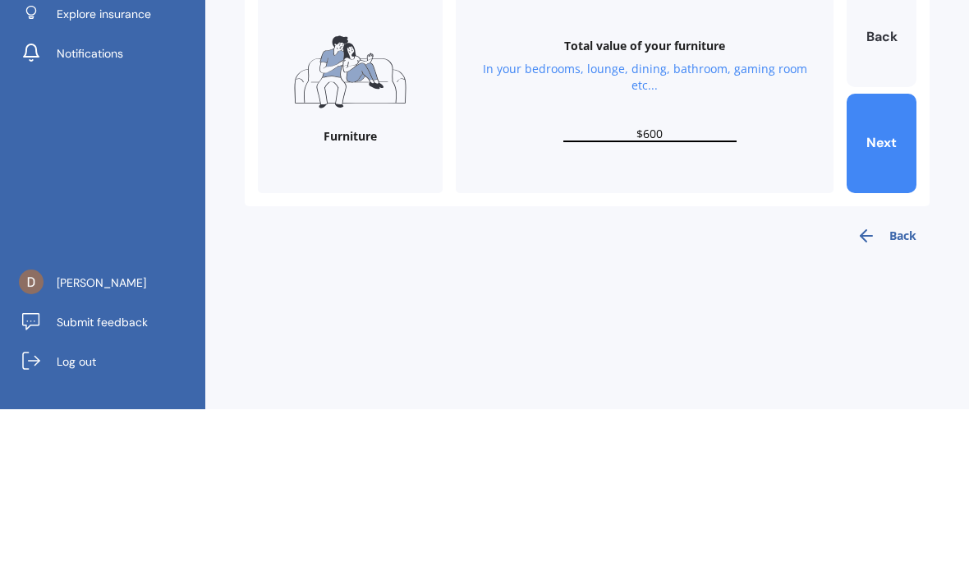
type input "$6,000"
click at [892, 251] on button "Next" at bounding box center [882, 300] width 70 height 99
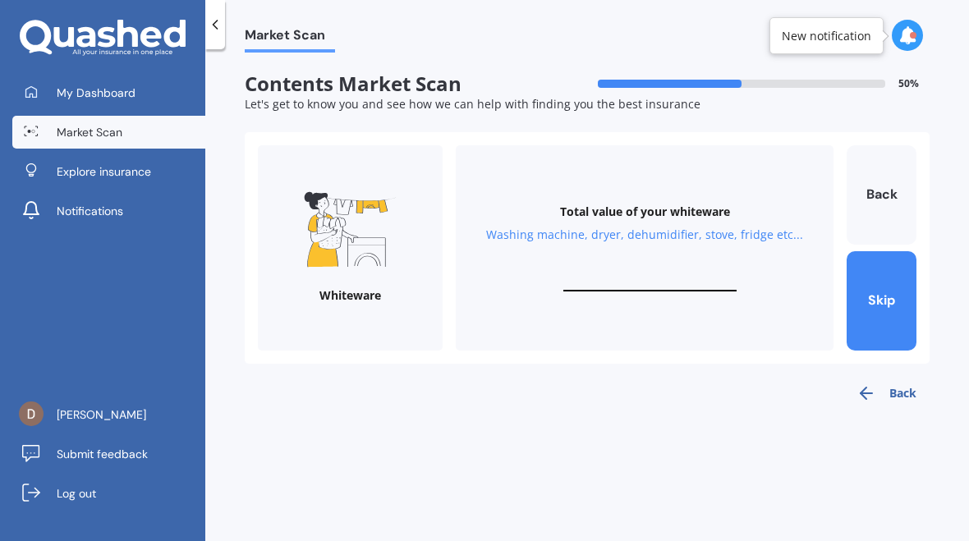
click at [631, 276] on input "text" at bounding box center [649, 284] width 173 height 16
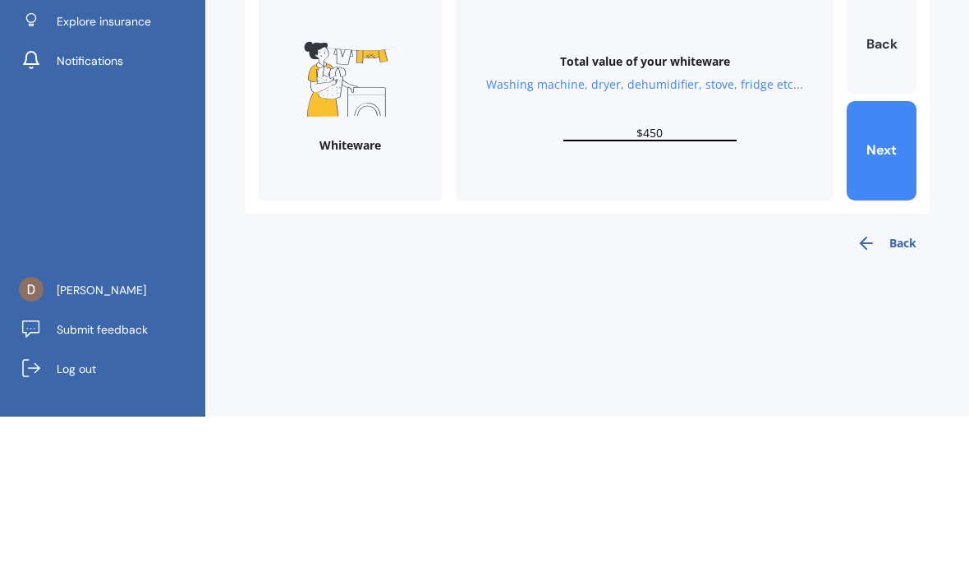
type input "$4,500"
click at [881, 251] on button "Next" at bounding box center [882, 300] width 70 height 99
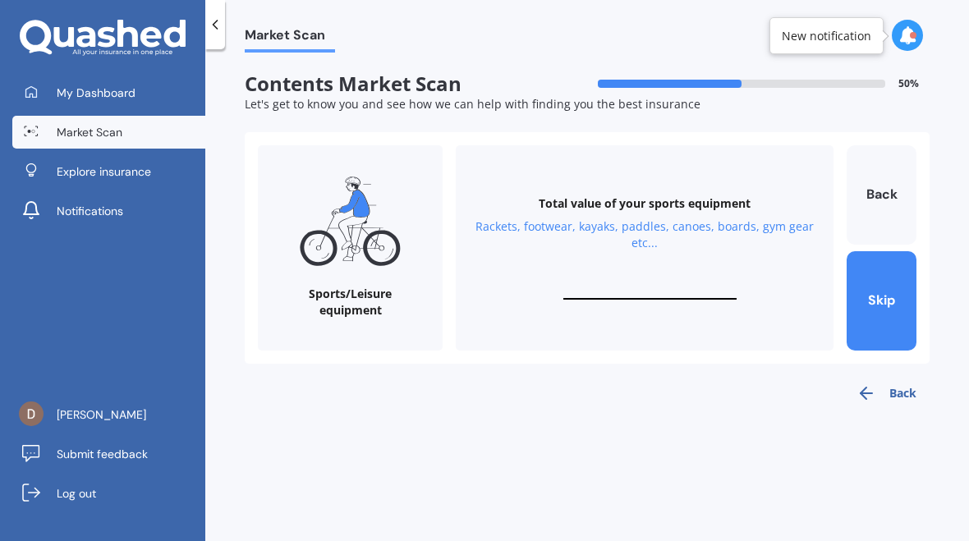
click at [650, 284] on input "text" at bounding box center [649, 292] width 173 height 16
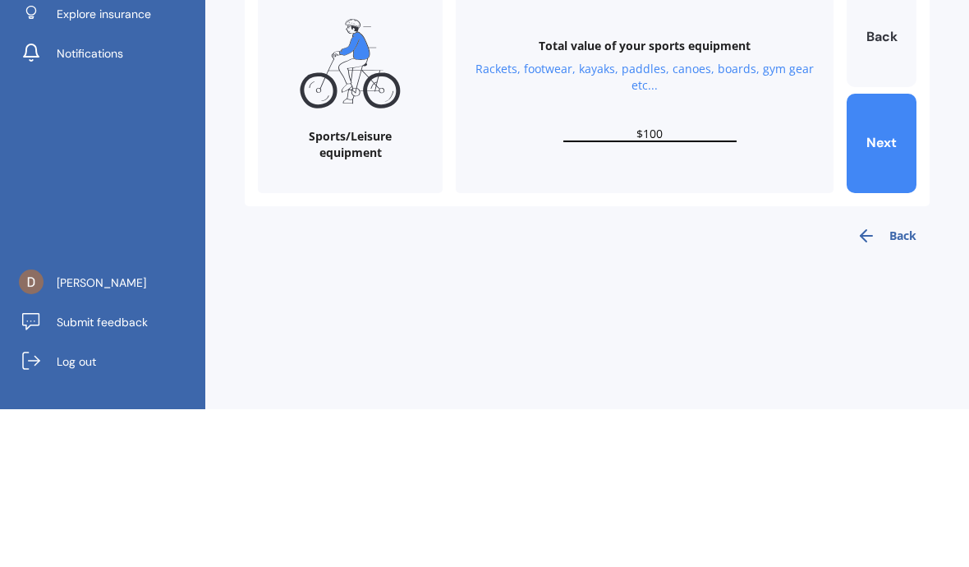
type input "$1,000"
click at [883, 251] on button "Next" at bounding box center [882, 300] width 70 height 99
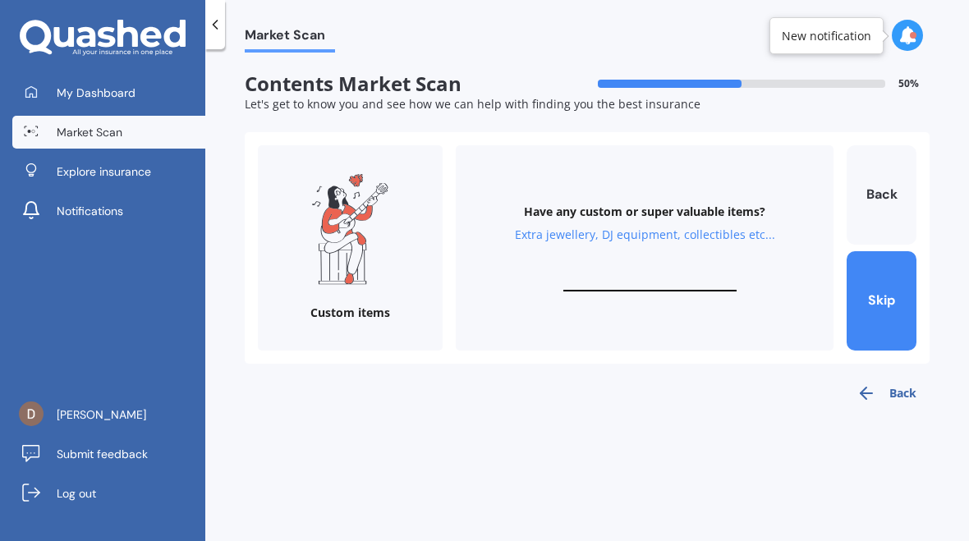
click at [890, 285] on button "Skip" at bounding box center [882, 300] width 70 height 99
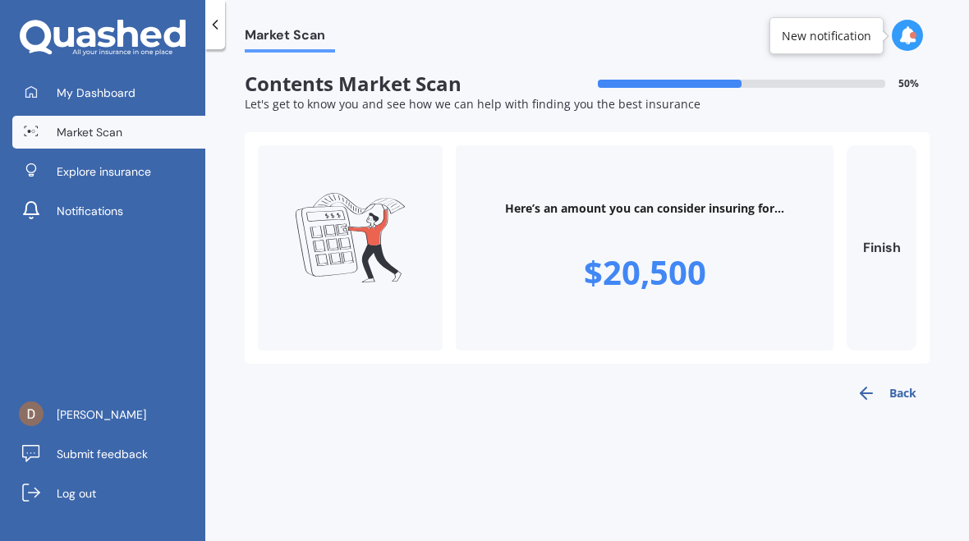
click at [885, 388] on button "Back" at bounding box center [887, 393] width 86 height 33
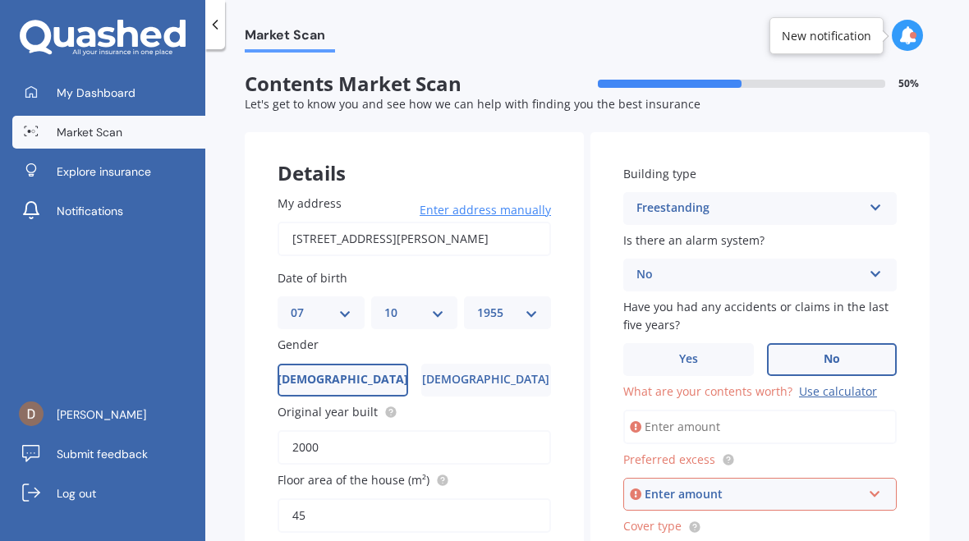
click at [835, 384] on div "Use calculator" at bounding box center [838, 392] width 78 height 16
click at [835, 410] on input "What are your contents worth? Use calculator" at bounding box center [760, 427] width 274 height 34
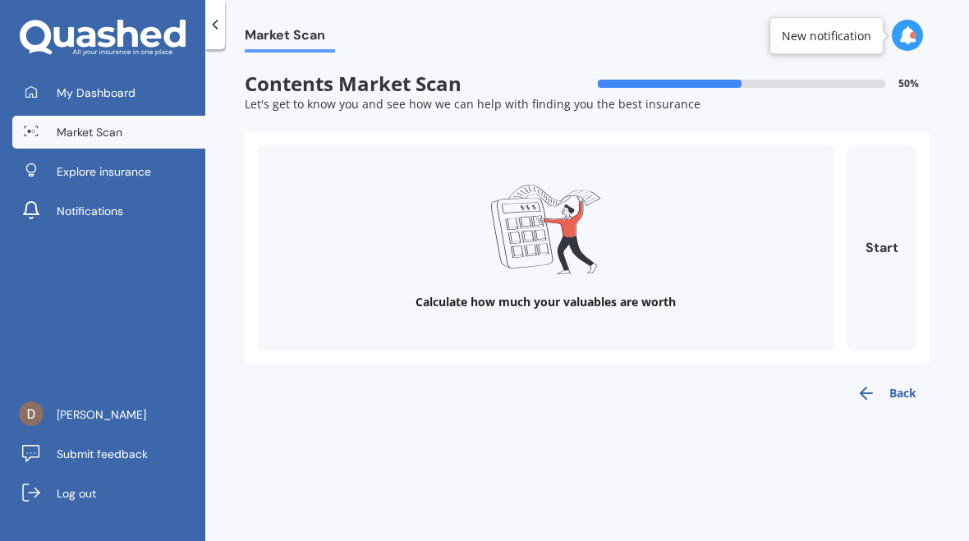
click at [894, 245] on button "Start" at bounding box center [882, 247] width 70 height 205
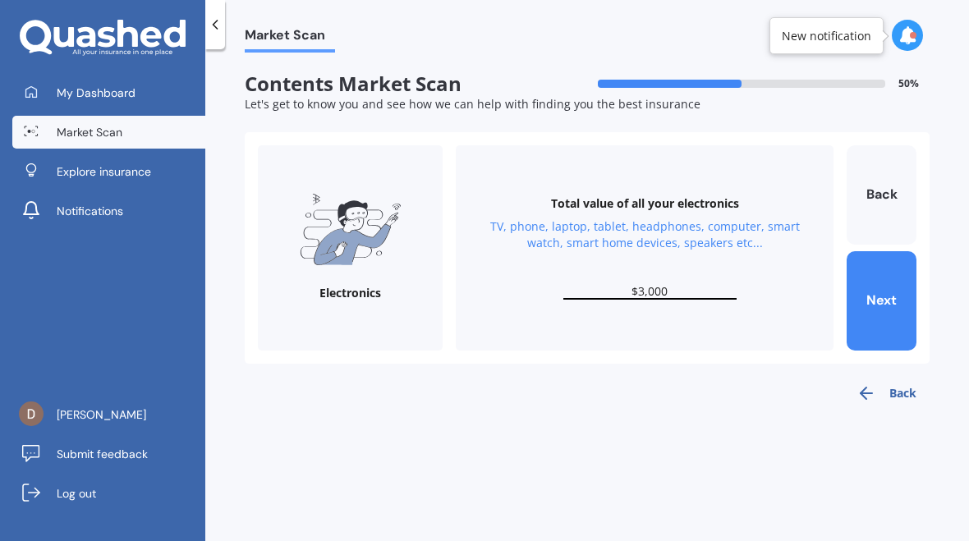
click at [888, 283] on button "Next" at bounding box center [882, 300] width 70 height 99
type input "$2,000"
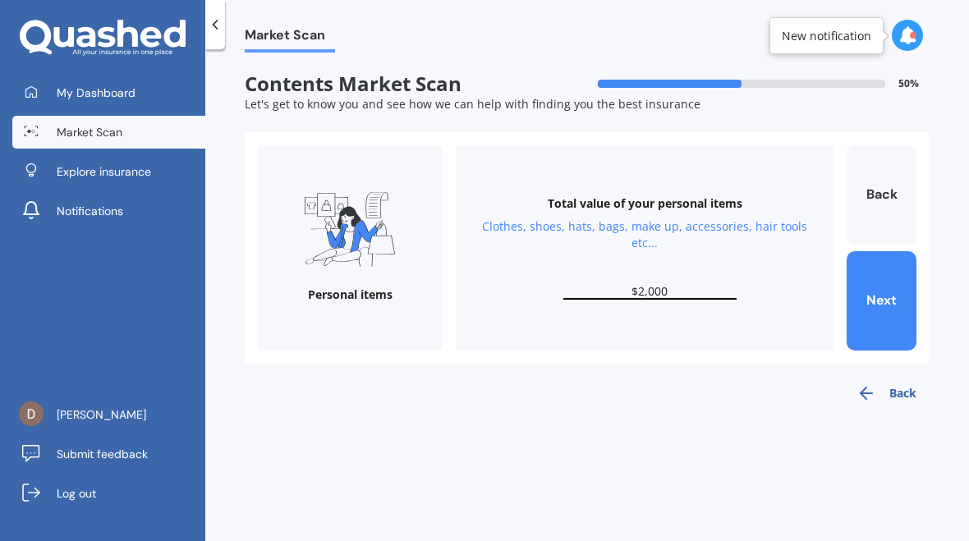
click at [888, 285] on button "Next" at bounding box center [882, 300] width 70 height 99
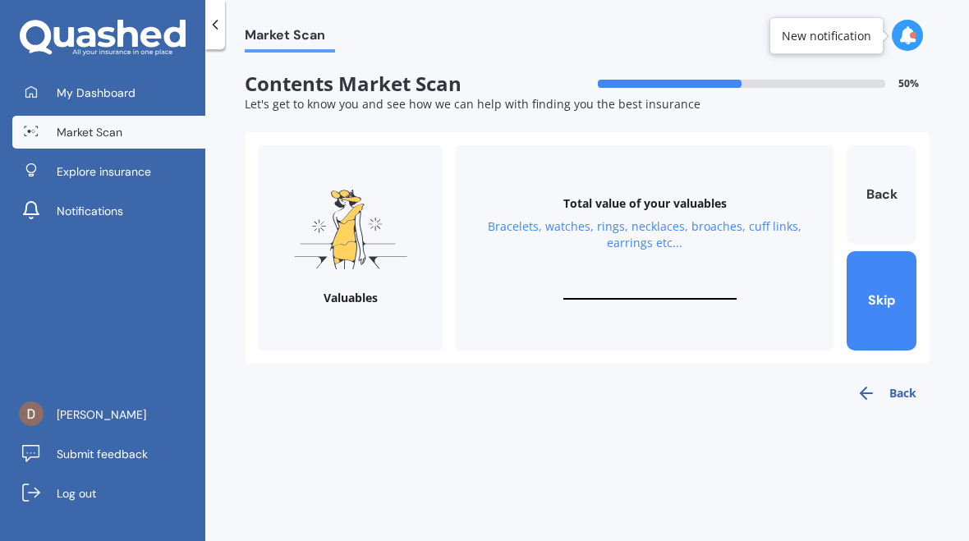
click at [890, 279] on button "Skip" at bounding box center [882, 300] width 70 height 99
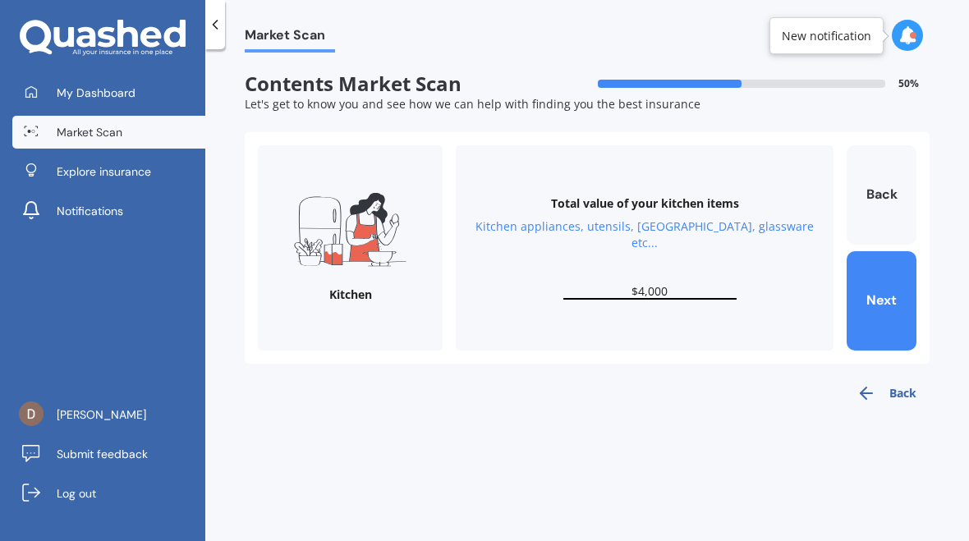
click at [887, 288] on button "Next" at bounding box center [882, 300] width 70 height 99
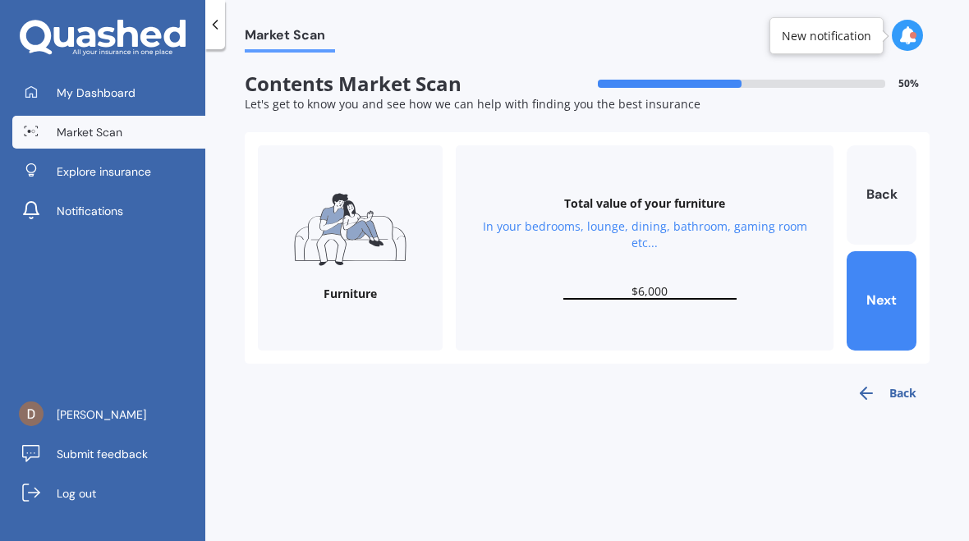
click at [891, 287] on button "Next" at bounding box center [882, 300] width 70 height 99
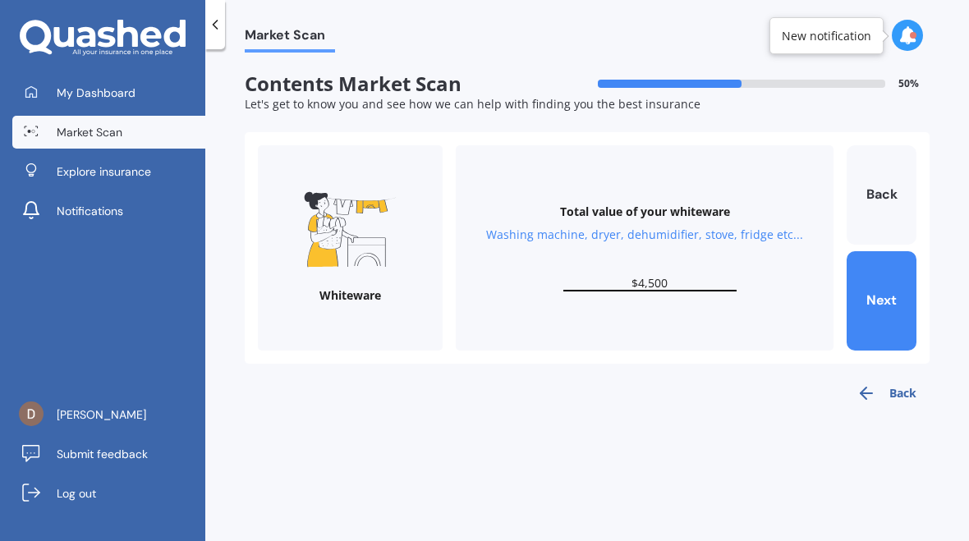
click at [888, 290] on button "Next" at bounding box center [882, 300] width 70 height 99
type input "$1,000"
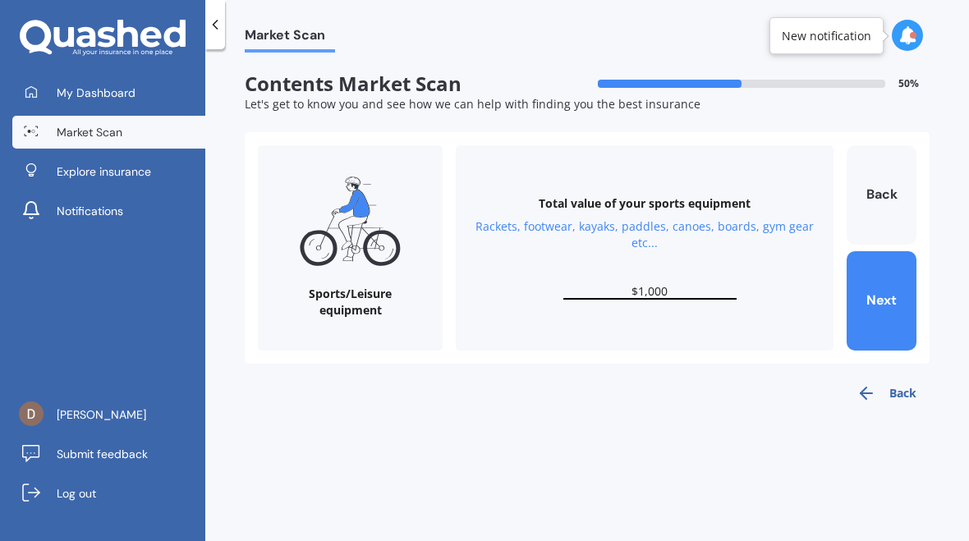
click at [882, 291] on button "Next" at bounding box center [882, 300] width 70 height 99
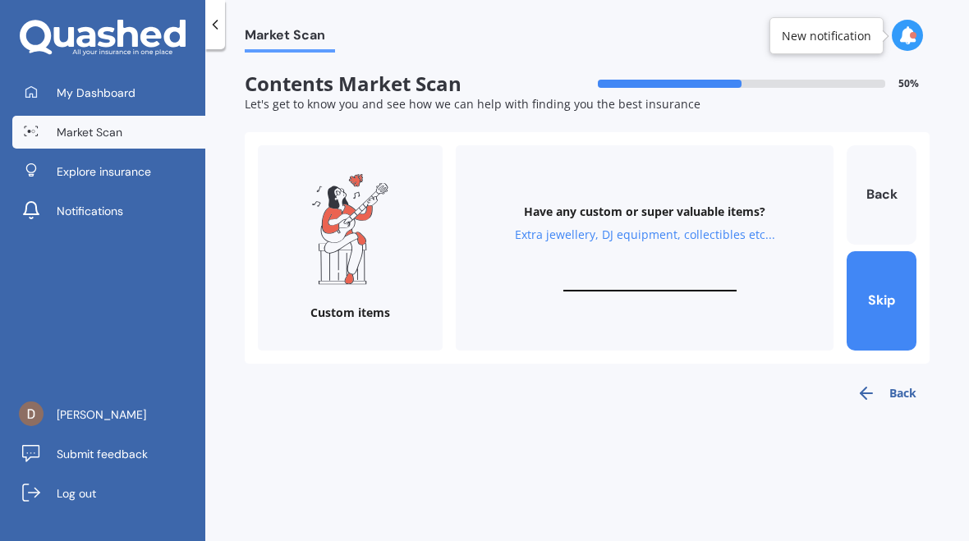
click at [638, 276] on input "text" at bounding box center [649, 284] width 173 height 16
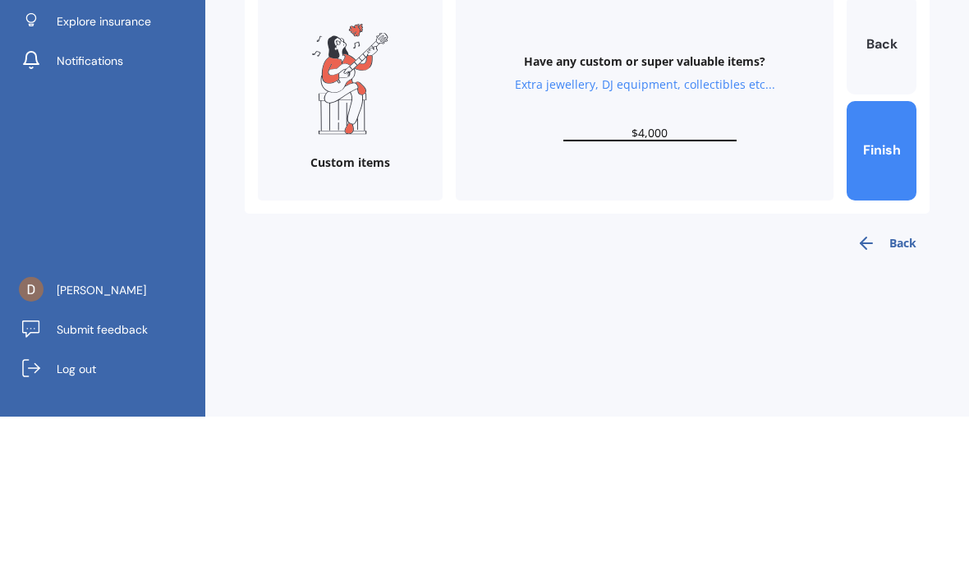
type input "$40,000"
click at [876, 251] on button "Finish" at bounding box center [882, 300] width 70 height 99
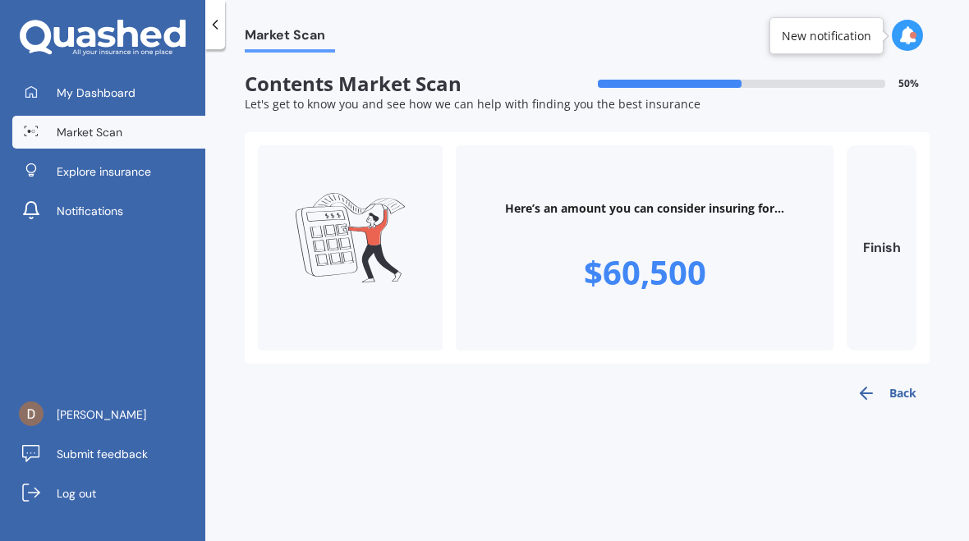
click at [882, 257] on button "Finish" at bounding box center [882, 247] width 70 height 205
type input "$60,500"
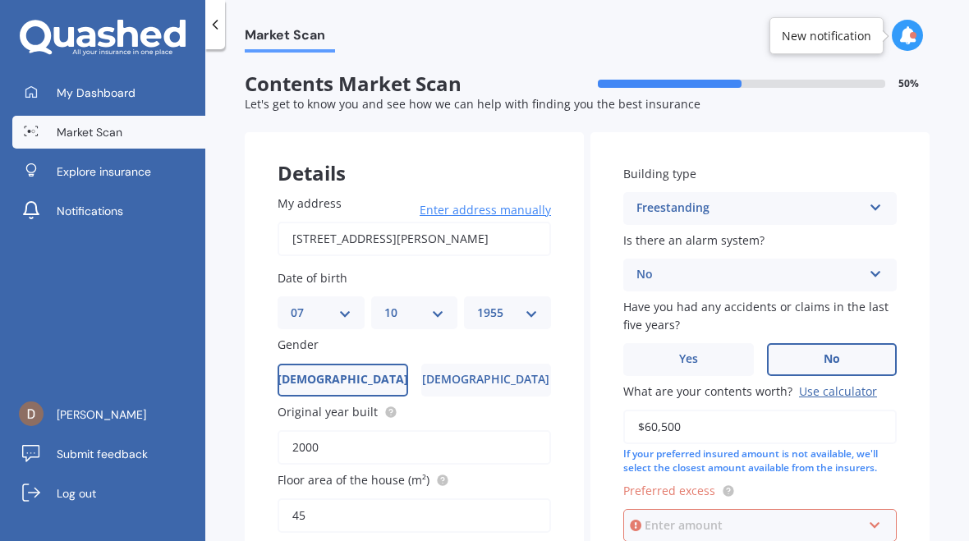
click at [711, 510] on input "text" at bounding box center [754, 525] width 259 height 31
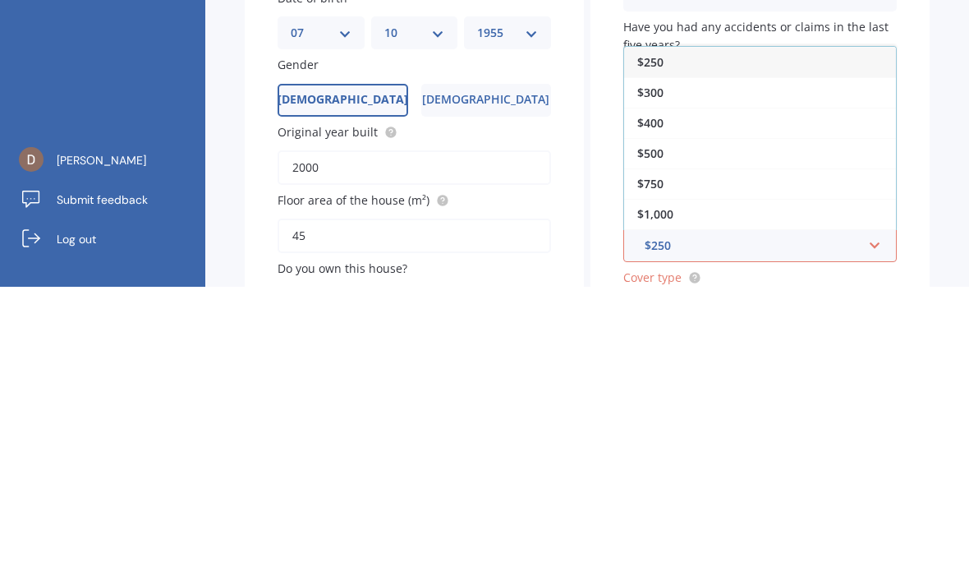
click at [696, 418] on div "$500" at bounding box center [760, 433] width 272 height 30
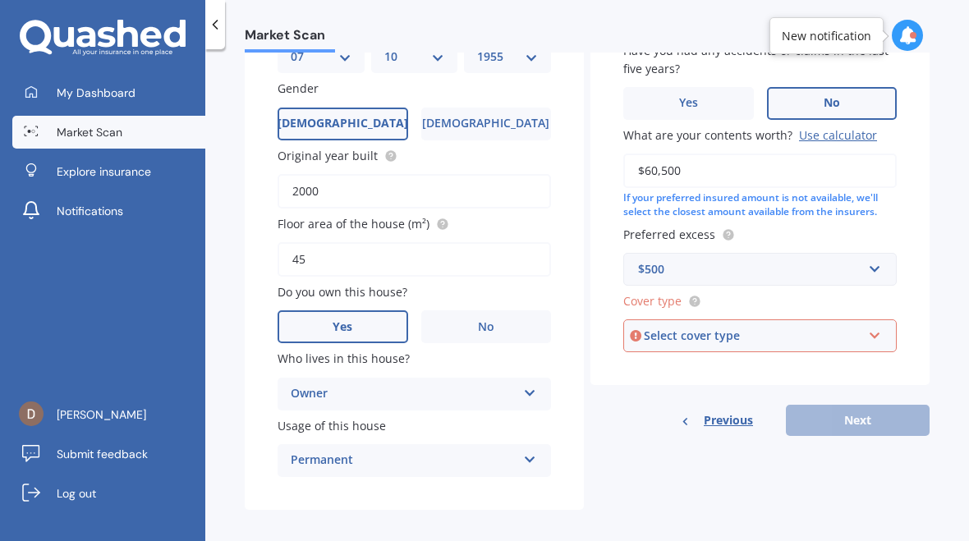
scroll to position [255, 0]
click at [888, 321] on div "Select cover type High Medium Limited" at bounding box center [760, 336] width 274 height 33
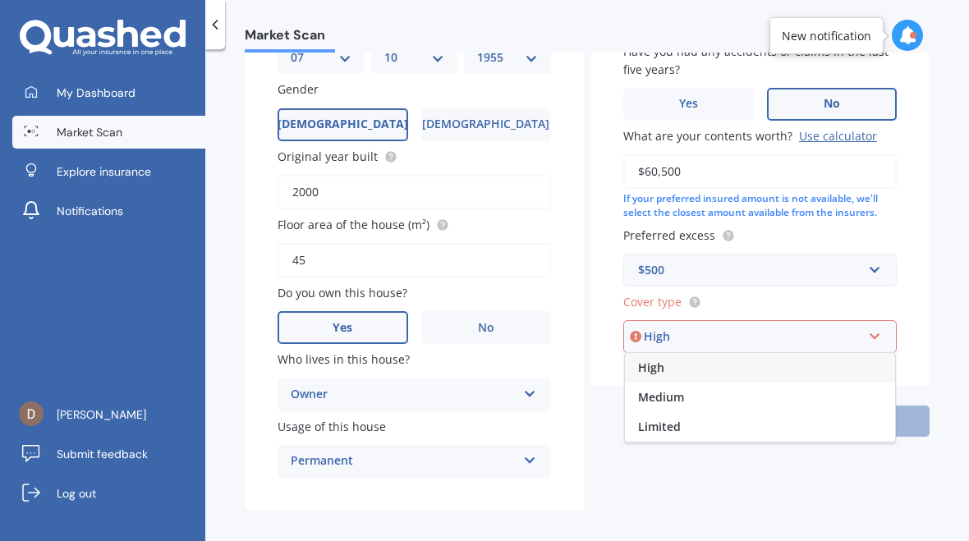
click at [695, 354] on div "High" at bounding box center [760, 368] width 270 height 30
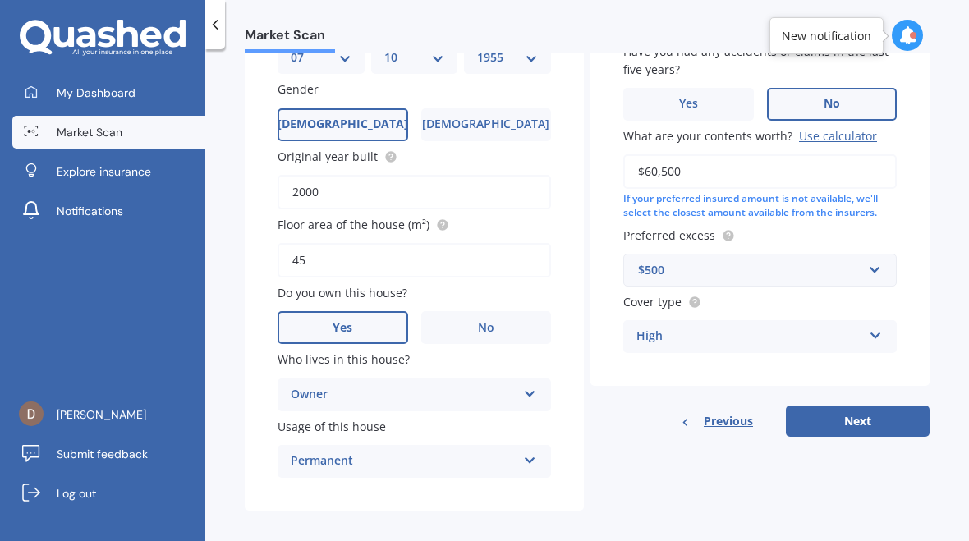
click at [843, 407] on button "Next" at bounding box center [858, 421] width 144 height 31
select select "07"
select select "10"
select select "1955"
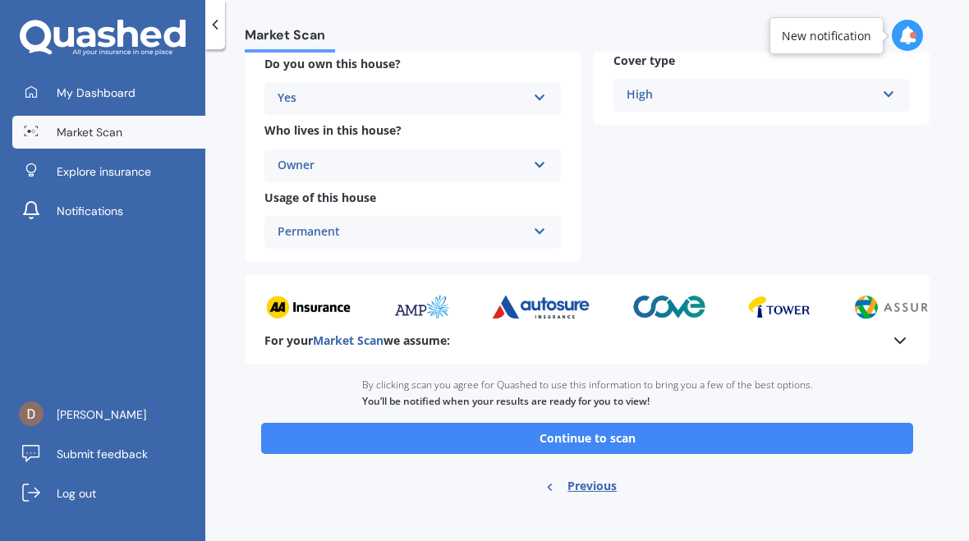
scroll to position [428, 0]
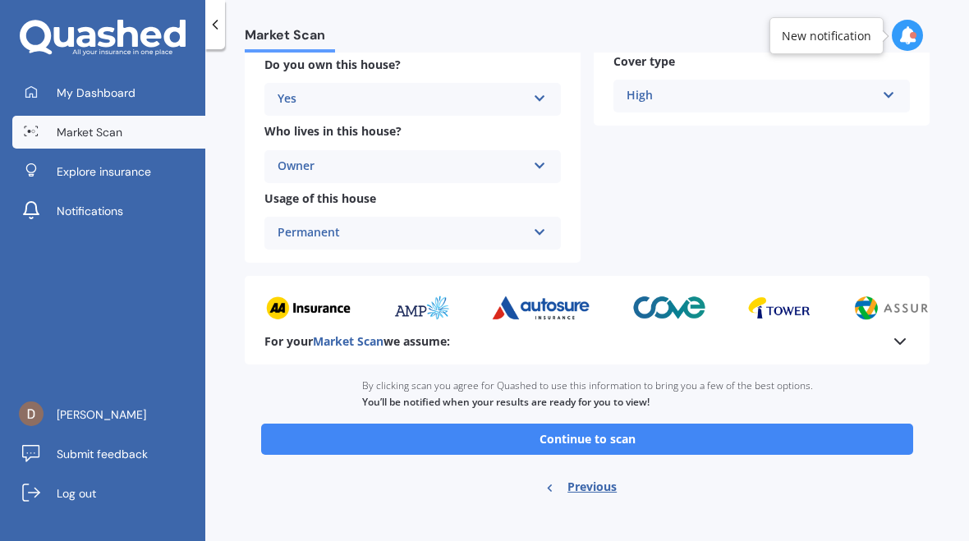
click at [650, 424] on button "Continue to scan" at bounding box center [587, 439] width 652 height 31
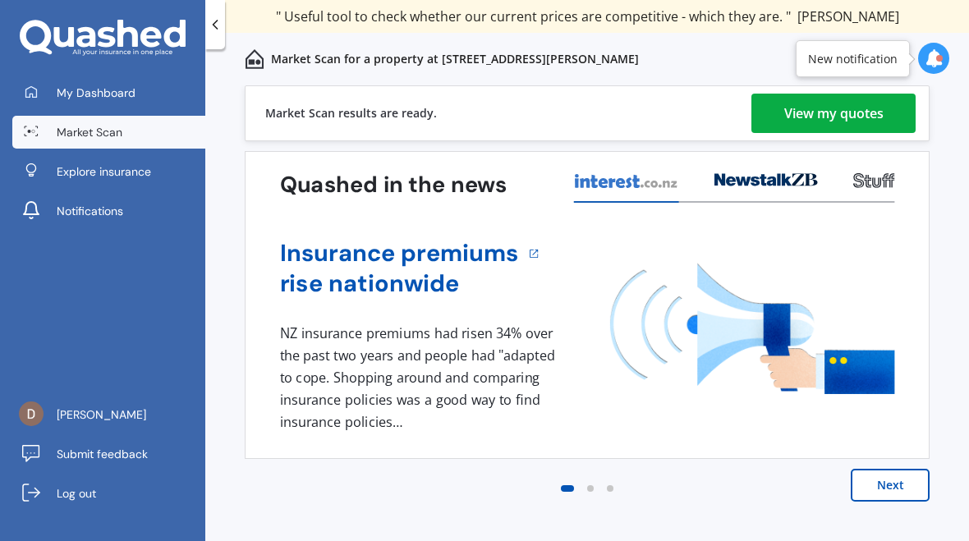
click at [847, 113] on div "View my quotes" at bounding box center [833, 113] width 99 height 39
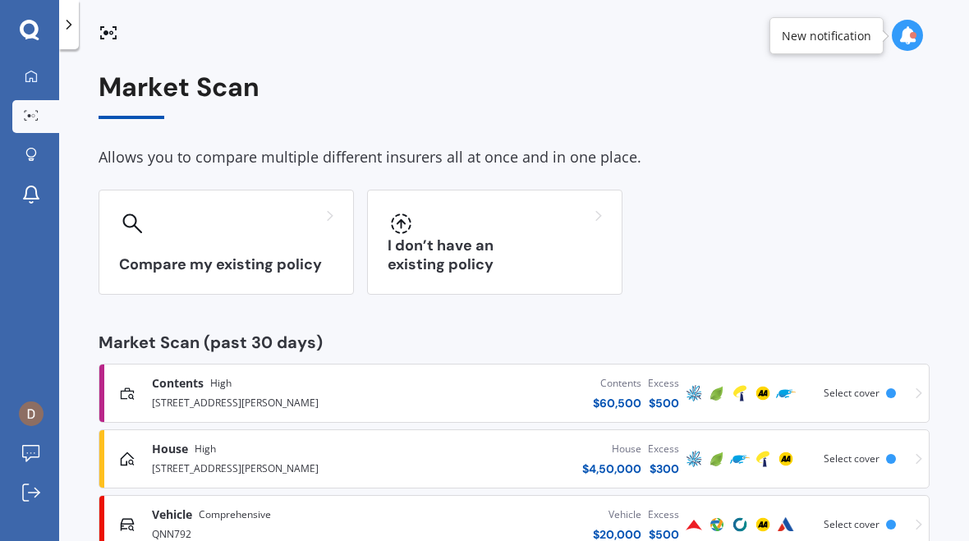
click at [817, 393] on div "Contents High [STREET_ADDRESS][PERSON_NAME] Contents $ 60,500 Excess $ 500 Scan…" at bounding box center [514, 393] width 816 height 49
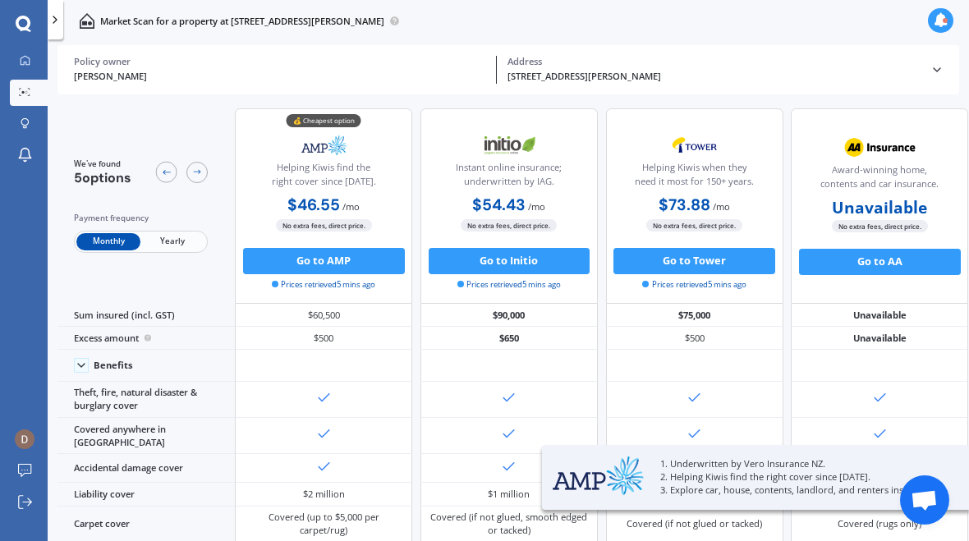
click at [279, 327] on div "$60,500" at bounding box center [323, 315] width 177 height 23
click at [337, 327] on div "$60,500" at bounding box center [323, 315] width 177 height 23
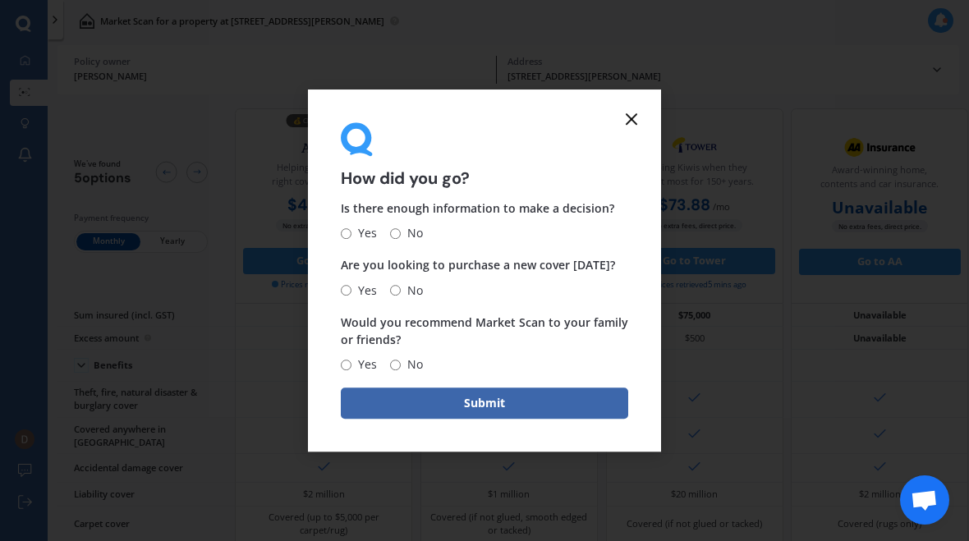
click at [645, 115] on form "How did you go? Is there enough information to make a decision? Yes No Are you …" at bounding box center [484, 271] width 353 height 363
click at [639, 123] on icon at bounding box center [632, 119] width 20 height 20
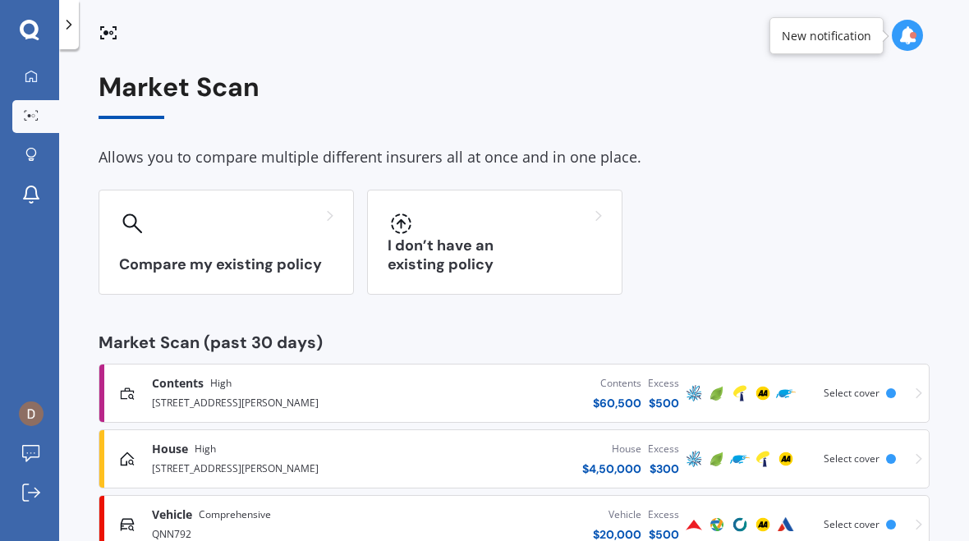
click at [618, 407] on div "$ 60,500" at bounding box center [617, 403] width 48 height 16
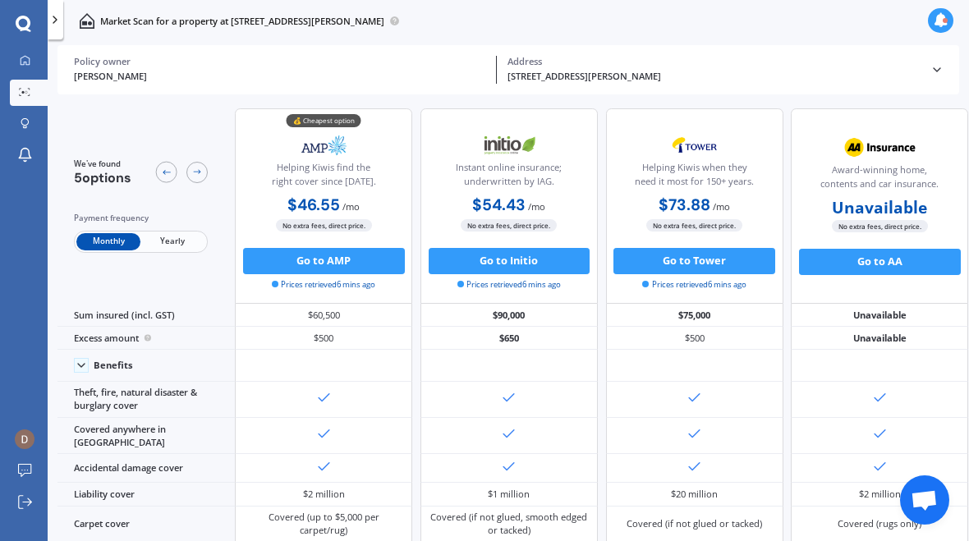
click at [287, 260] on button "Go to AMP" at bounding box center [324, 261] width 162 height 26
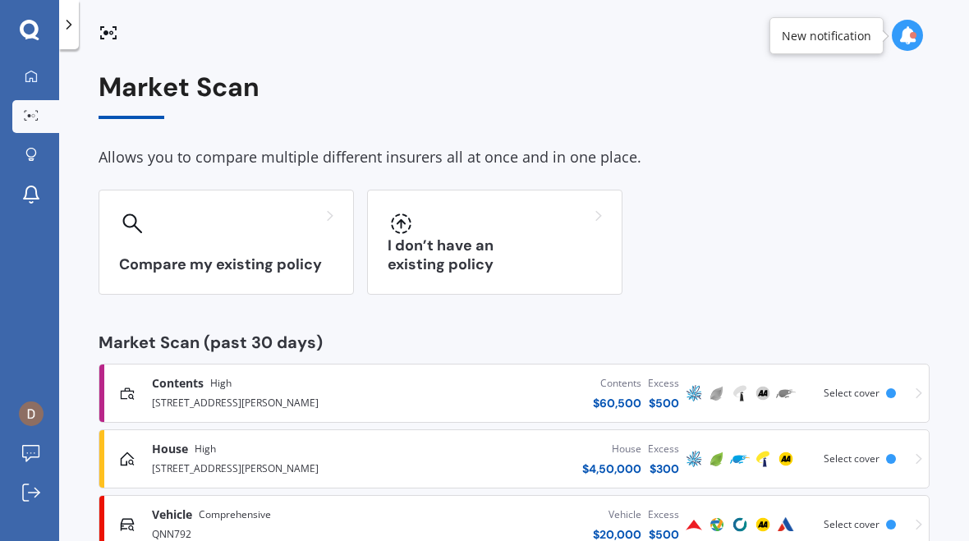
click at [285, 520] on div "Vehicle Comprehensive" at bounding box center [276, 515] width 249 height 16
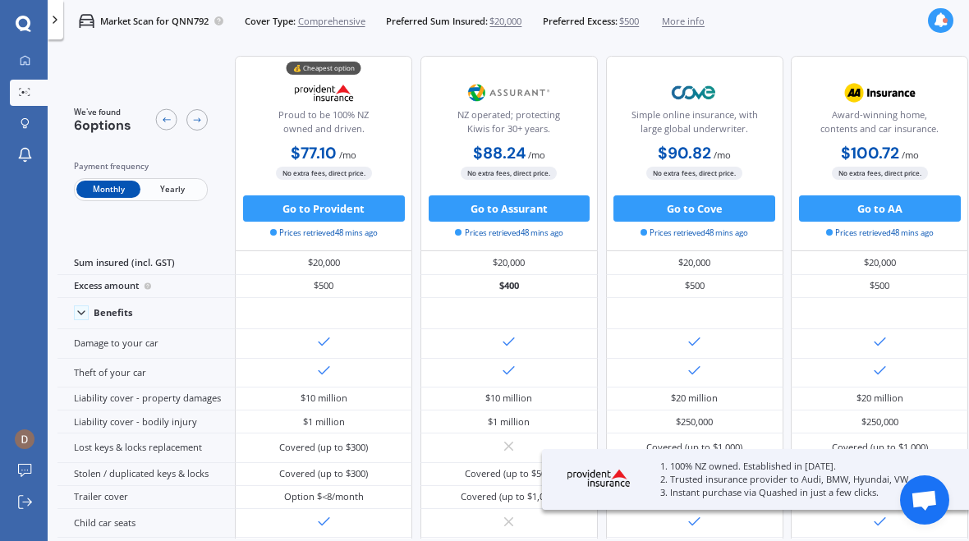
click at [347, 207] on button "Go to Provident" at bounding box center [324, 208] width 162 height 26
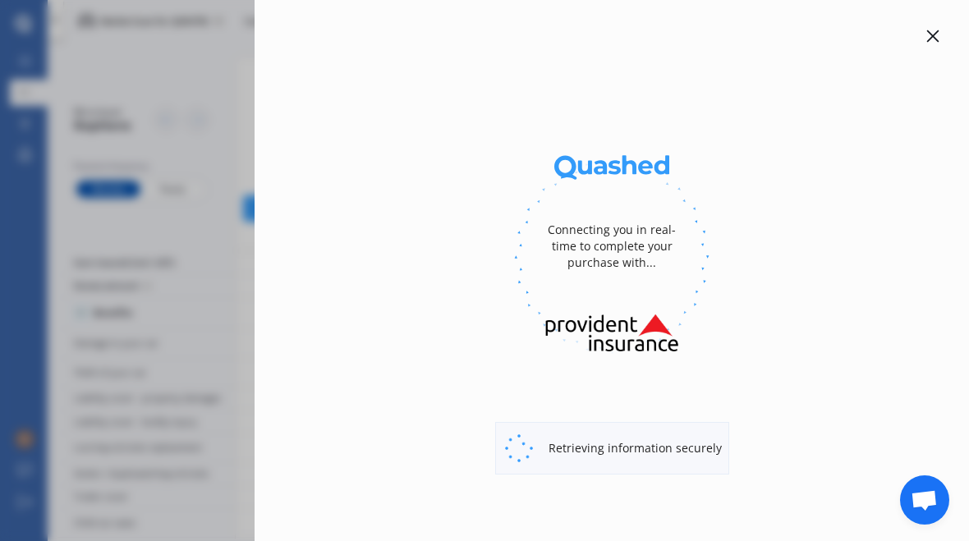
select select "full"
select select "[STREET_ADDRESS][PERSON_NAME]"
select select "HOLDEN"
select select "[US_STATE]"
select select "NO"
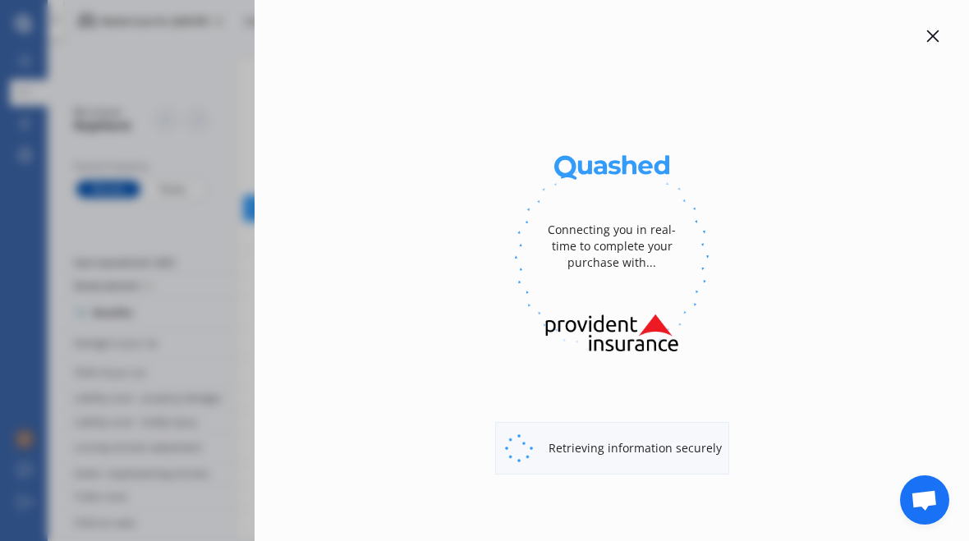
select select "Monthly"
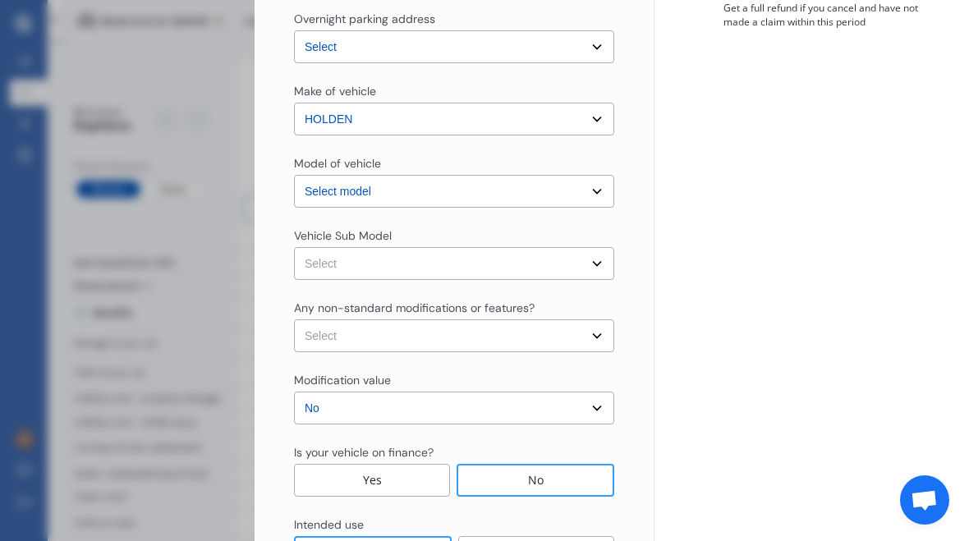
scroll to position [422, 0]
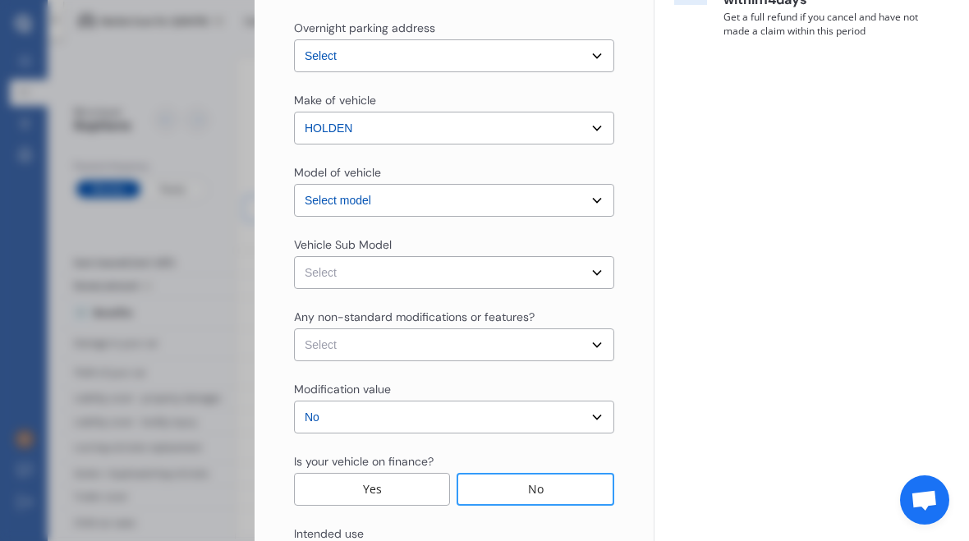
click at [603, 277] on select "Select [US_STATE] RG LTZ Wellside Crew Cab 4dr Auto 6sp 4x4 831kg 2.8DT MY16" at bounding box center [454, 272] width 320 height 33
select select "NZVHOLD2016AEBN"
click at [603, 347] on select "Select None [MEDICAL_DATA] System(NOS) Roll Cage Full Racing Harness" at bounding box center [454, 345] width 320 height 33
select select "none"
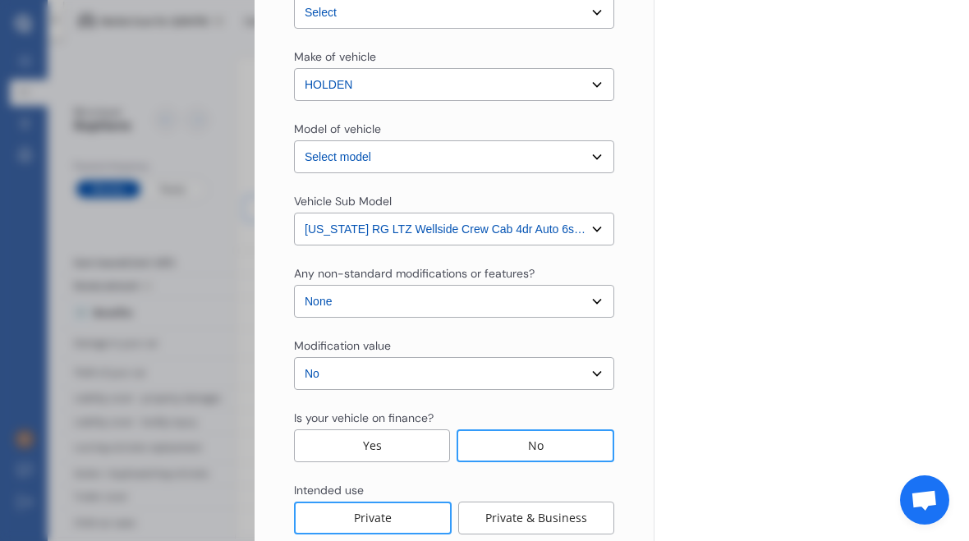
scroll to position [468, 0]
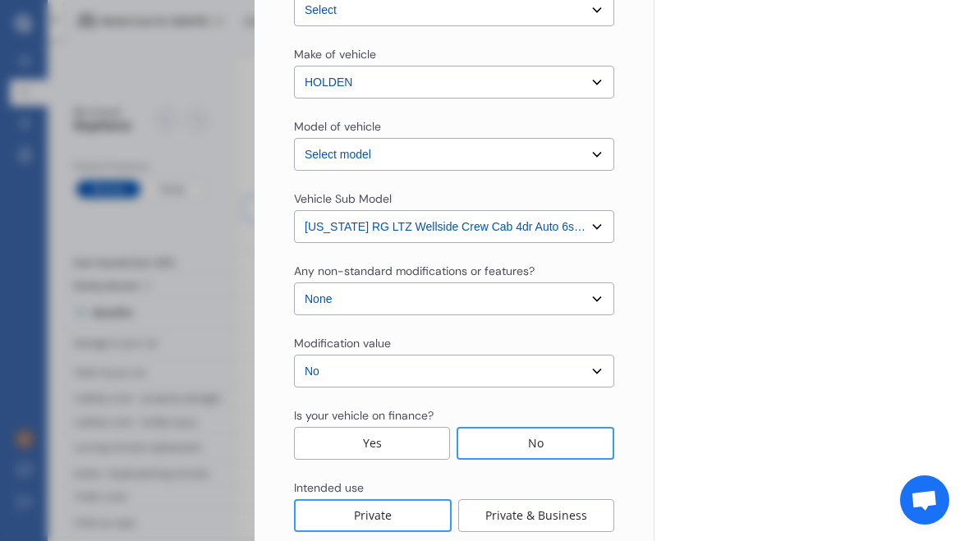
click at [550, 449] on div "No" at bounding box center [536, 443] width 158 height 33
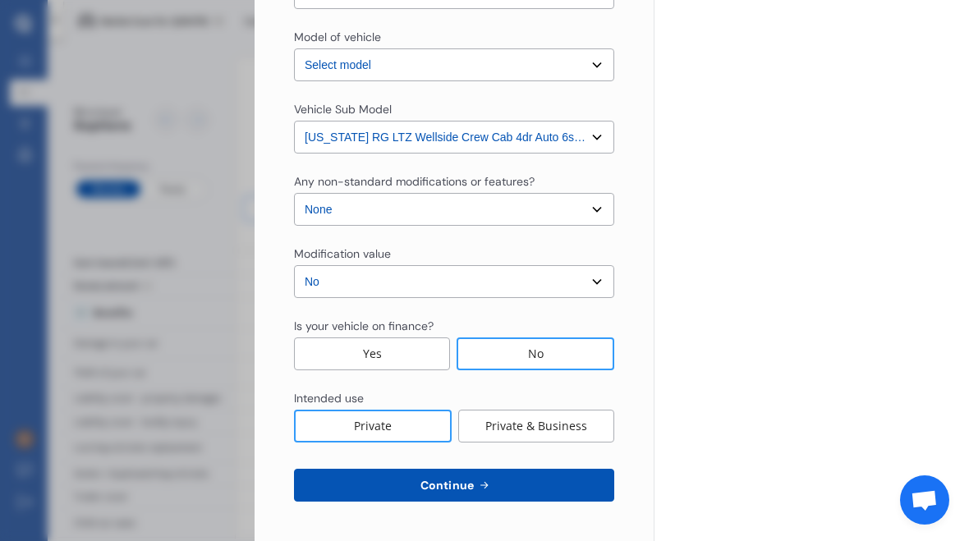
click at [470, 483] on span "Continue" at bounding box center [447, 485] width 60 height 13
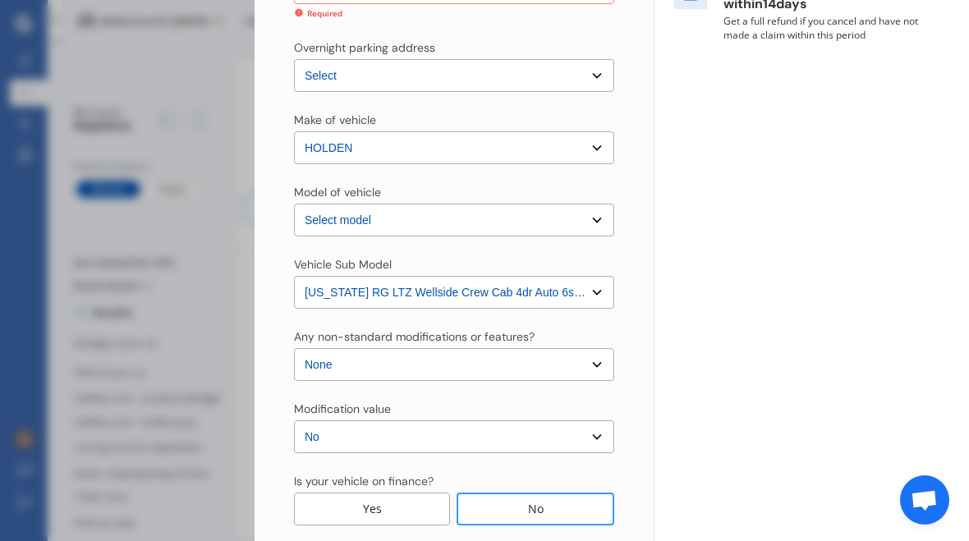
scroll to position [370, 0]
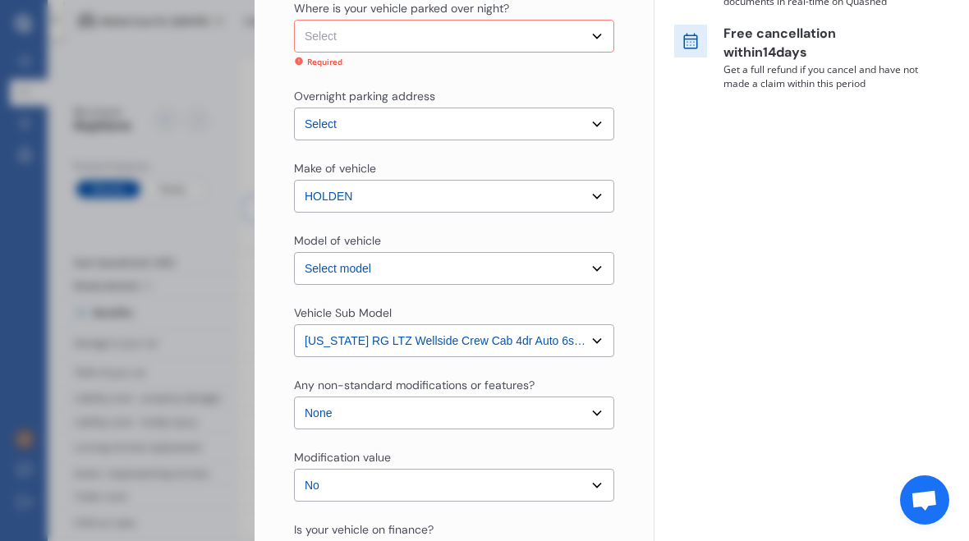
click at [596, 34] on select "Select Garage (fully enclosed) Off Street Parking Other" at bounding box center [454, 36] width 320 height 33
select select "OFF-STREET"
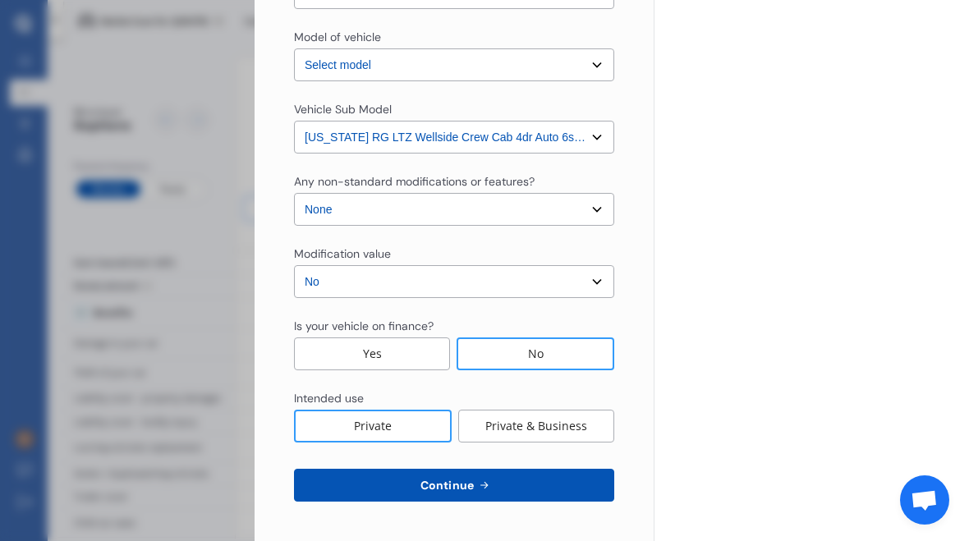
scroll to position [558, 0]
click at [467, 481] on span "Continue" at bounding box center [447, 485] width 60 height 13
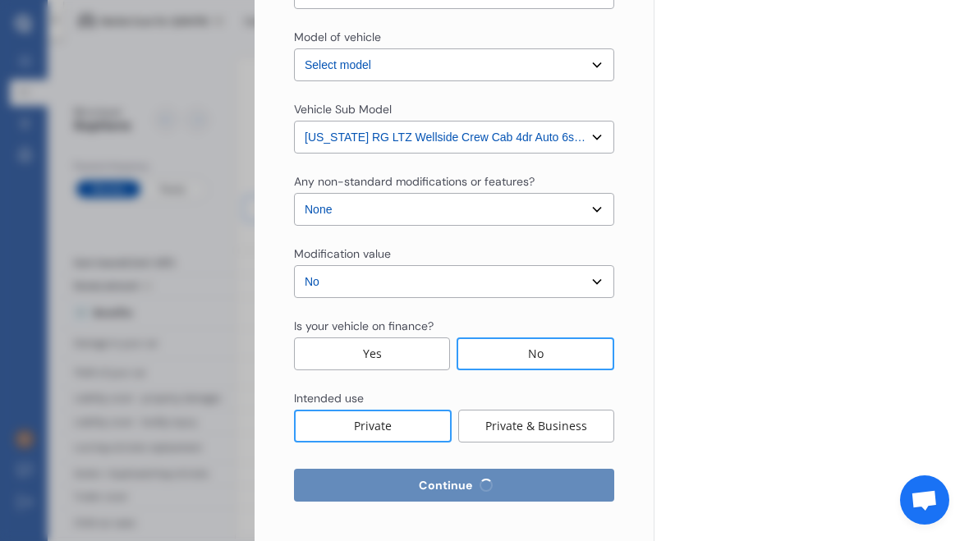
select select "07"
select select "10"
select select "1955"
select select "NZ_FULL"
select select "0"
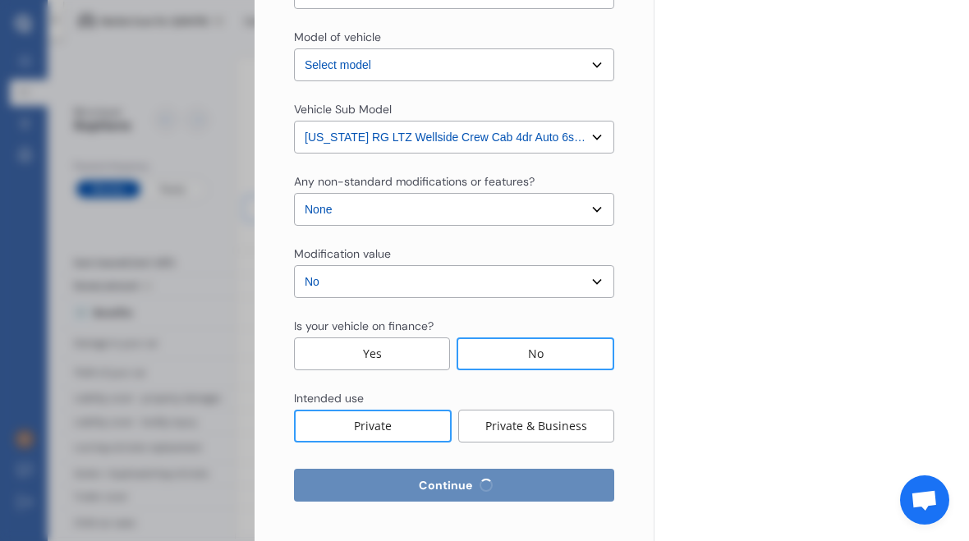
select select "25"
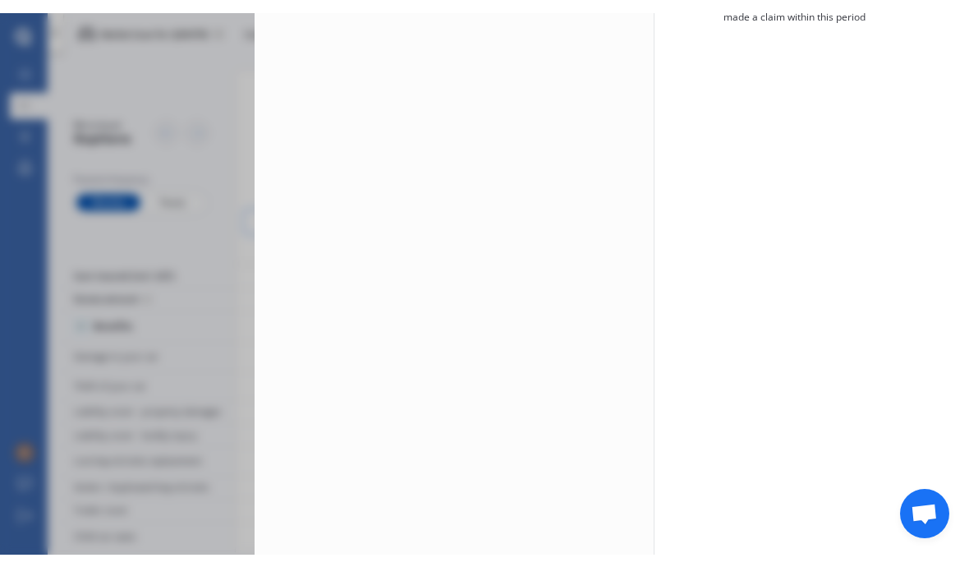
scroll to position [0, 0]
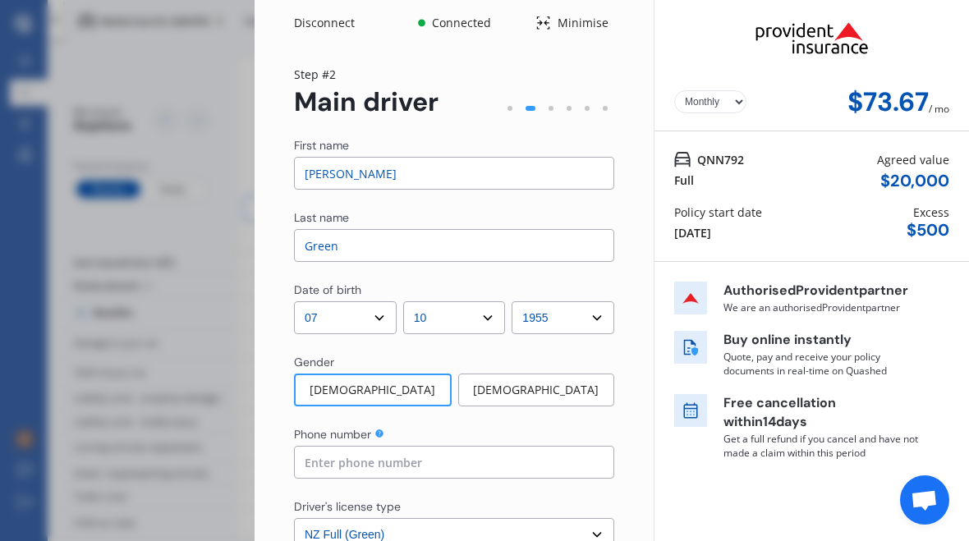
click at [424, 463] on input at bounding box center [454, 462] width 320 height 33
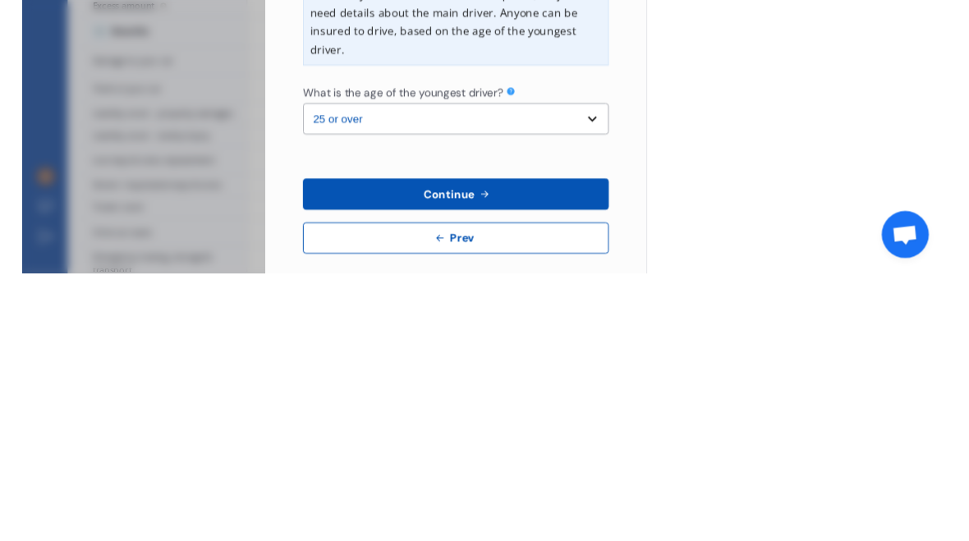
scroll to position [404, 0]
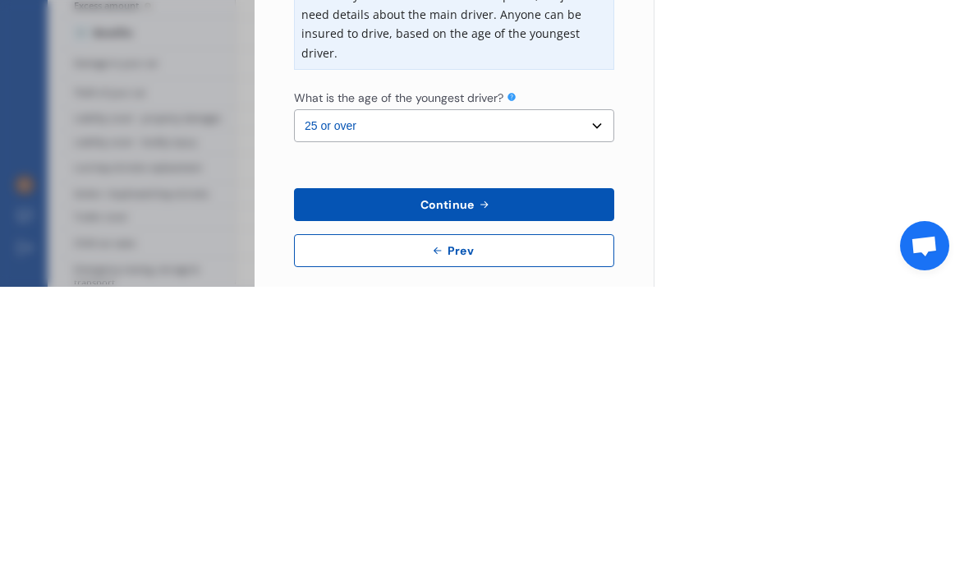
type input "021642093"
click at [525, 468] on button "Continue" at bounding box center [454, 484] width 320 height 33
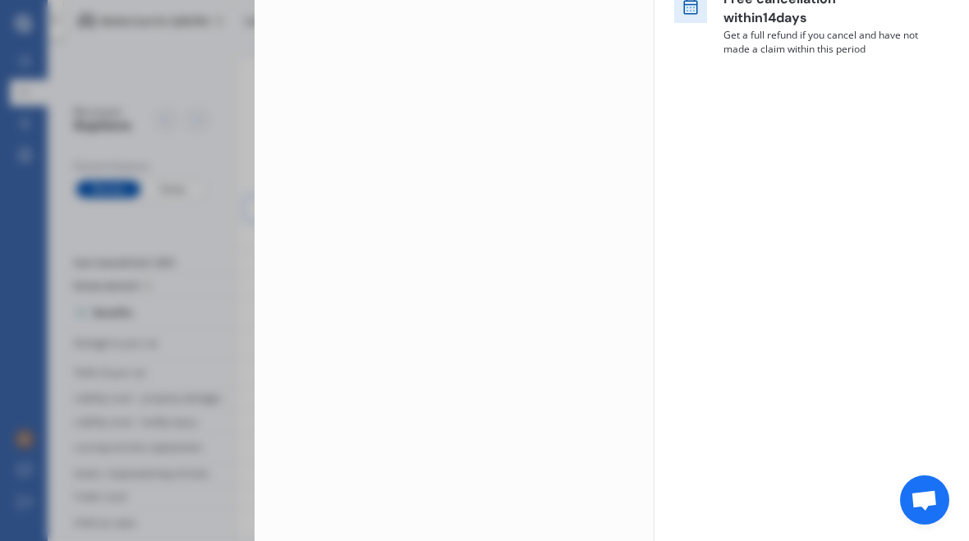
scroll to position [0, 0]
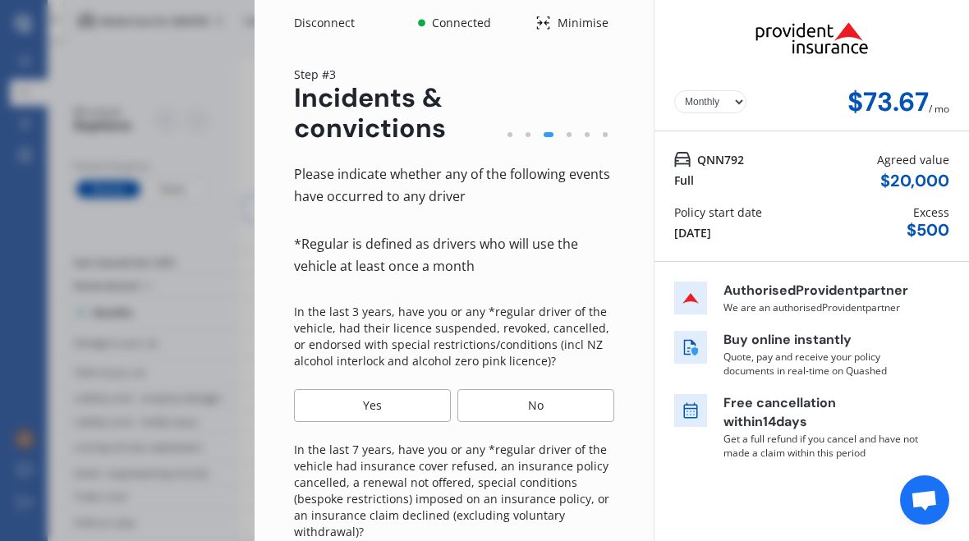
click at [538, 404] on div "No" at bounding box center [536, 405] width 157 height 33
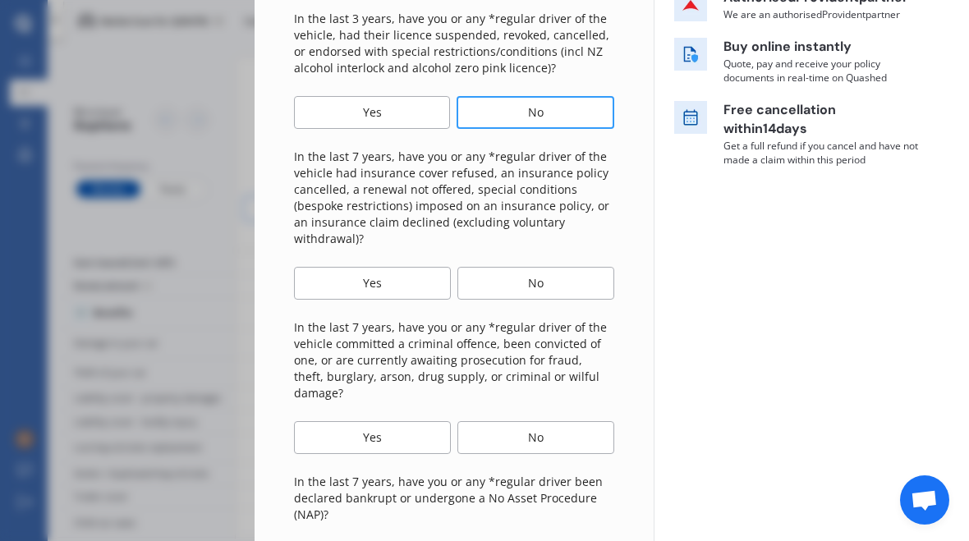
scroll to position [294, 0]
click at [558, 274] on div "No" at bounding box center [536, 282] width 157 height 33
click at [550, 421] on div "No" at bounding box center [536, 437] width 157 height 33
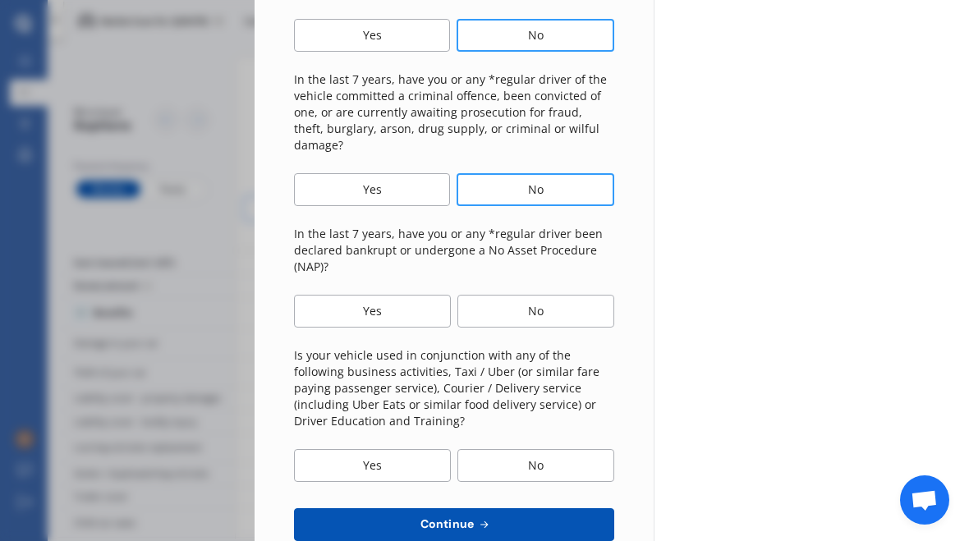
scroll to position [542, 0]
click at [552, 294] on div "No" at bounding box center [536, 310] width 157 height 33
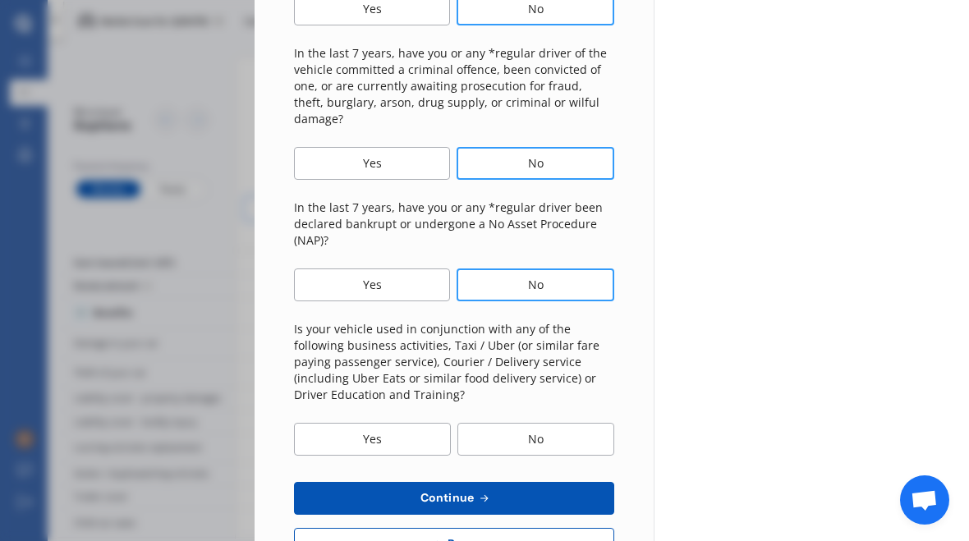
scroll to position [584, 0]
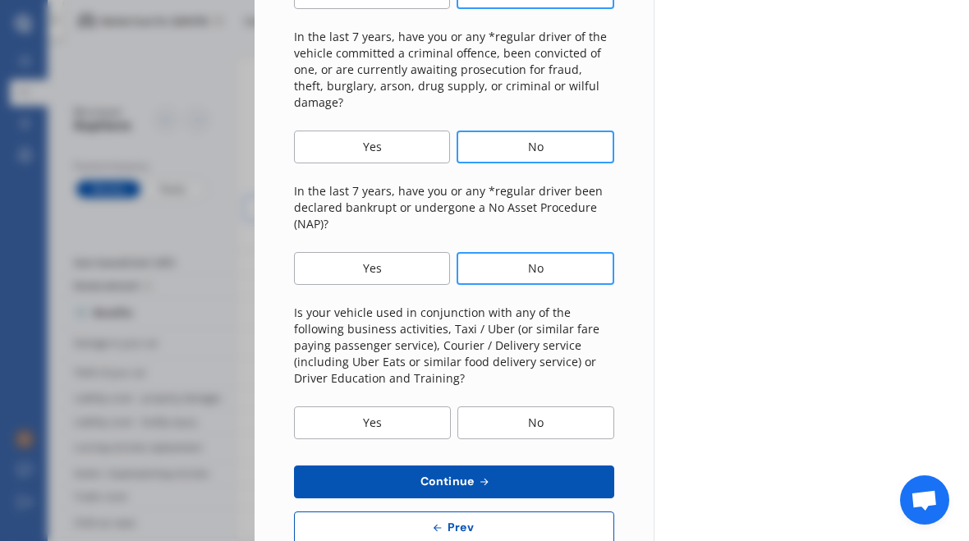
click at [549, 407] on div "No" at bounding box center [536, 423] width 157 height 33
click at [485, 476] on icon at bounding box center [484, 482] width 14 height 13
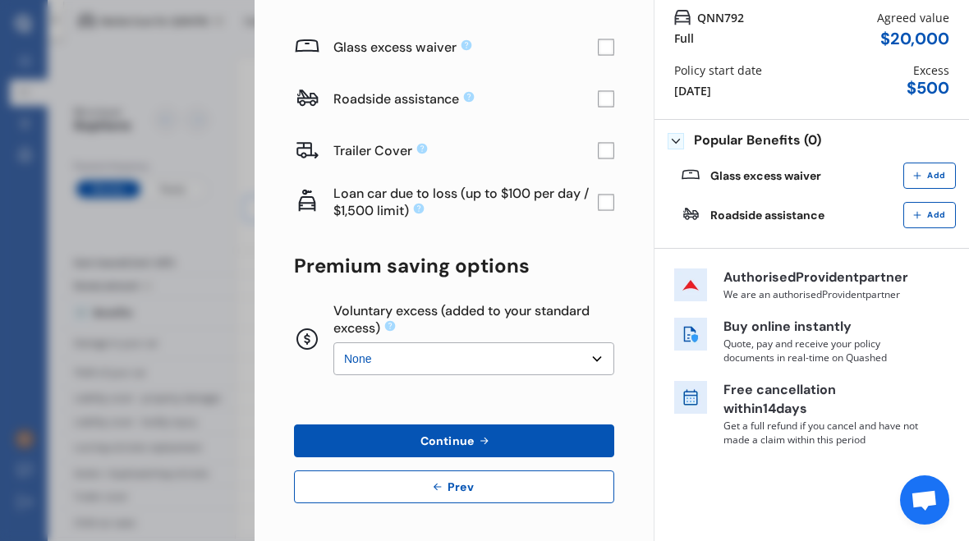
scroll to position [0, 0]
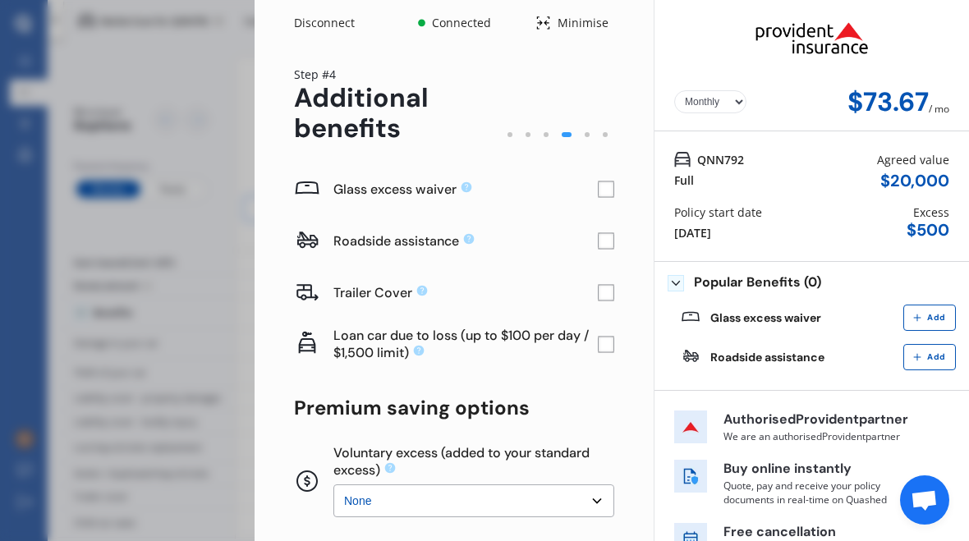
click at [614, 189] on rect at bounding box center [607, 190] width 16 height 16
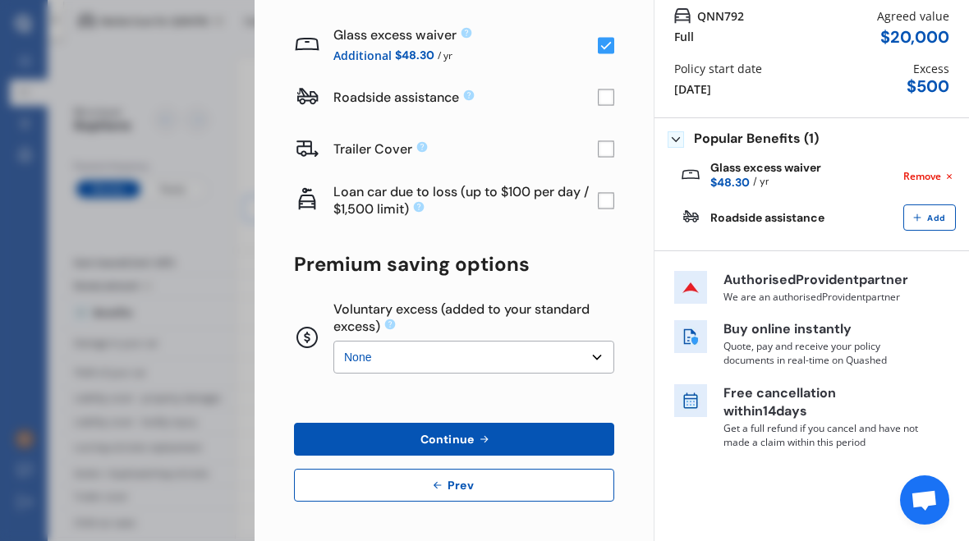
scroll to position [142, 0]
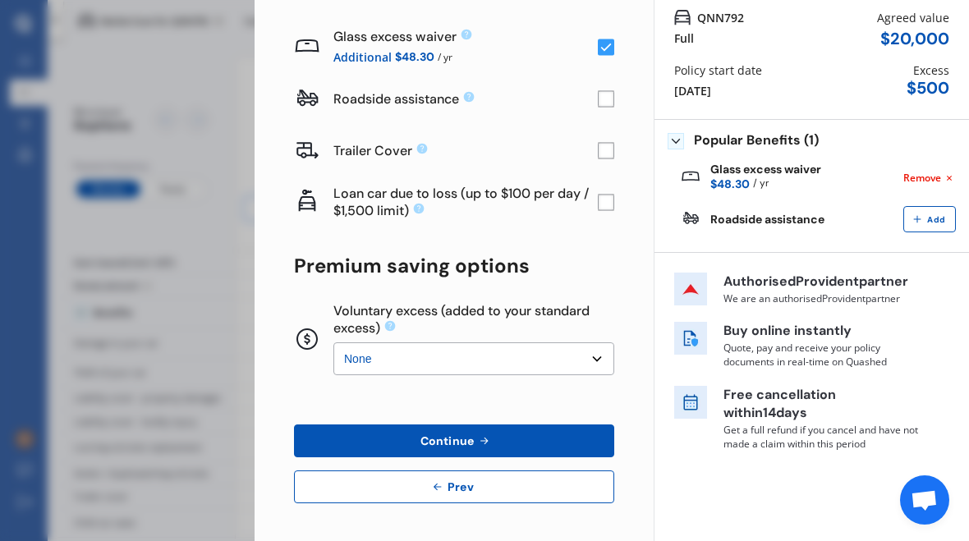
click at [500, 437] on button "Continue" at bounding box center [454, 441] width 320 height 33
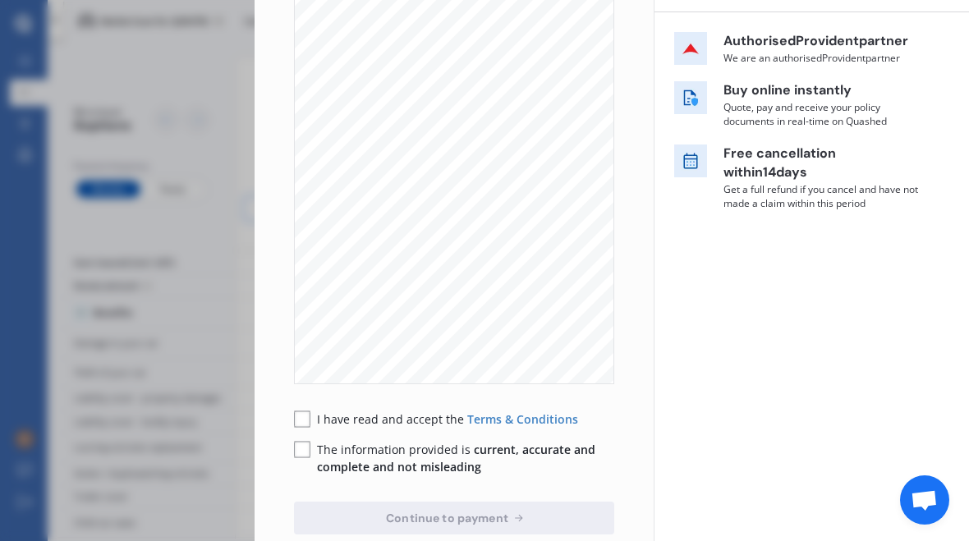
scroll to position [250, 0]
click at [311, 411] on div "I have read and accept the Terms & Conditions" at bounding box center [436, 419] width 284 height 17
click at [309, 411] on icon at bounding box center [302, 419] width 16 height 17
click at [306, 447] on rect at bounding box center [302, 450] width 16 height 16
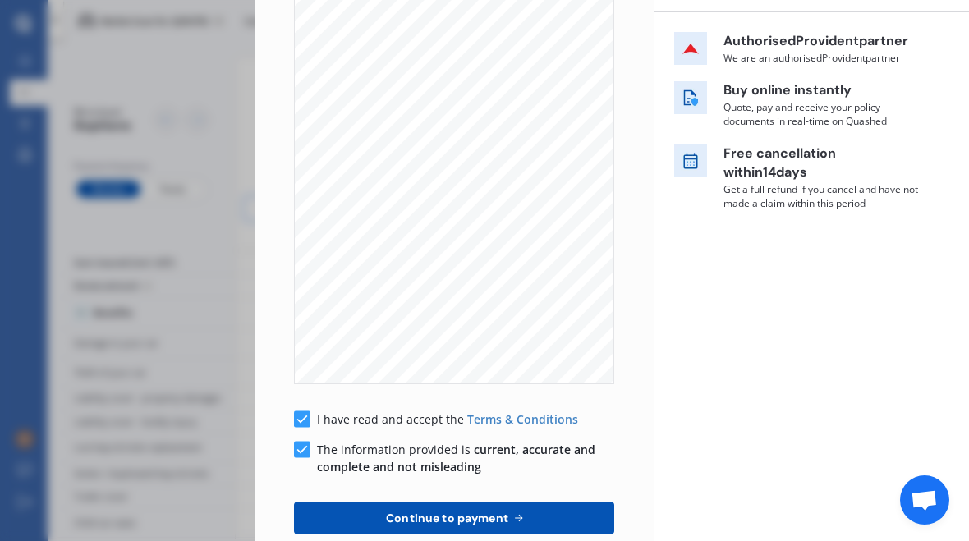
click at [450, 521] on span "Continue to payment" at bounding box center [447, 518] width 129 height 13
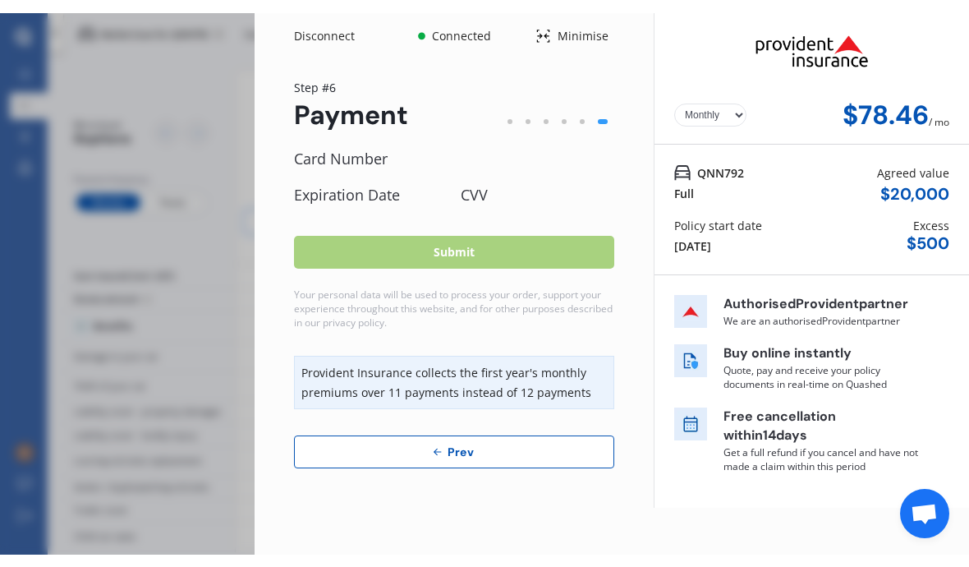
scroll to position [0, 0]
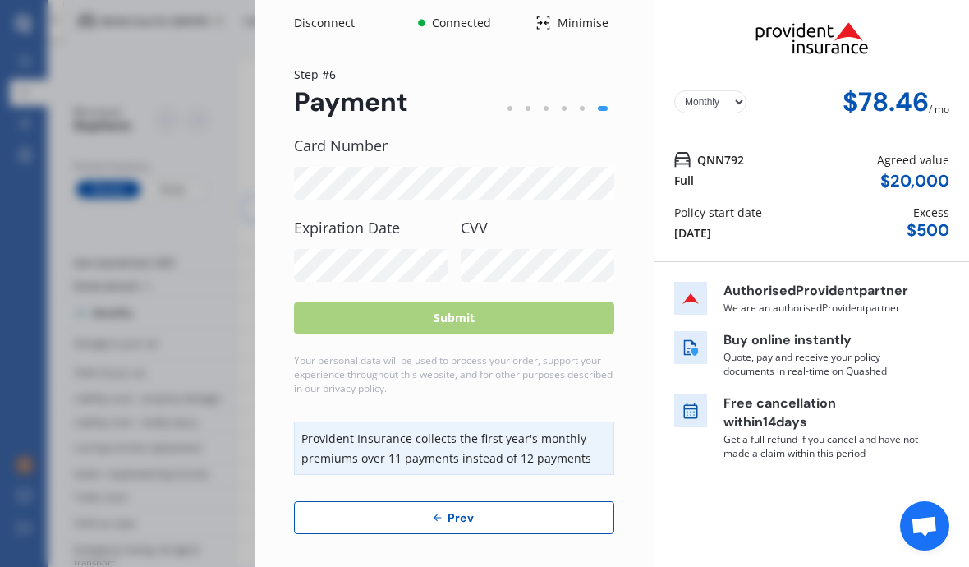
click at [484, 219] on label "CVV" at bounding box center [538, 227] width 154 height 16
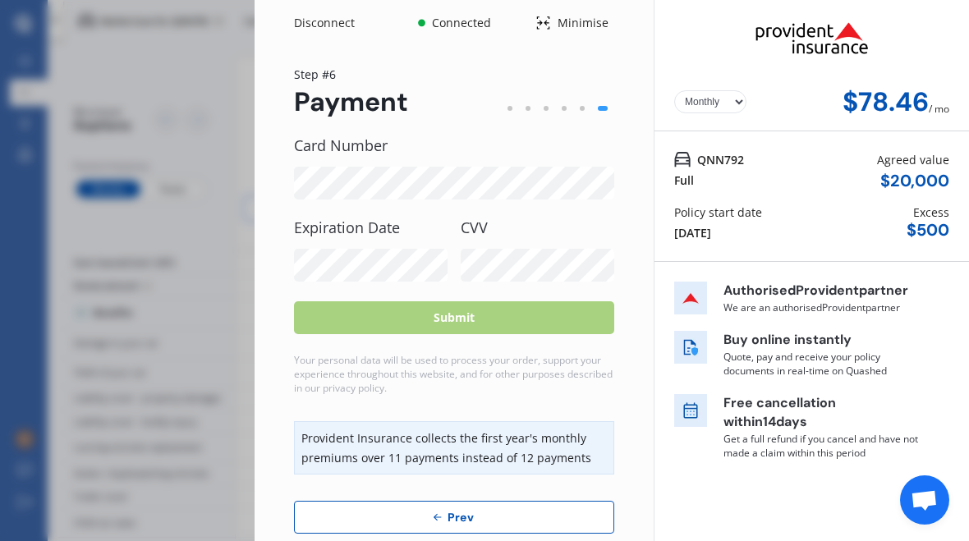
click at [487, 223] on label "CVV" at bounding box center [538, 227] width 154 height 16
click at [488, 227] on label "CVV" at bounding box center [538, 227] width 154 height 16
click at [476, 237] on div "CVV" at bounding box center [538, 250] width 154 height 62
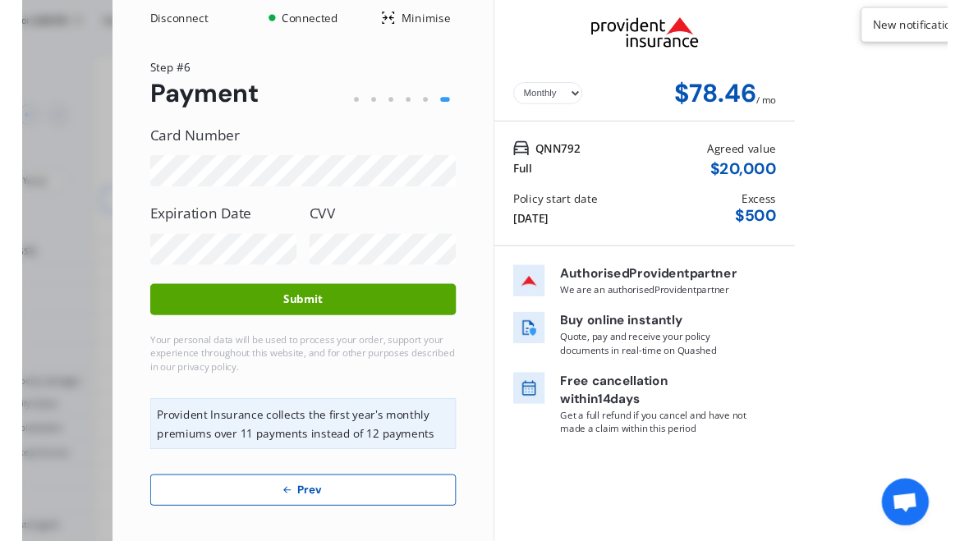
scroll to position [2, 0]
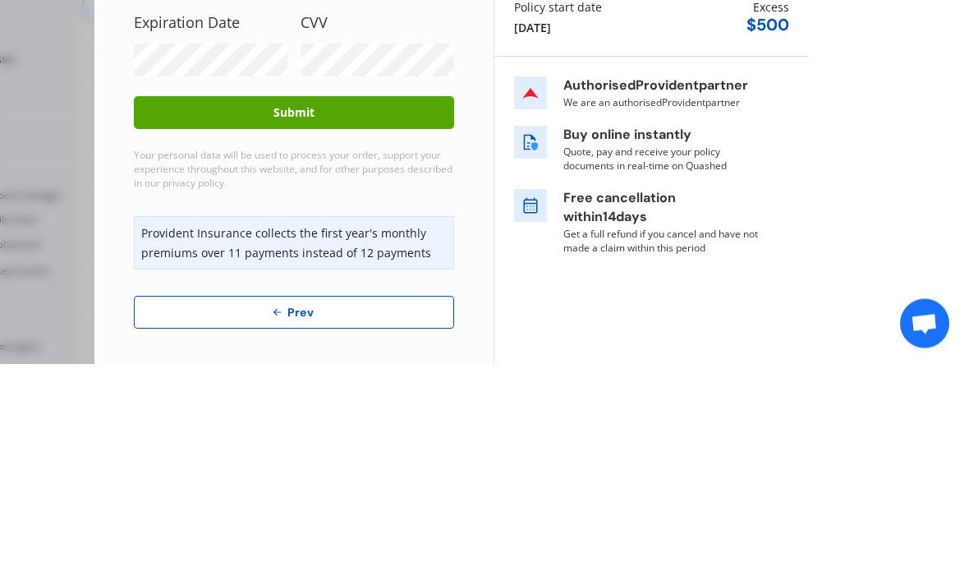
click at [371, 299] on button "Submit" at bounding box center [294, 315] width 320 height 33
